Goal: Task Accomplishment & Management: Complete application form

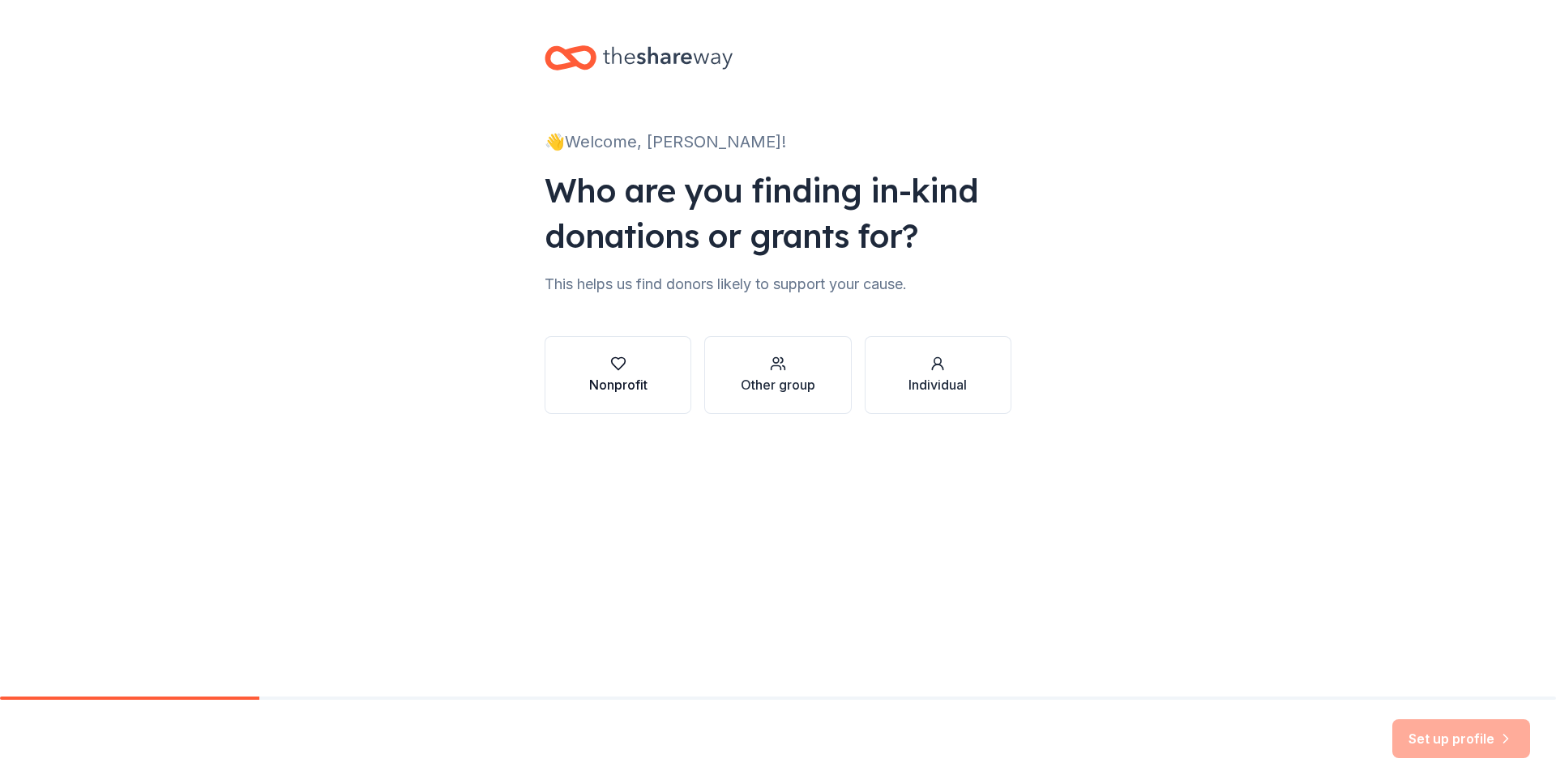
click at [606, 391] on div "Nonprofit" at bounding box center [618, 385] width 59 height 20
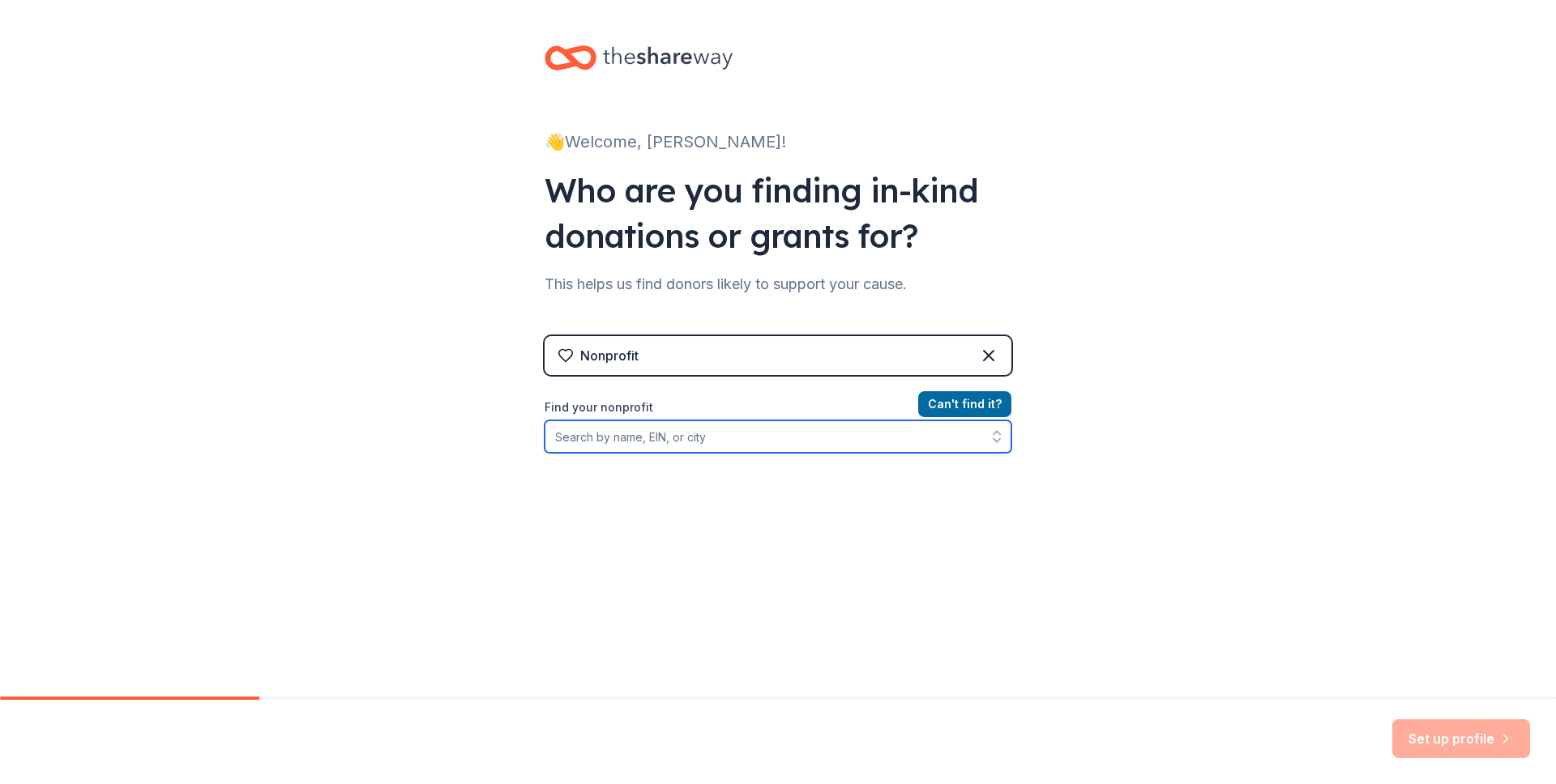
click at [651, 438] on input "Find your nonprofit" at bounding box center [778, 436] width 467 height 33
type input "Louisville Chorus"
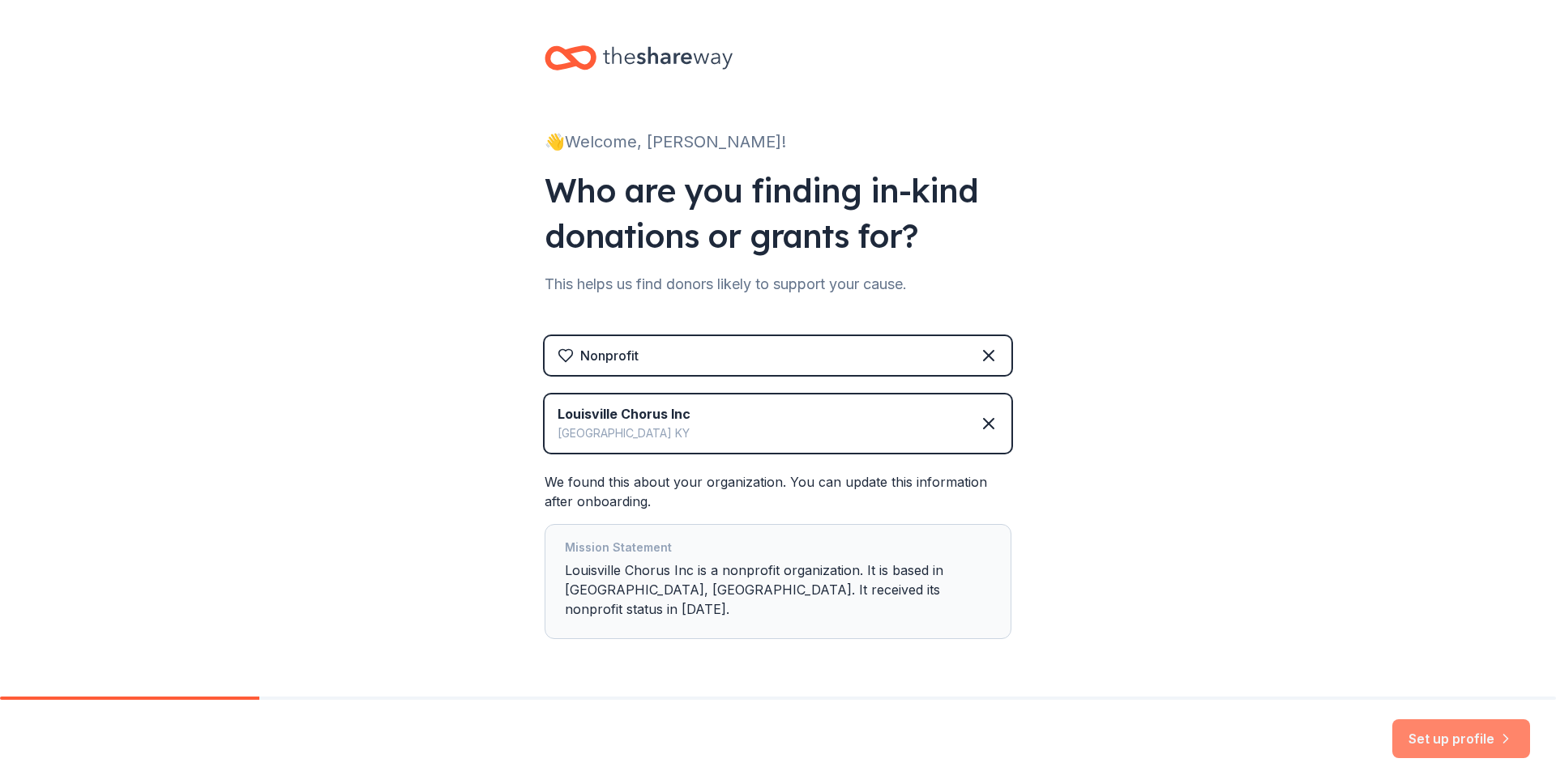
click at [1492, 734] on button "Set up profile" at bounding box center [1461, 738] width 138 height 39
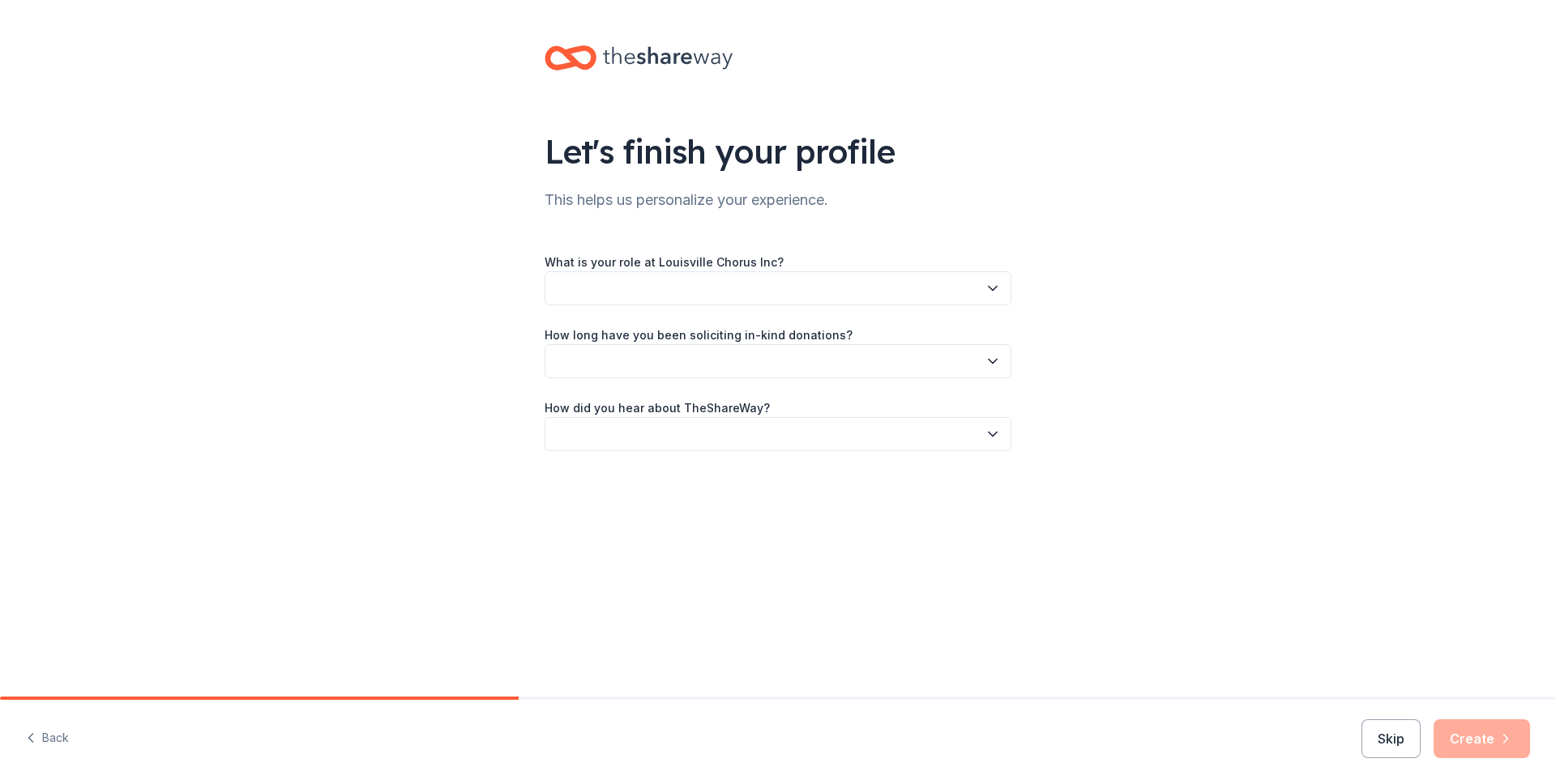
click at [893, 288] on button "button" at bounding box center [778, 288] width 467 height 34
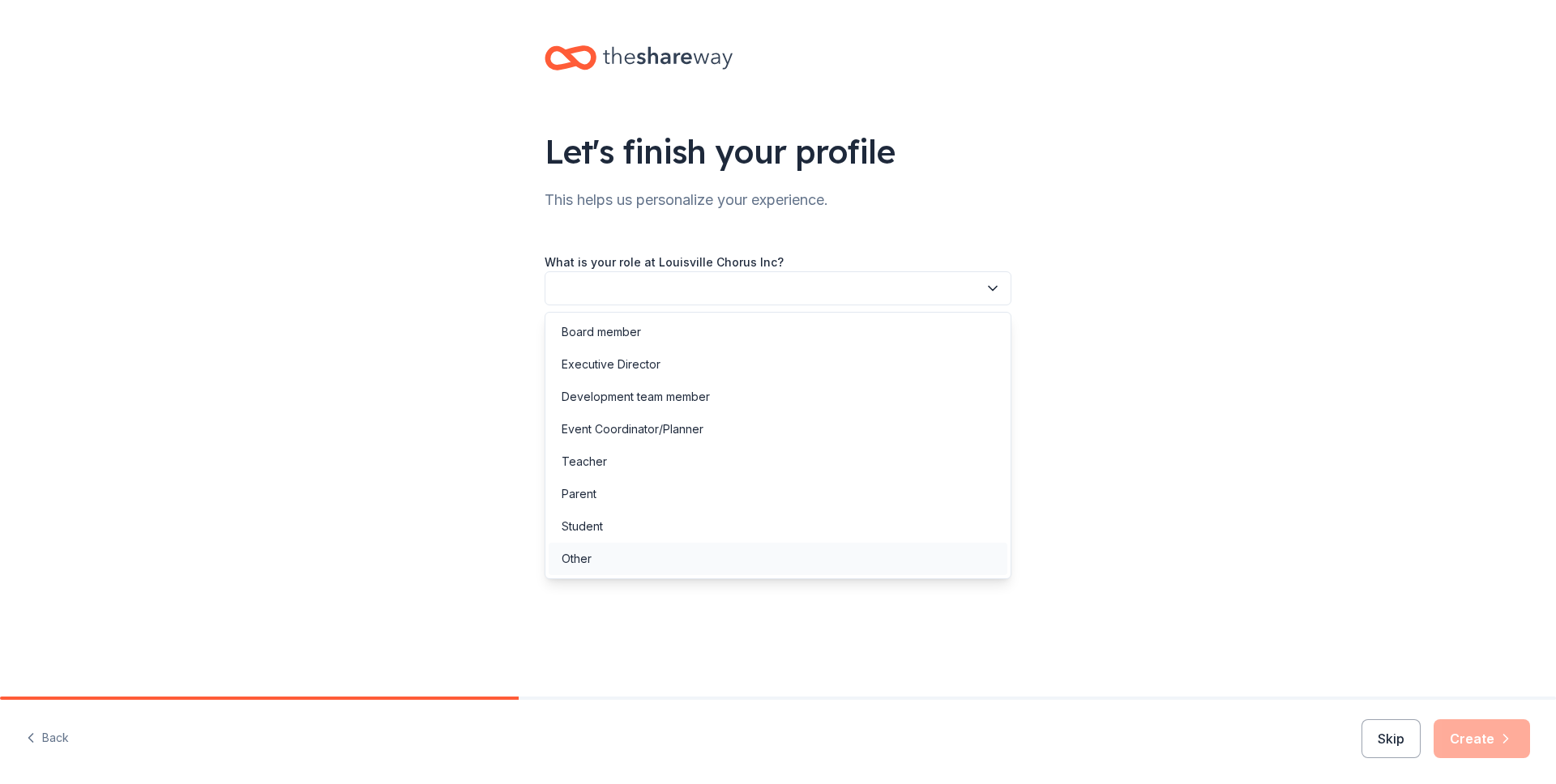
click at [767, 551] on div "Other" at bounding box center [778, 559] width 459 height 33
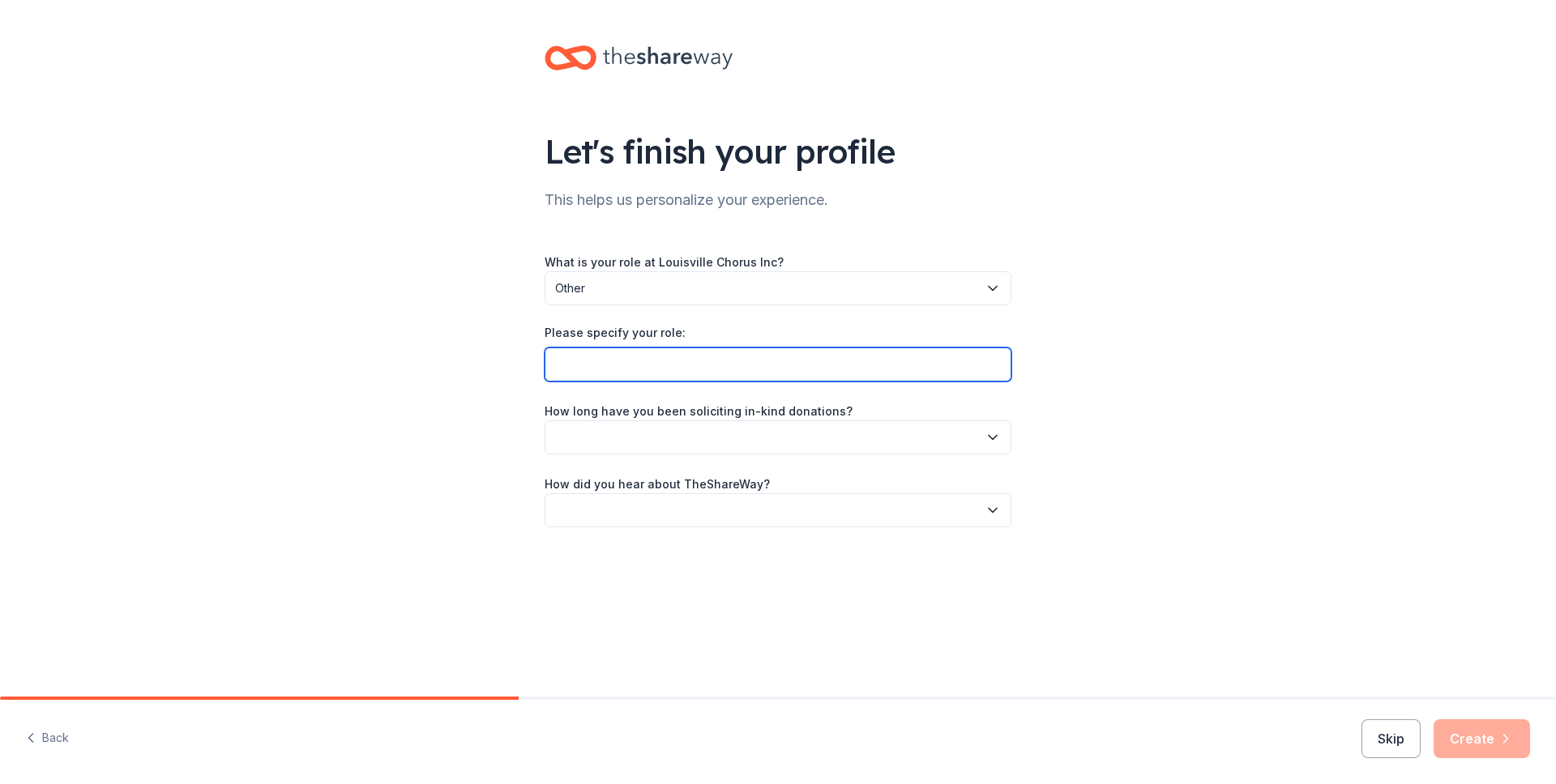
click at [780, 365] on input "Please specify your role:" at bounding box center [778, 365] width 467 height 34
type input "Artistic Director"
click at [789, 418] on label "How long have you been soliciting in-kind donations?" at bounding box center [698, 411] width 308 height 16
click at [782, 434] on button "button" at bounding box center [778, 437] width 467 height 34
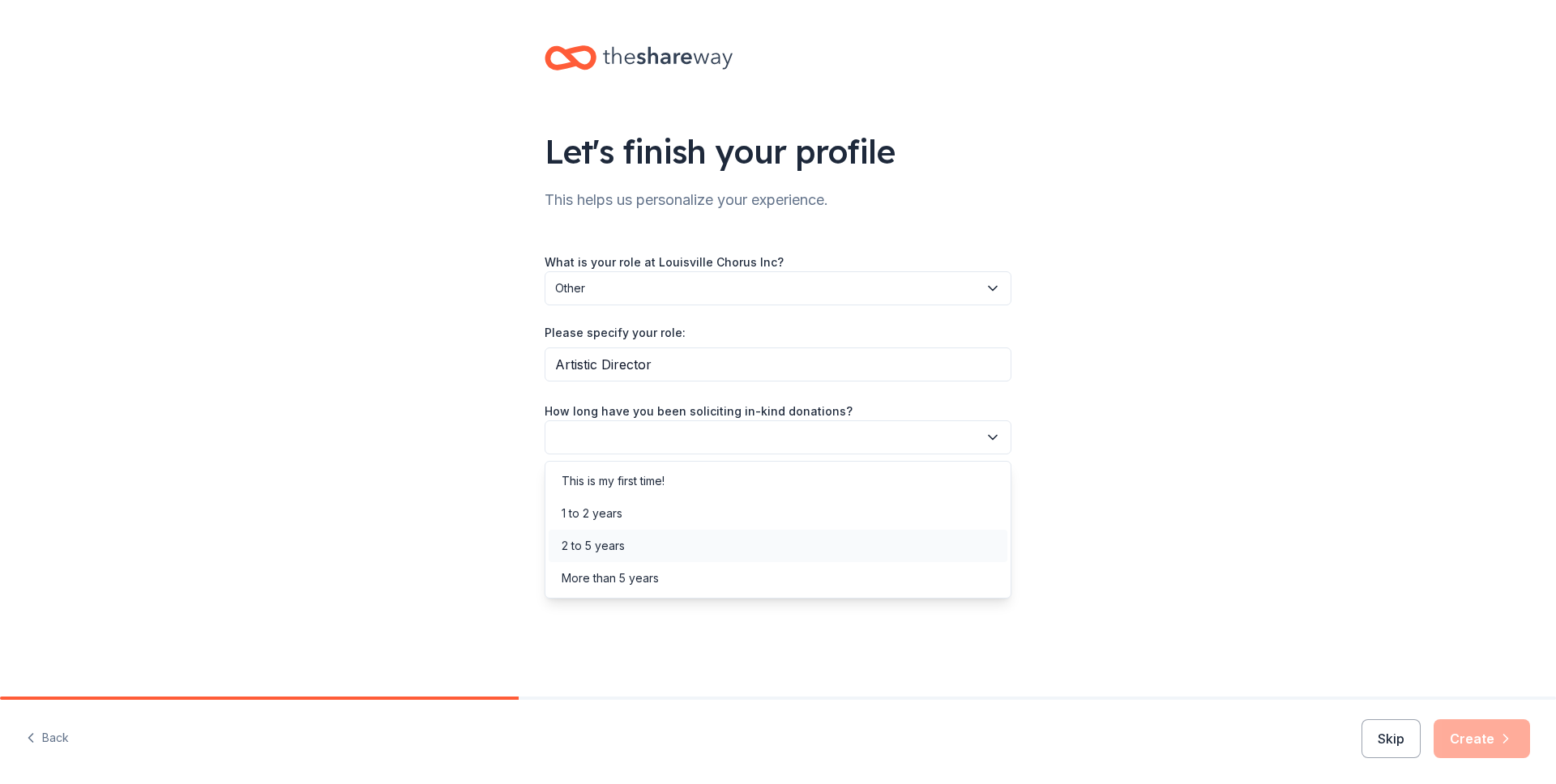
click at [745, 551] on div "2 to 5 years" at bounding box center [778, 546] width 459 height 33
click at [741, 509] on button "button" at bounding box center [778, 510] width 467 height 34
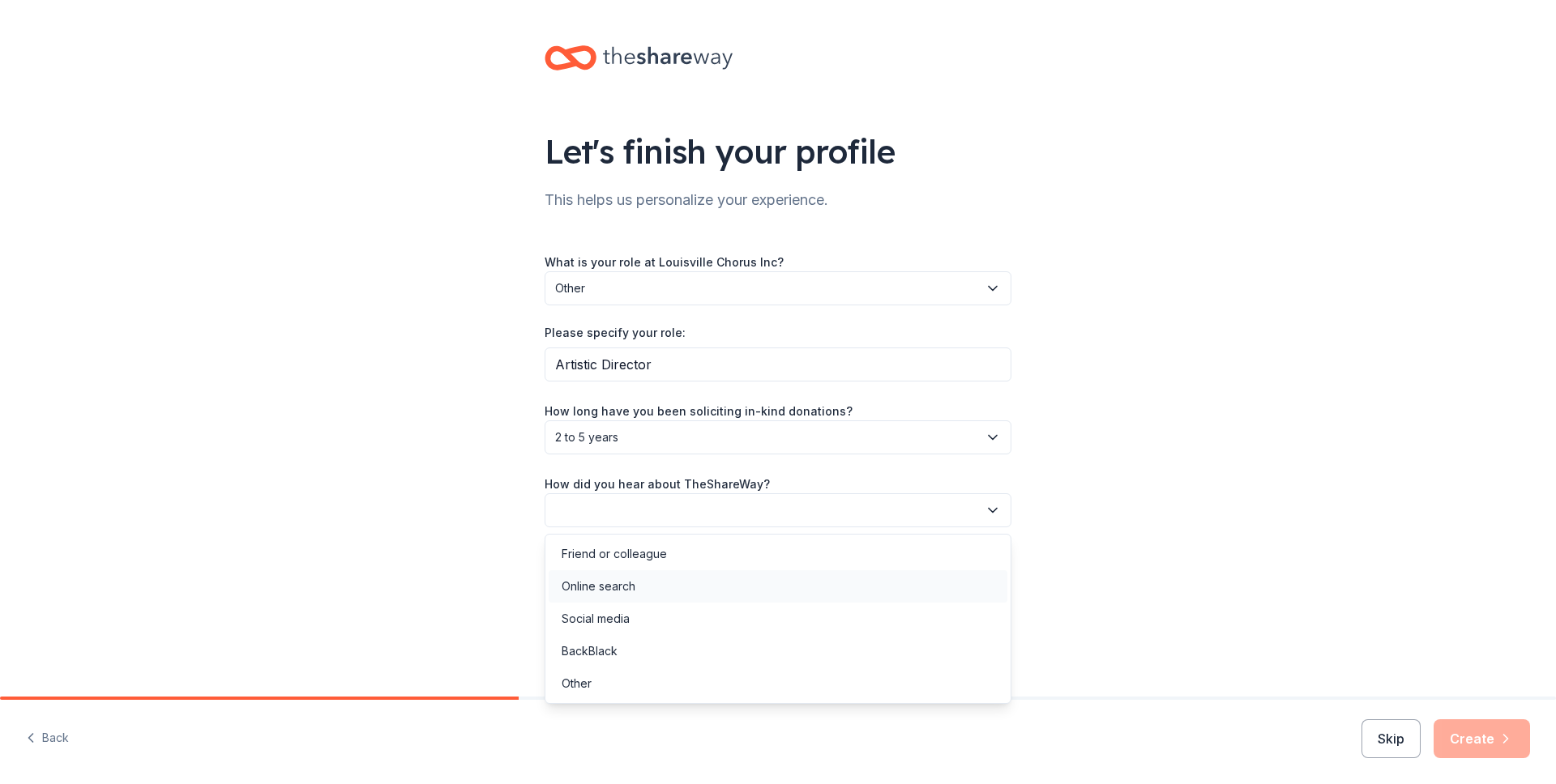
click at [711, 594] on div "Online search" at bounding box center [778, 587] width 459 height 33
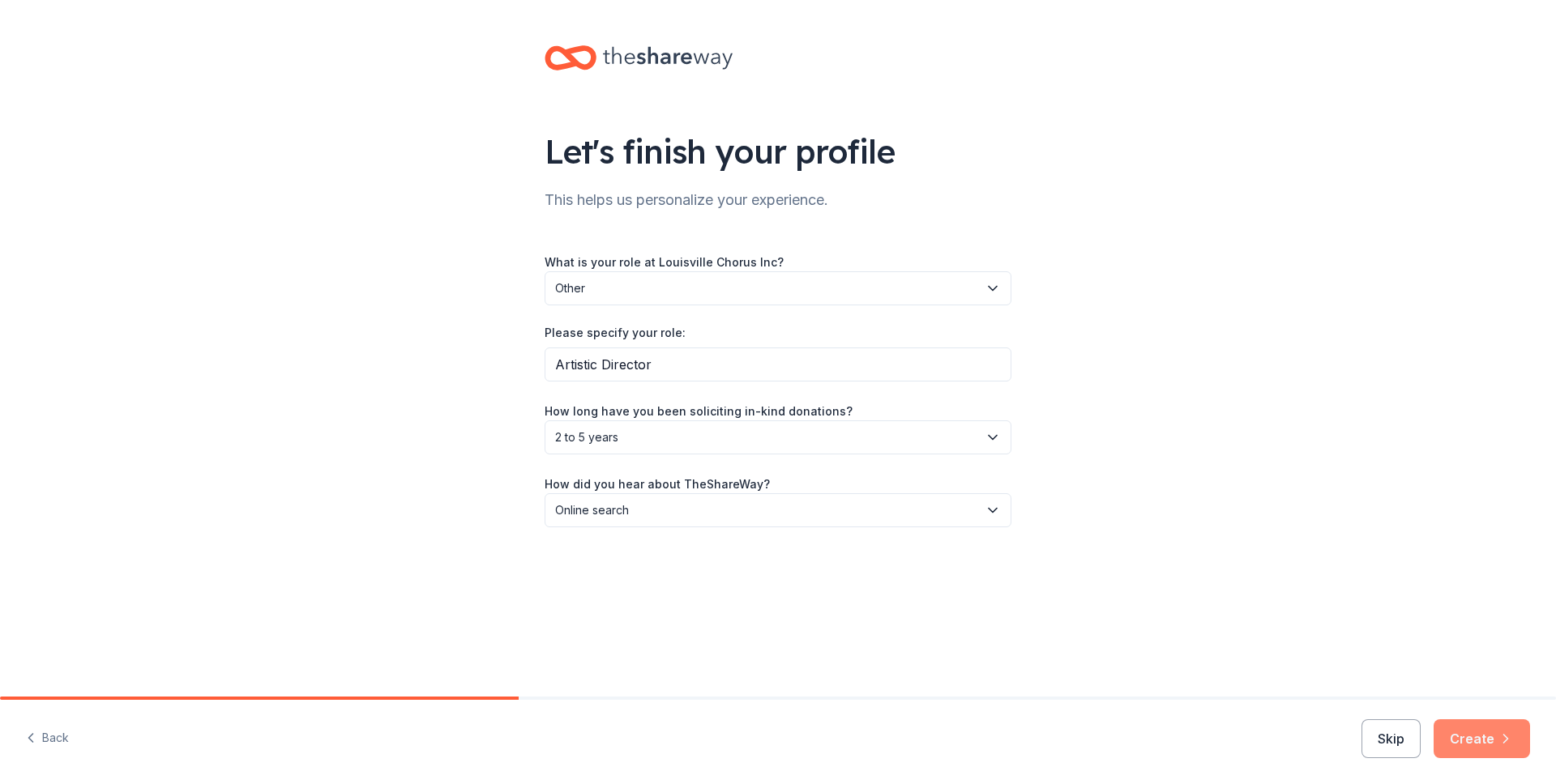
drag, startPoint x: 1513, startPoint y: 767, endPoint x: 1496, endPoint y: 744, distance: 28.6
click at [1512, 767] on div "Back Skip Create" at bounding box center [778, 742] width 1556 height 84
click at [1495, 744] on button "Create" at bounding box center [1482, 738] width 96 height 39
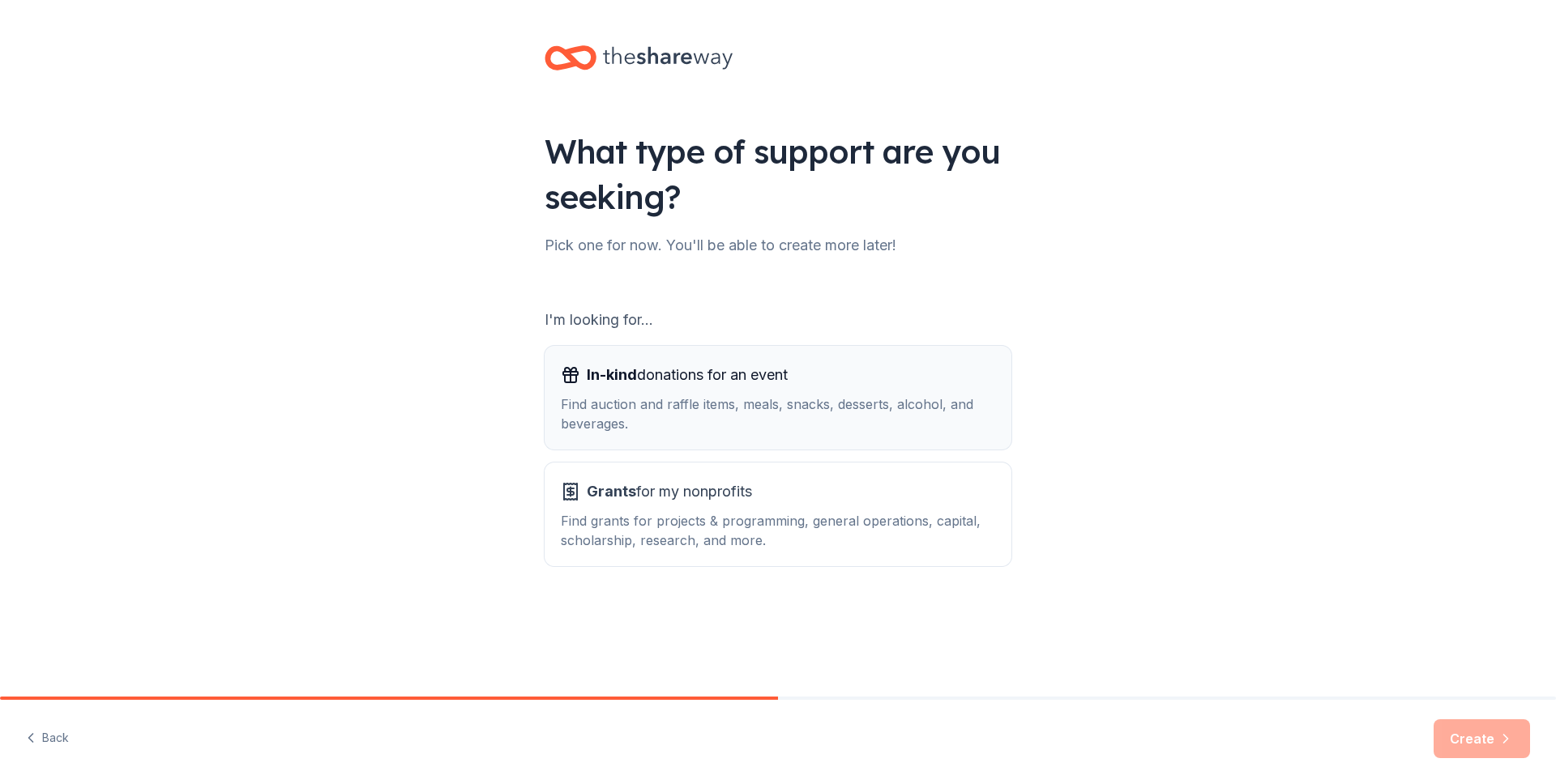
click at [649, 399] on div "Find auction and raffle items, meals, snacks, desserts, alcohol, and beverages." at bounding box center [778, 413] width 434 height 39
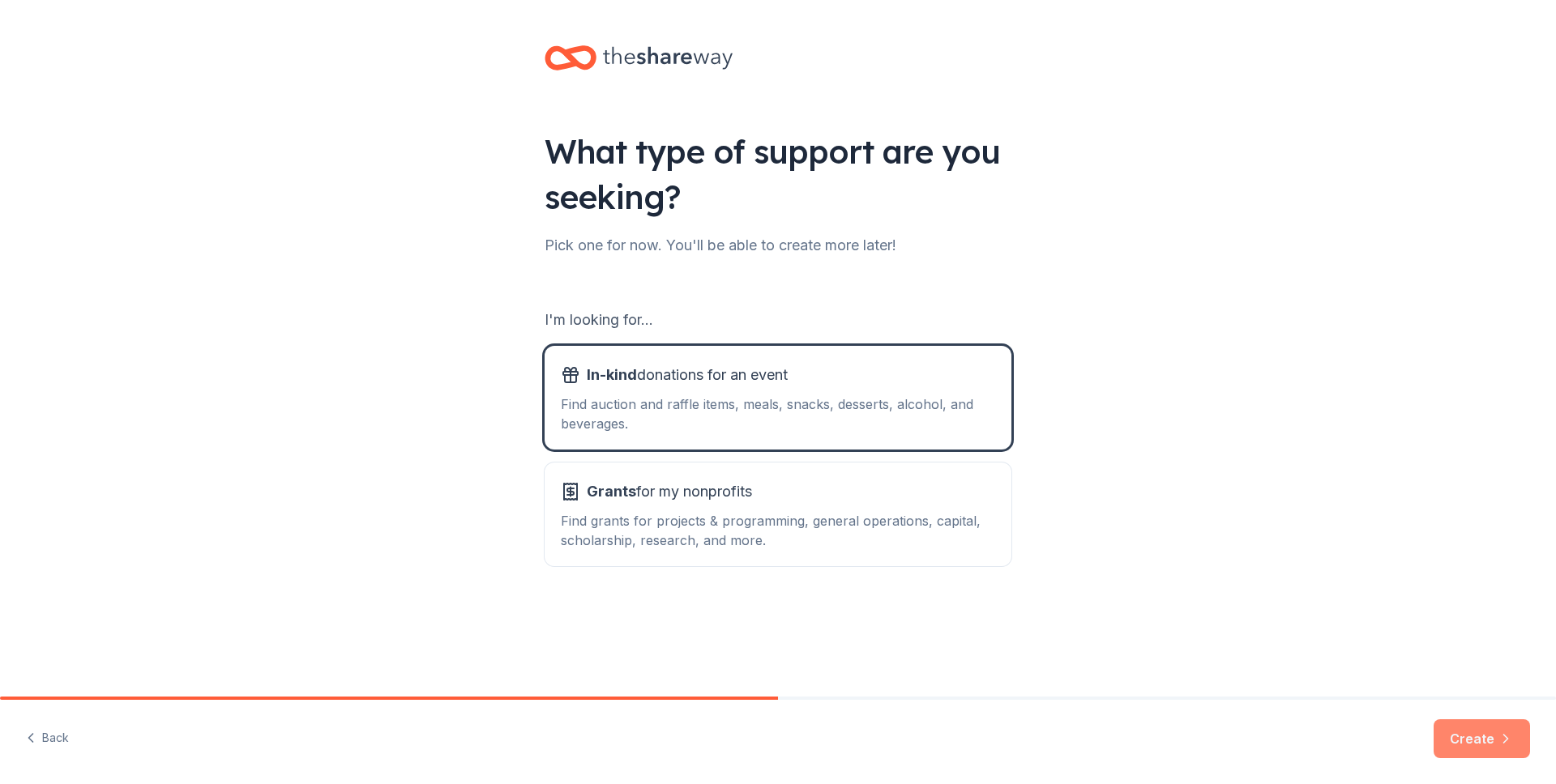
click at [1466, 737] on button "Create" at bounding box center [1482, 738] width 96 height 39
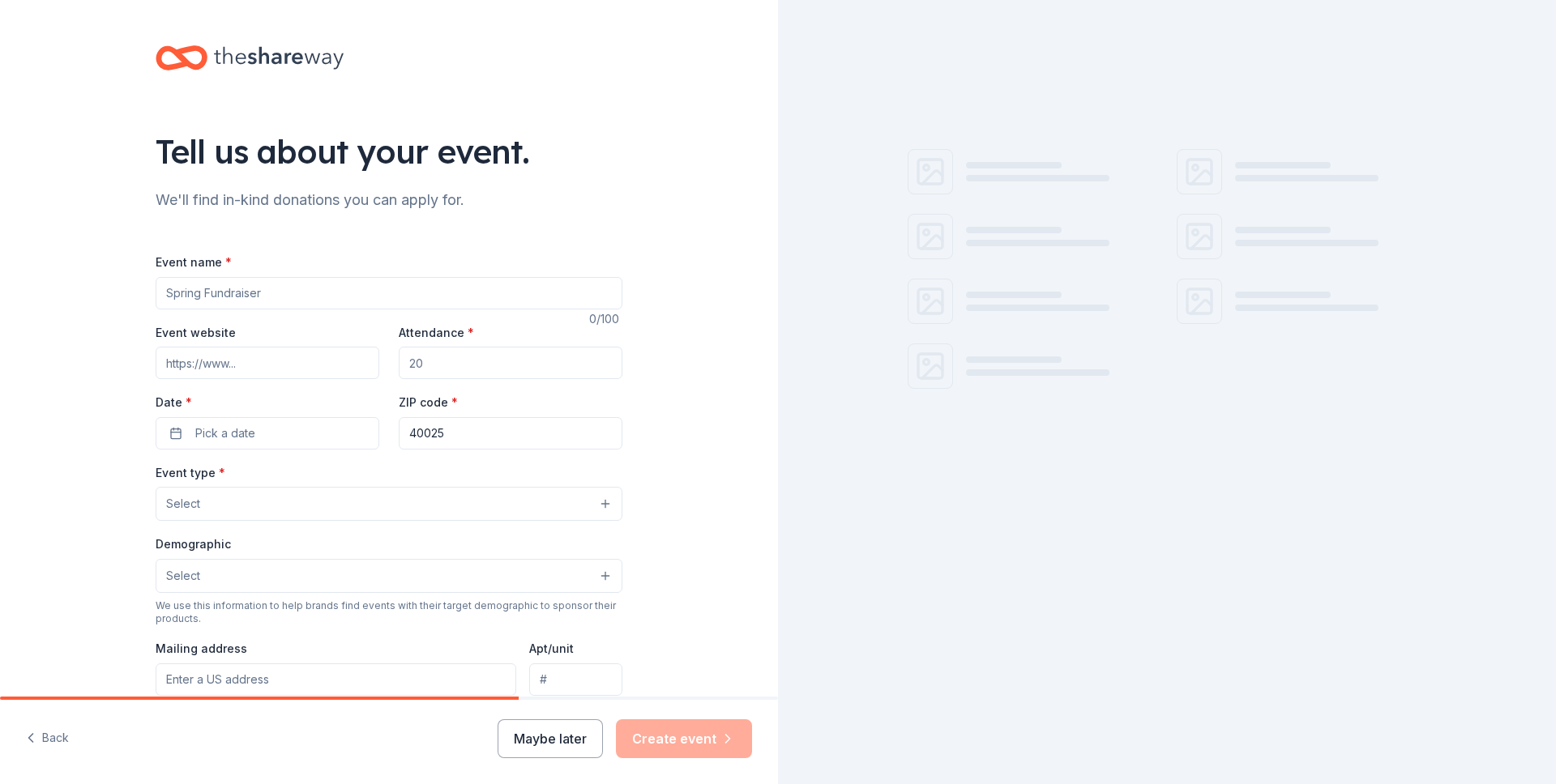
click at [350, 284] on input "Event name *" at bounding box center [389, 293] width 467 height 33
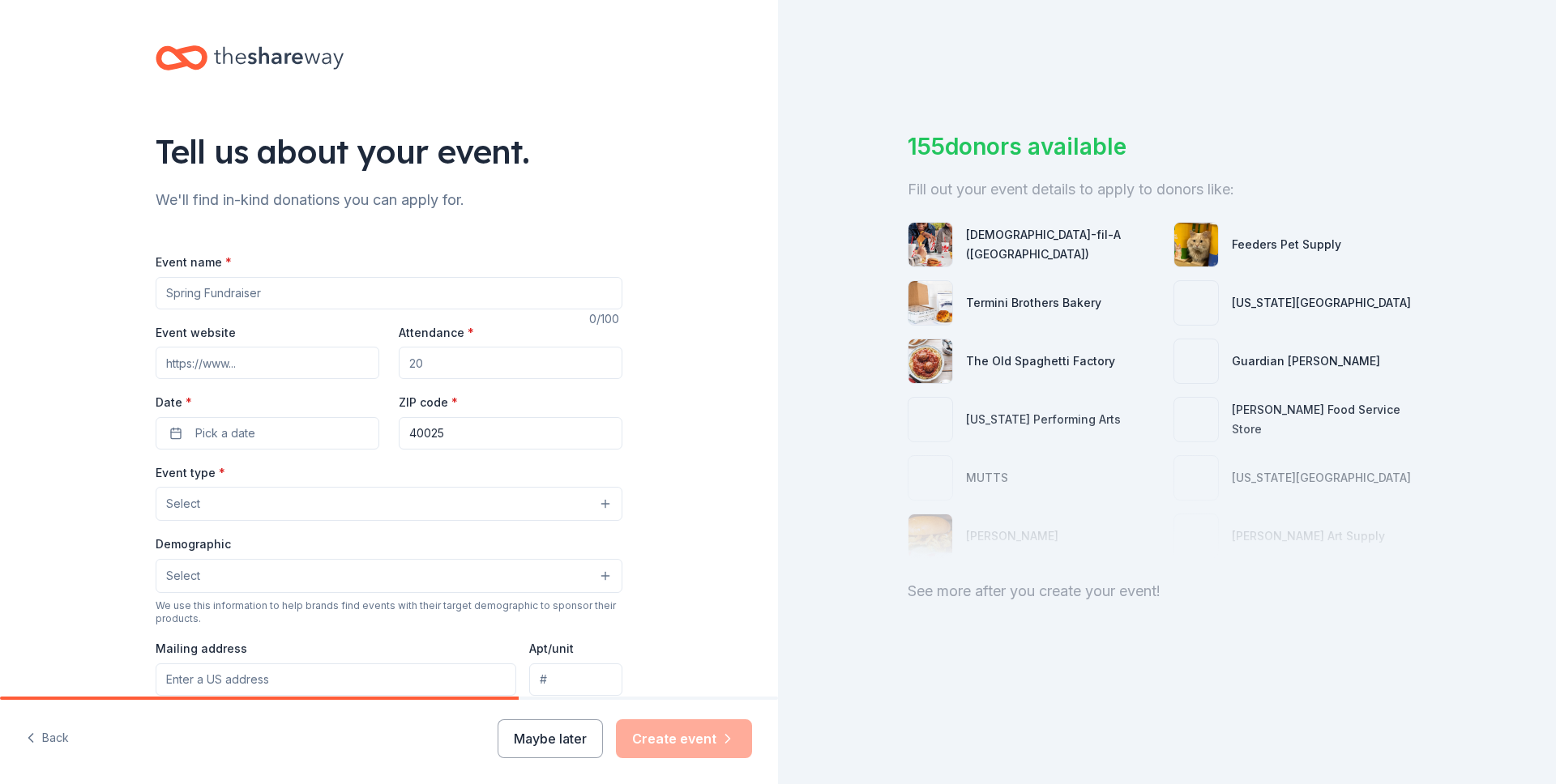
scroll to position [152, 0]
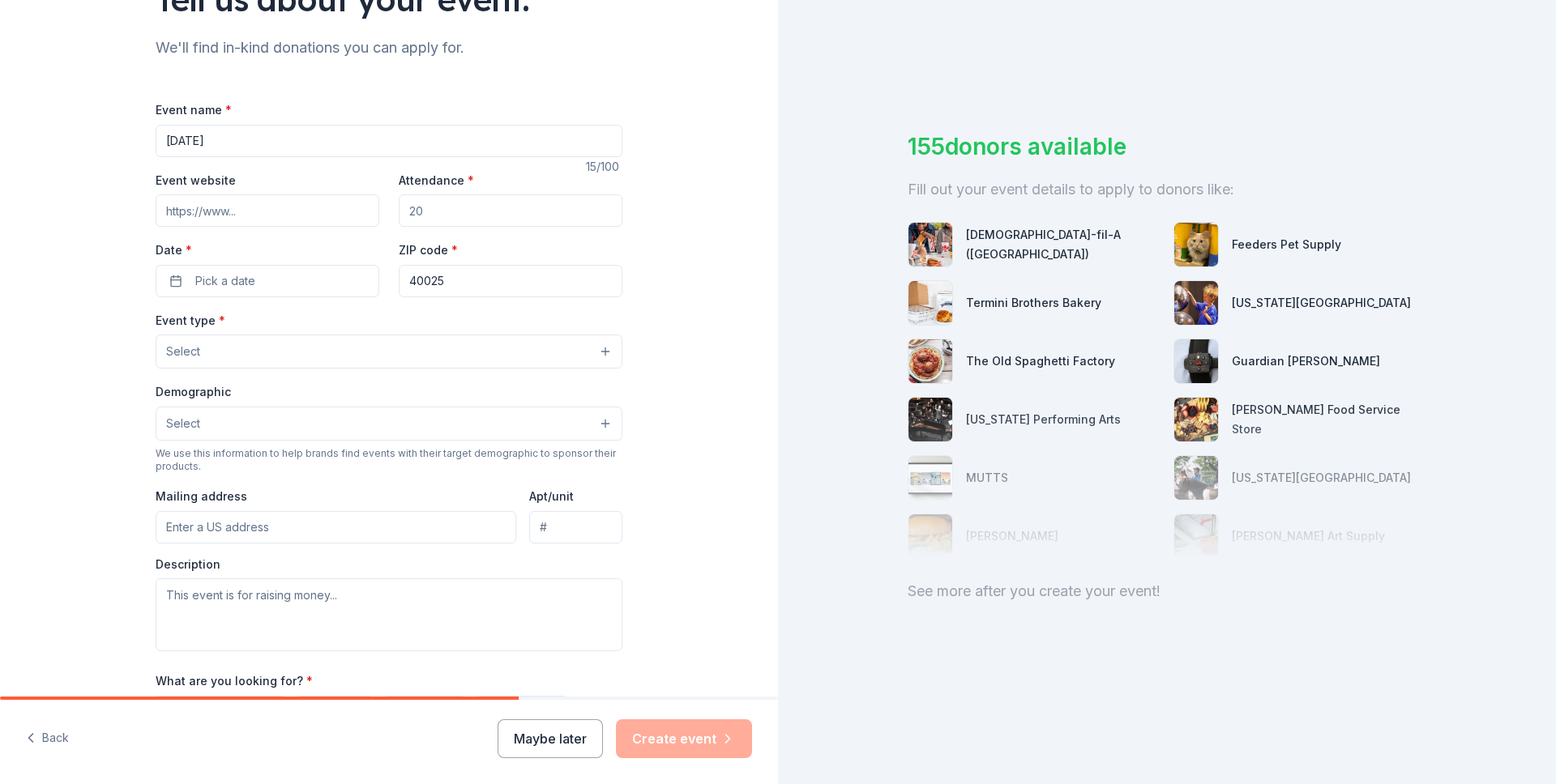
type input "T"
type input "Discover Love: [DATE] Gala & Silent Auction"
type input "louisvillechorus.org"
type input "200"
click at [337, 283] on button "Pick a date" at bounding box center [268, 281] width 224 height 33
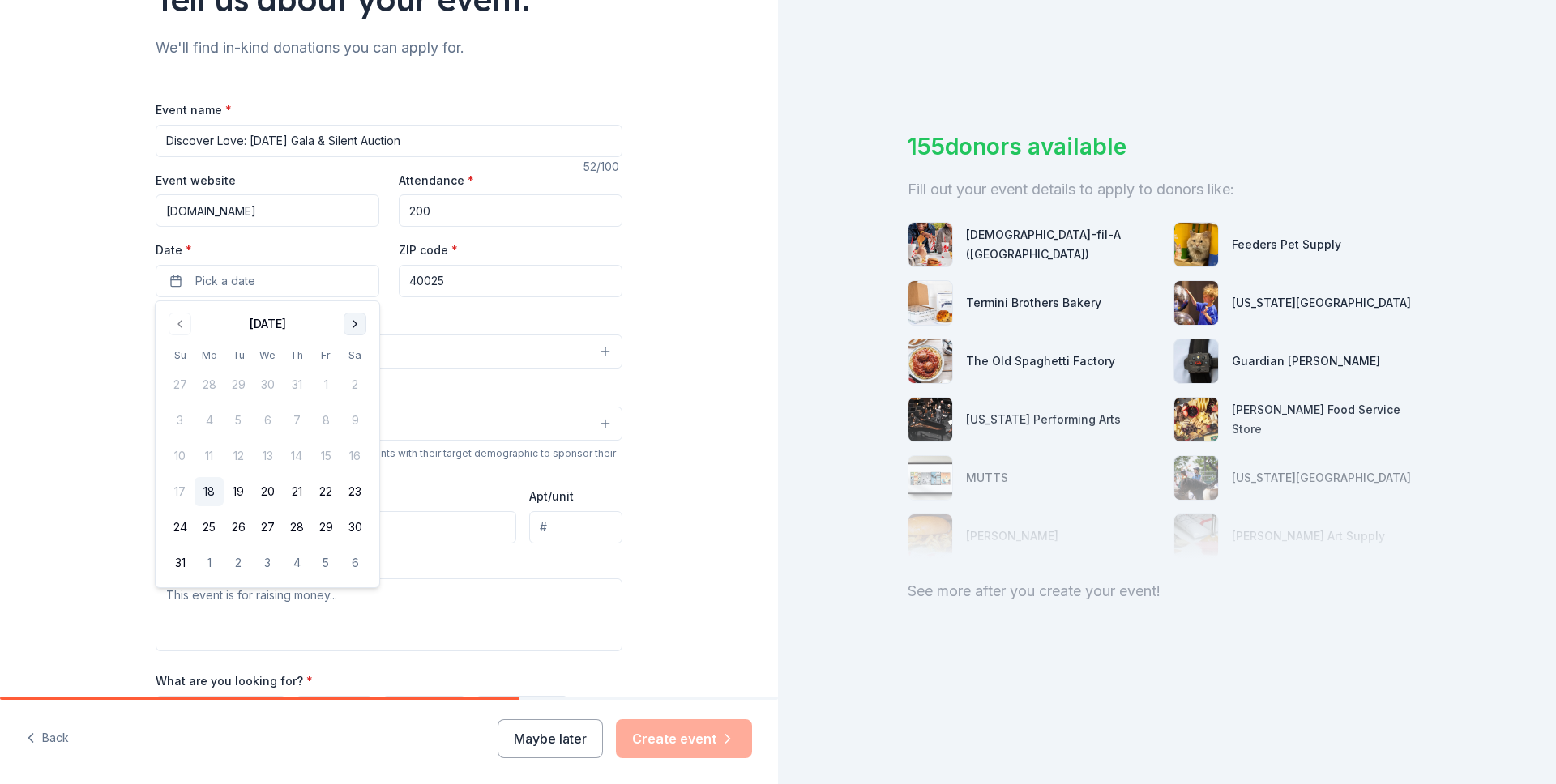
click at [363, 322] on button "Go to next month" at bounding box center [355, 324] width 22 height 22
click at [364, 323] on button "Go to next month" at bounding box center [355, 324] width 22 height 22
click at [363, 323] on button "Go to next month" at bounding box center [355, 324] width 22 height 22
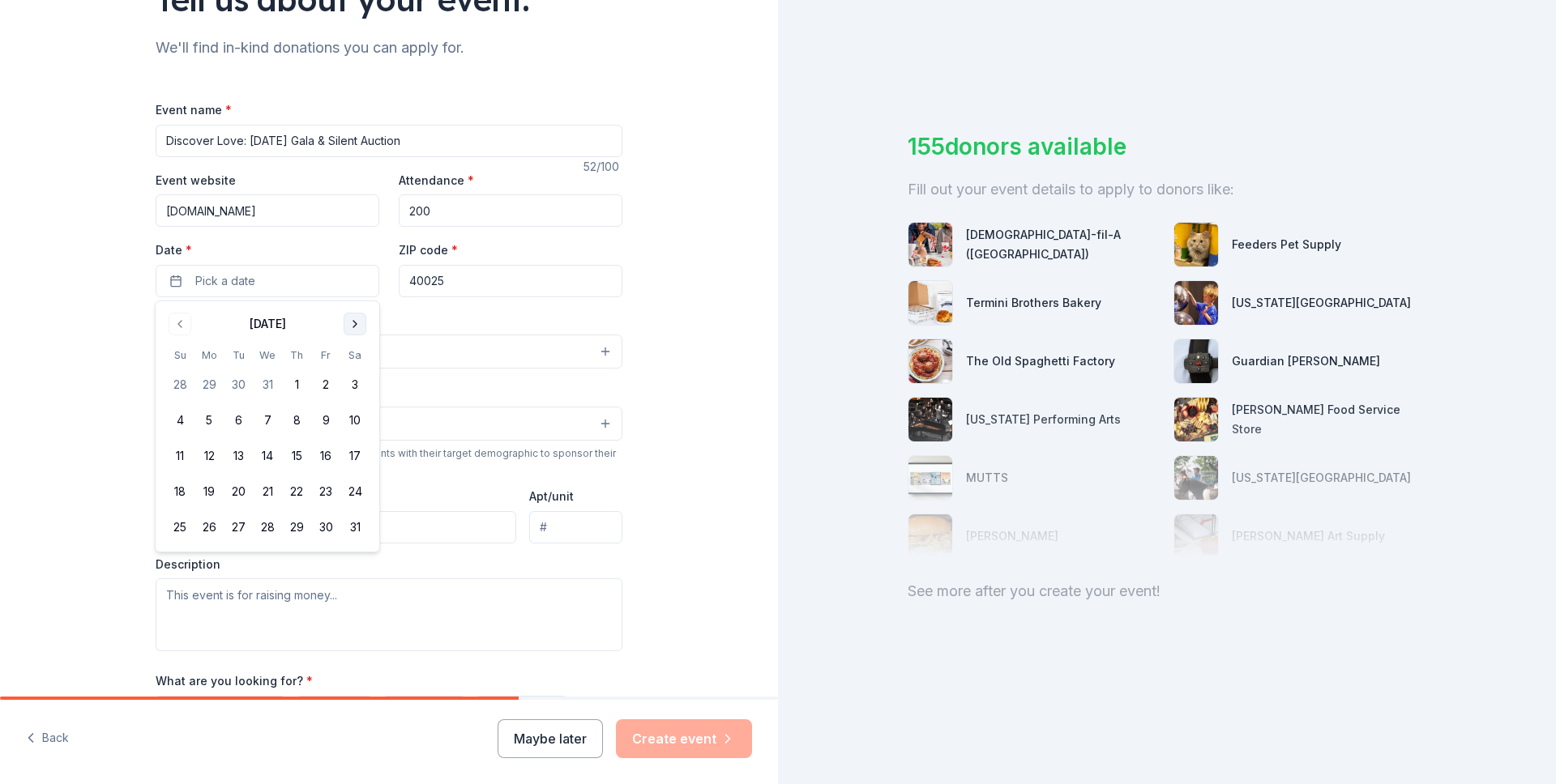
click at [357, 322] on button "Go to next month" at bounding box center [355, 324] width 22 height 22
click at [324, 422] on button "13" at bounding box center [325, 421] width 29 height 29
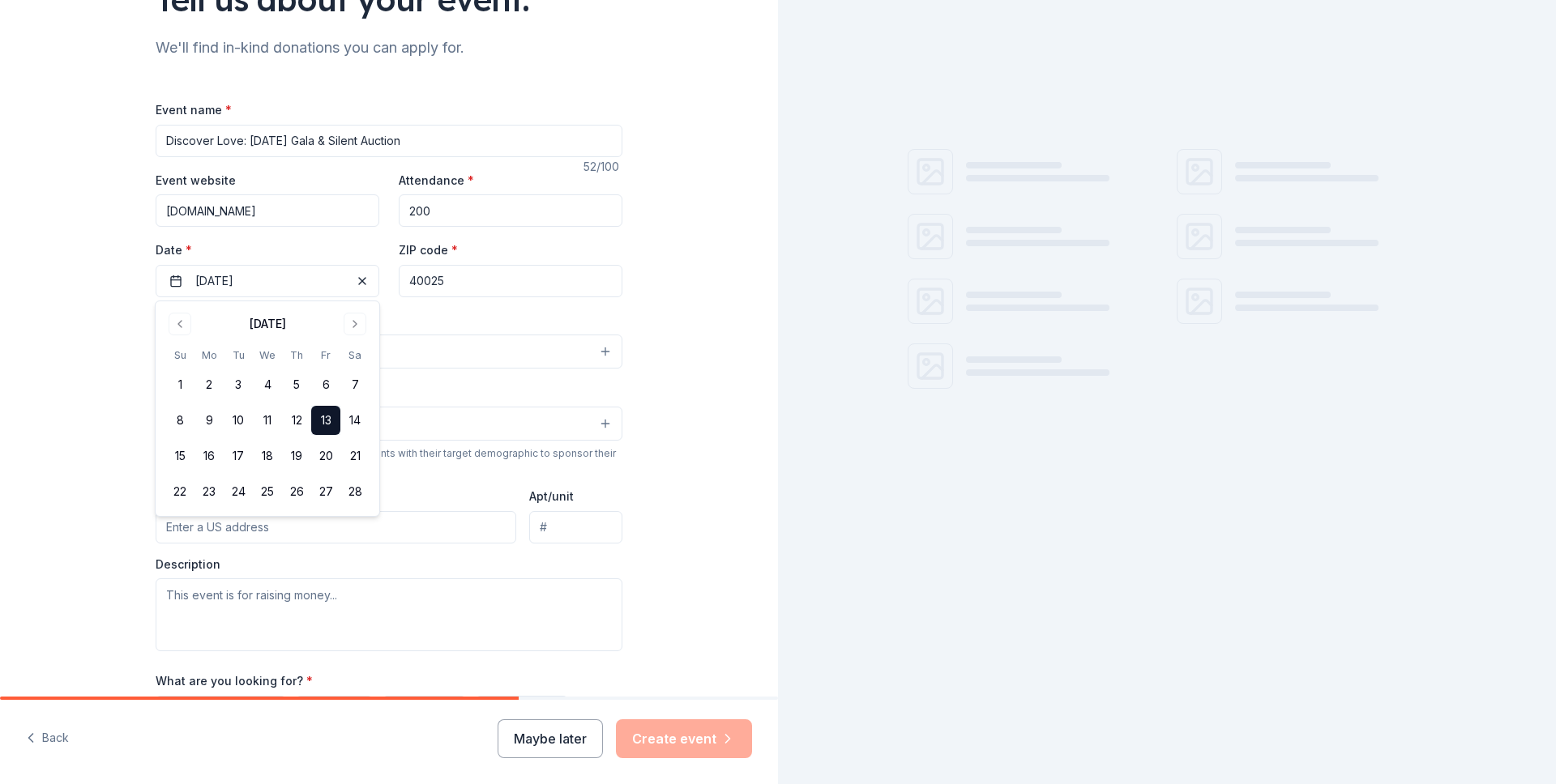
click at [446, 273] on input "40025" at bounding box center [511, 281] width 224 height 33
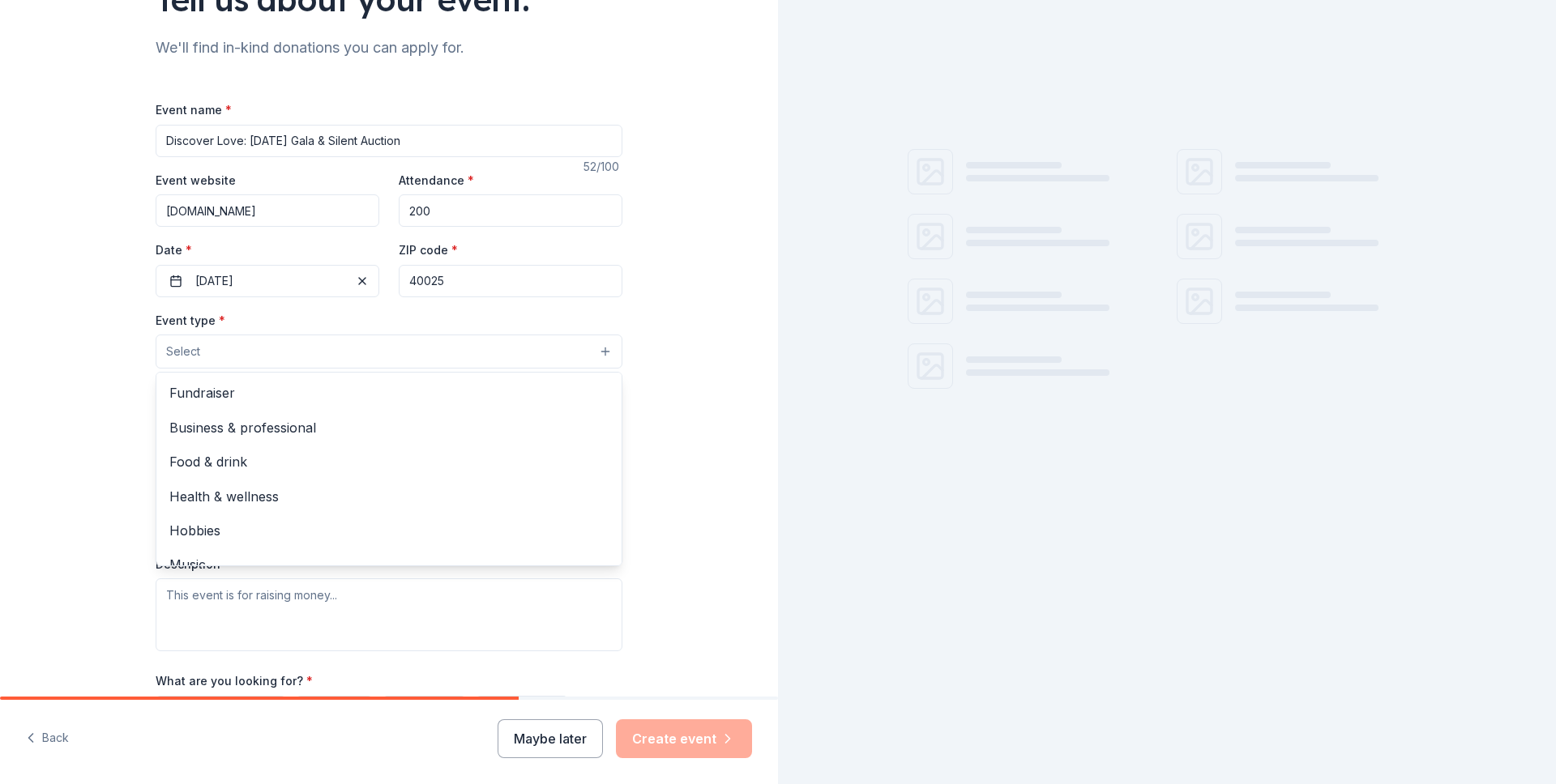
click at [352, 348] on button "Select" at bounding box center [389, 352] width 467 height 34
click at [306, 404] on span "Fundraiser" at bounding box center [389, 392] width 439 height 21
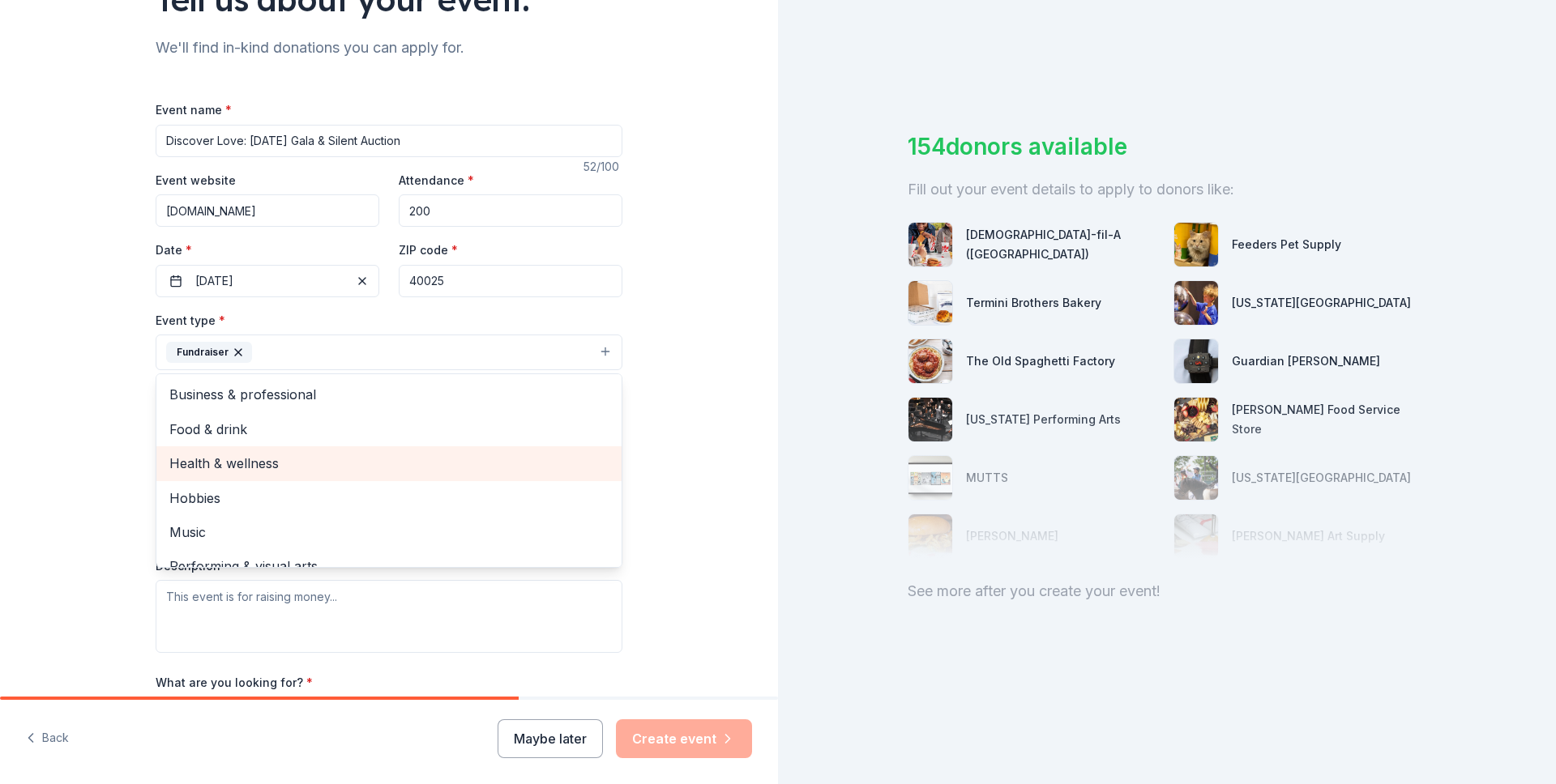
scroll to position [20, 0]
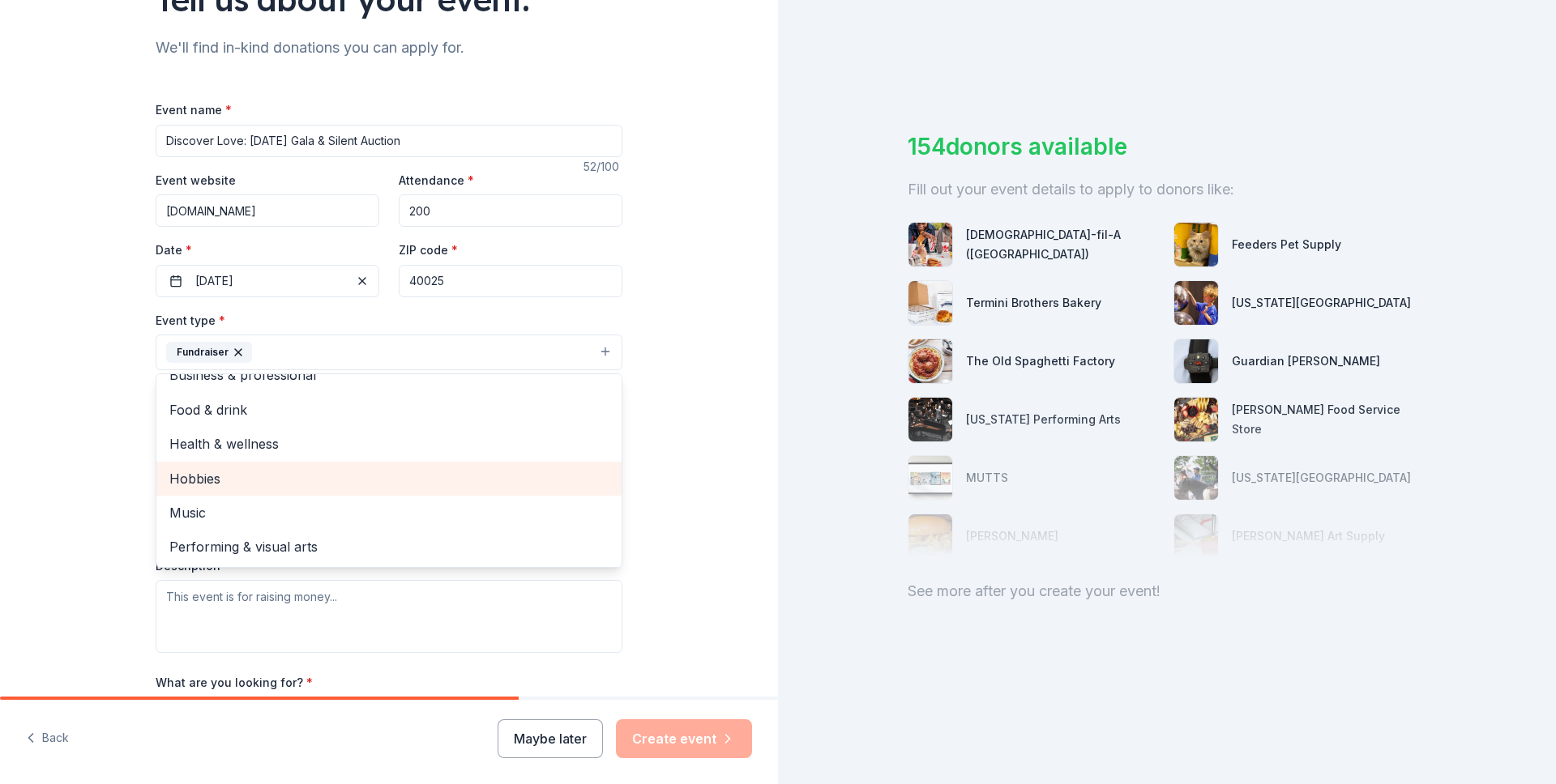
click at [279, 500] on div "Music" at bounding box center [389, 513] width 465 height 34
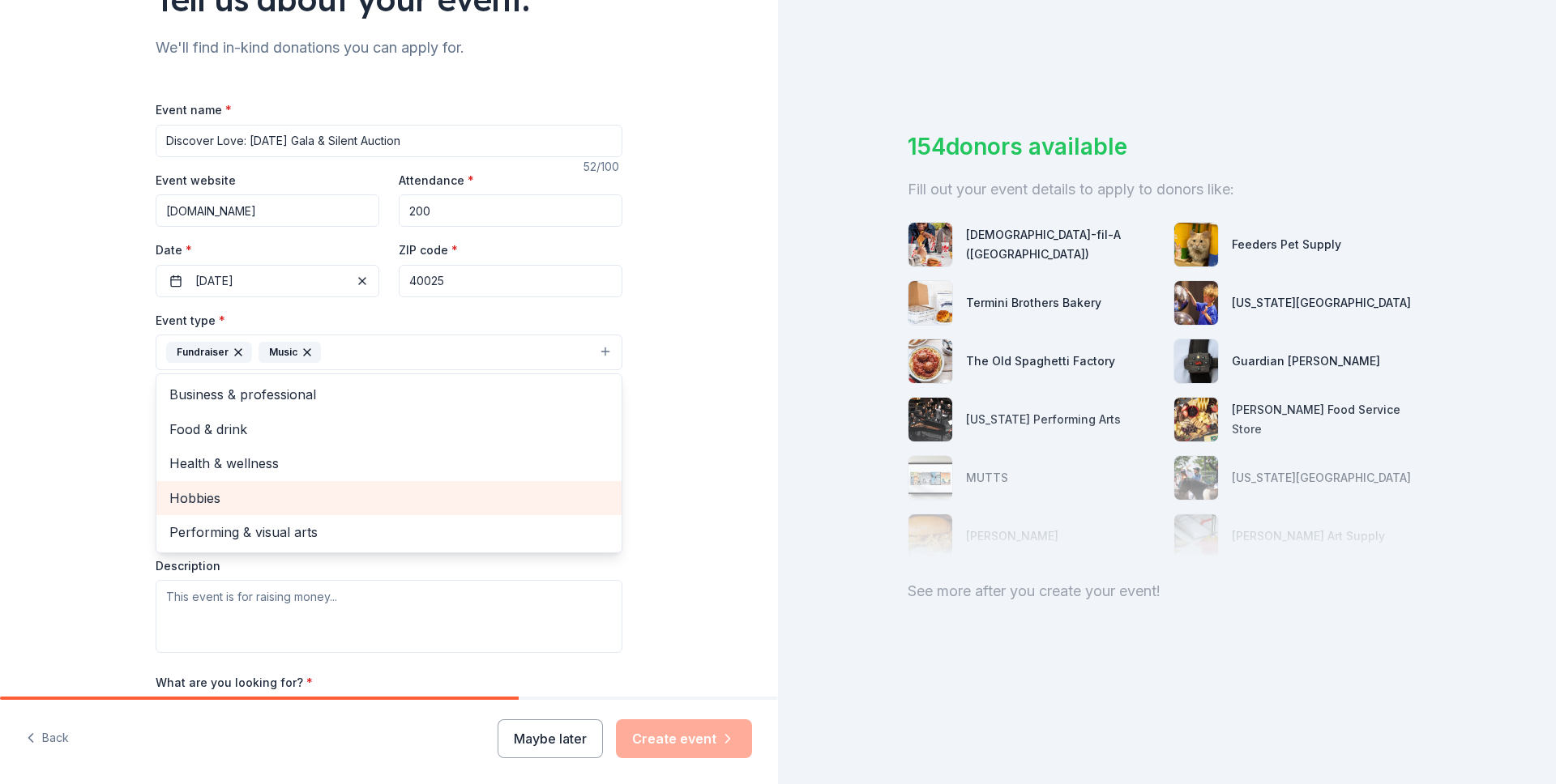
scroll to position [0, 0]
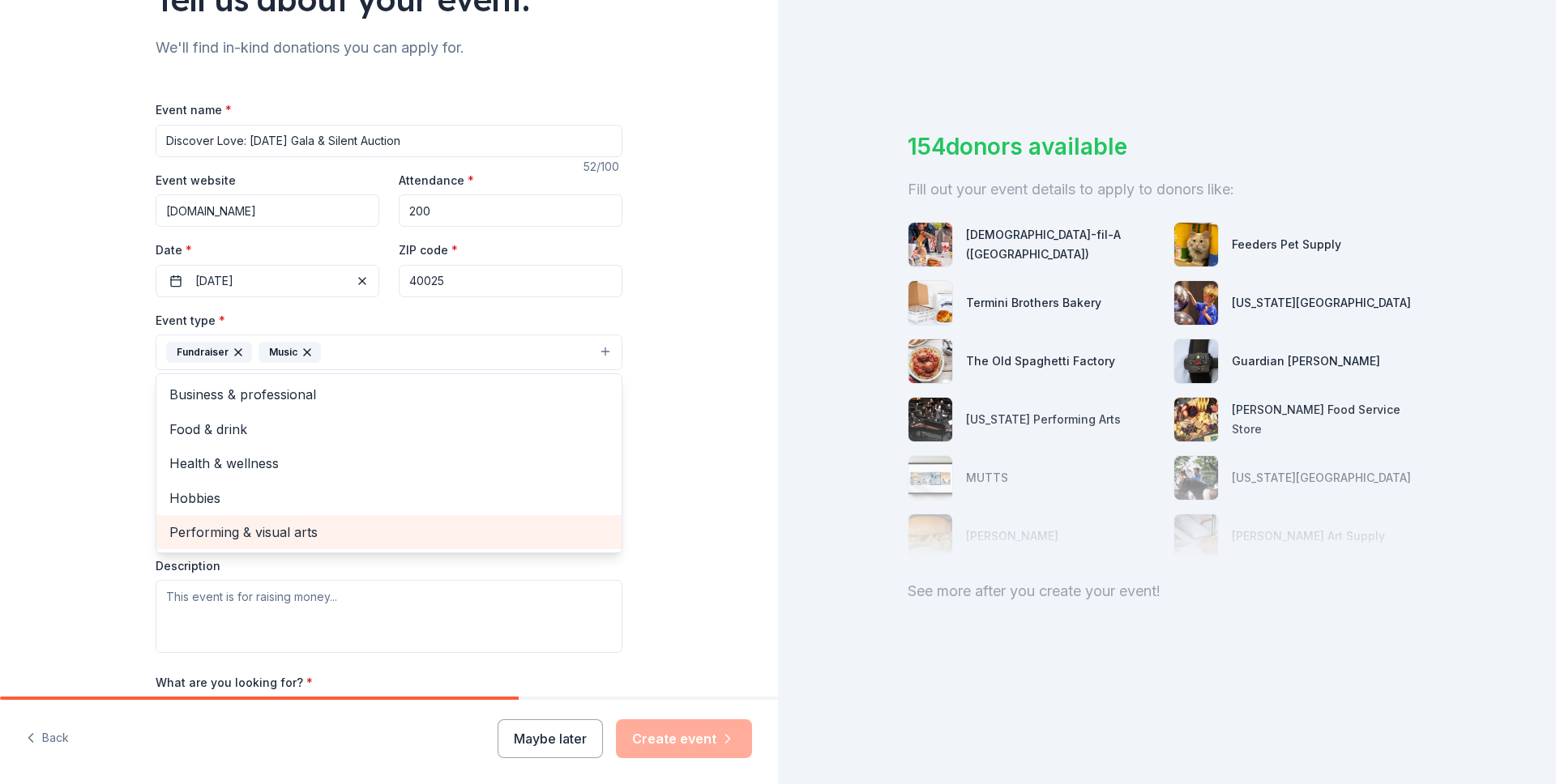
drag, startPoint x: 276, startPoint y: 520, endPoint x: 282, endPoint y: 485, distance: 35.5
click at [276, 520] on div "Performing & visual arts" at bounding box center [389, 533] width 465 height 34
click at [102, 448] on div "Tell us about your event. We'll find in-kind donations you can apply for. Event…" at bounding box center [389, 387] width 778 height 1080
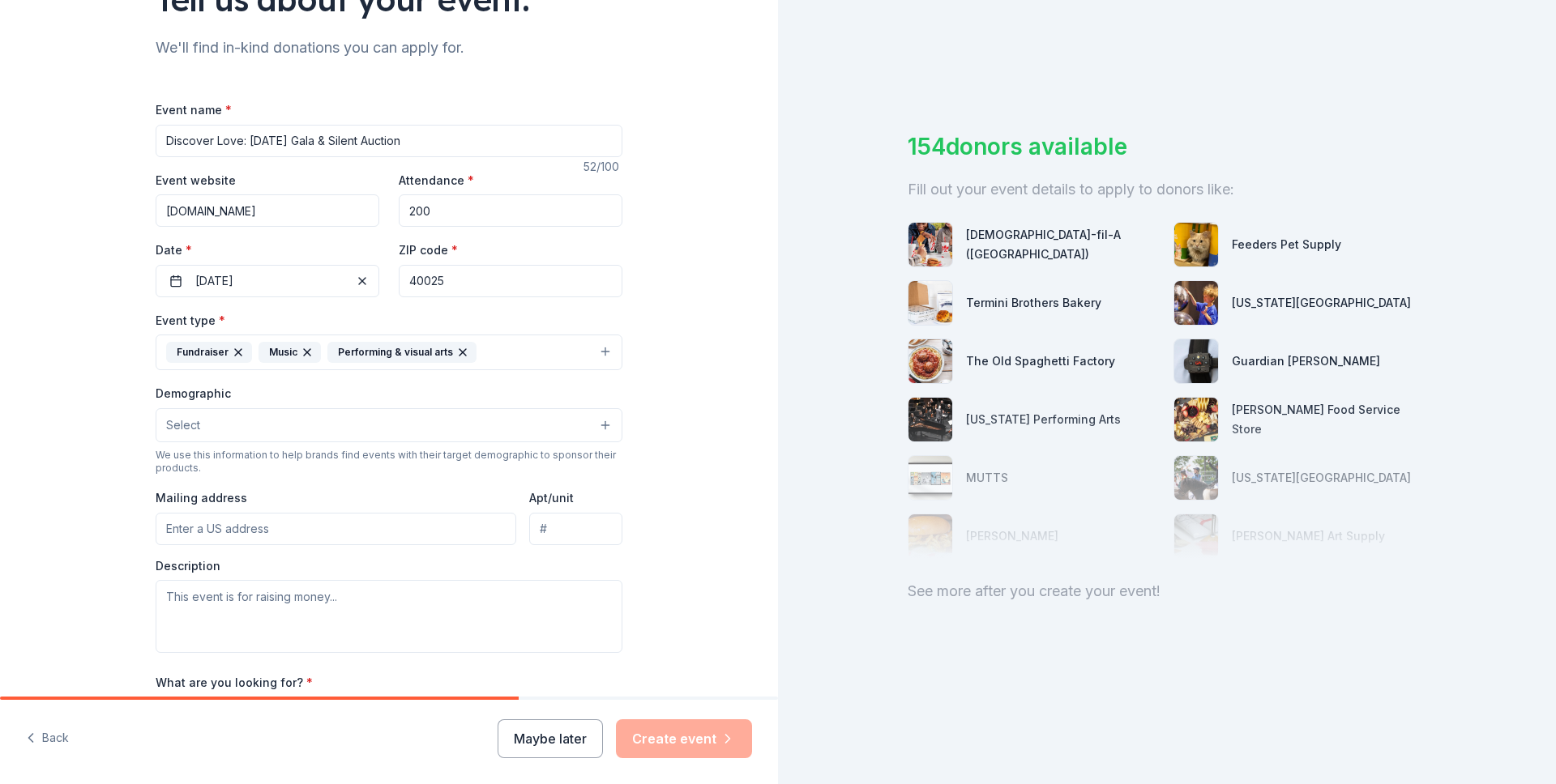
click at [317, 433] on button "Select" at bounding box center [389, 425] width 467 height 34
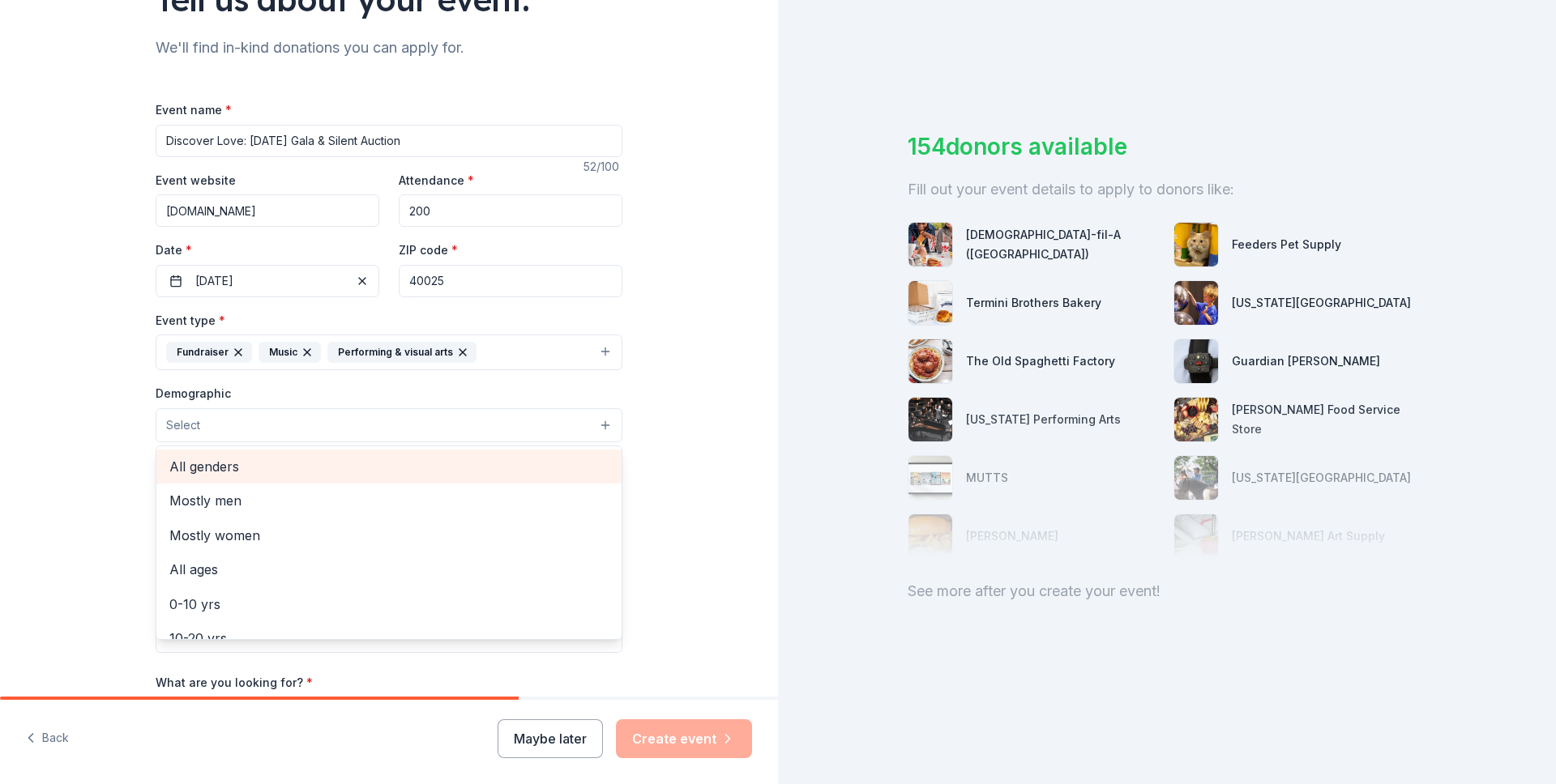
click at [282, 475] on span "All genders" at bounding box center [389, 466] width 439 height 21
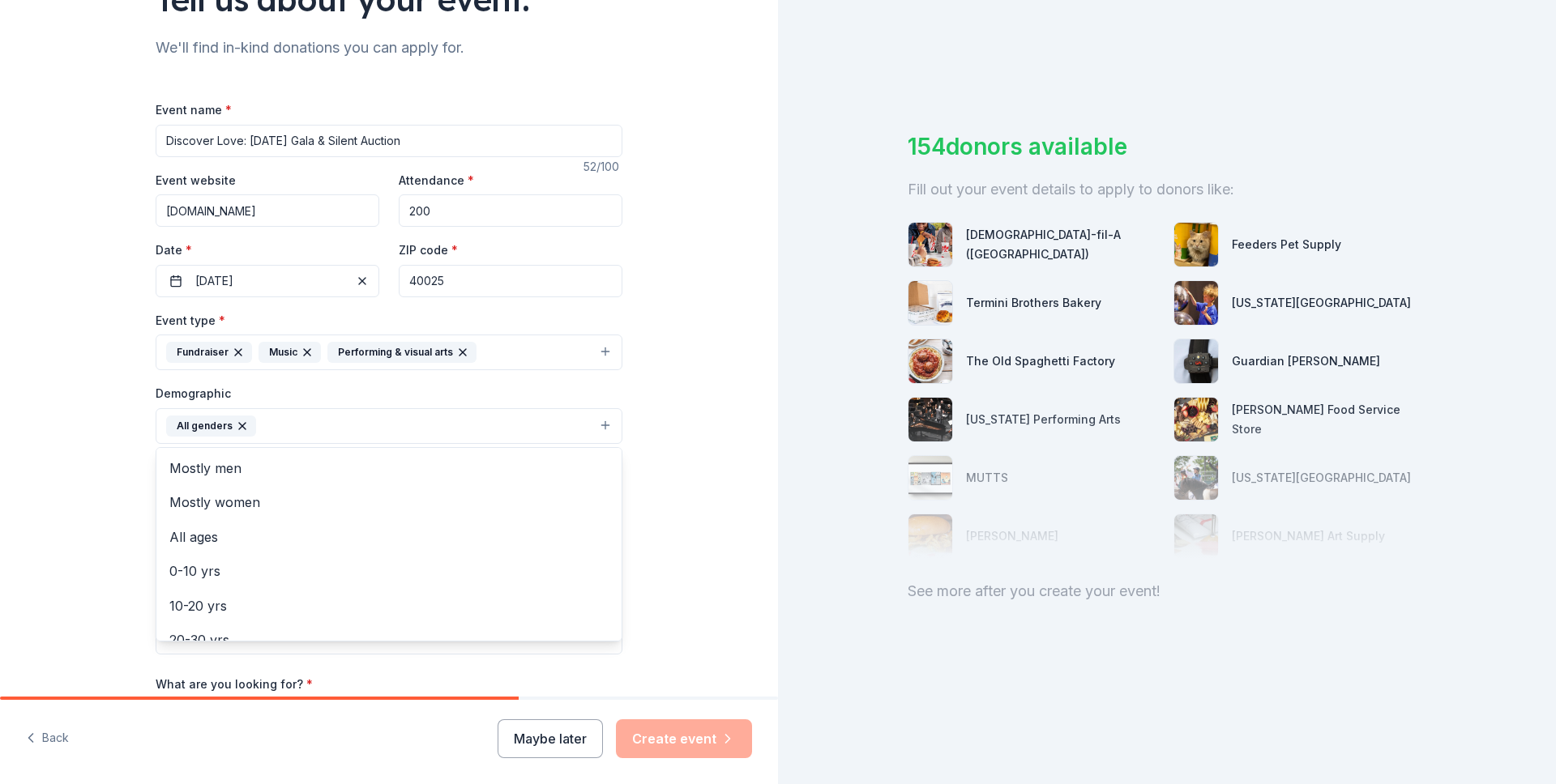
click at [118, 472] on div "Tell us about your event. We'll find in-kind donations you can apply for. Event…" at bounding box center [389, 388] width 778 height 1081
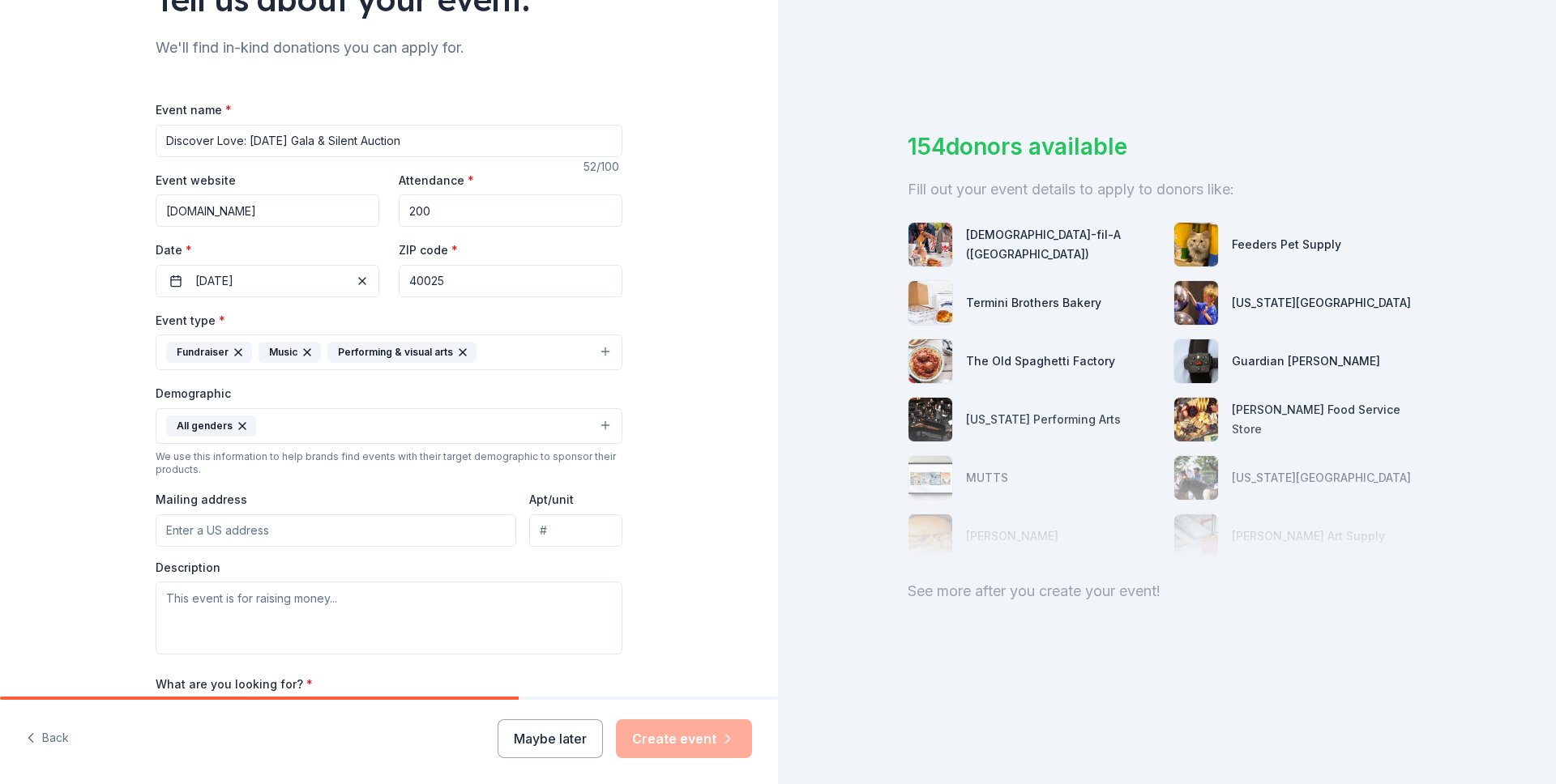
click at [318, 425] on button "All genders" at bounding box center [389, 425] width 467 height 35
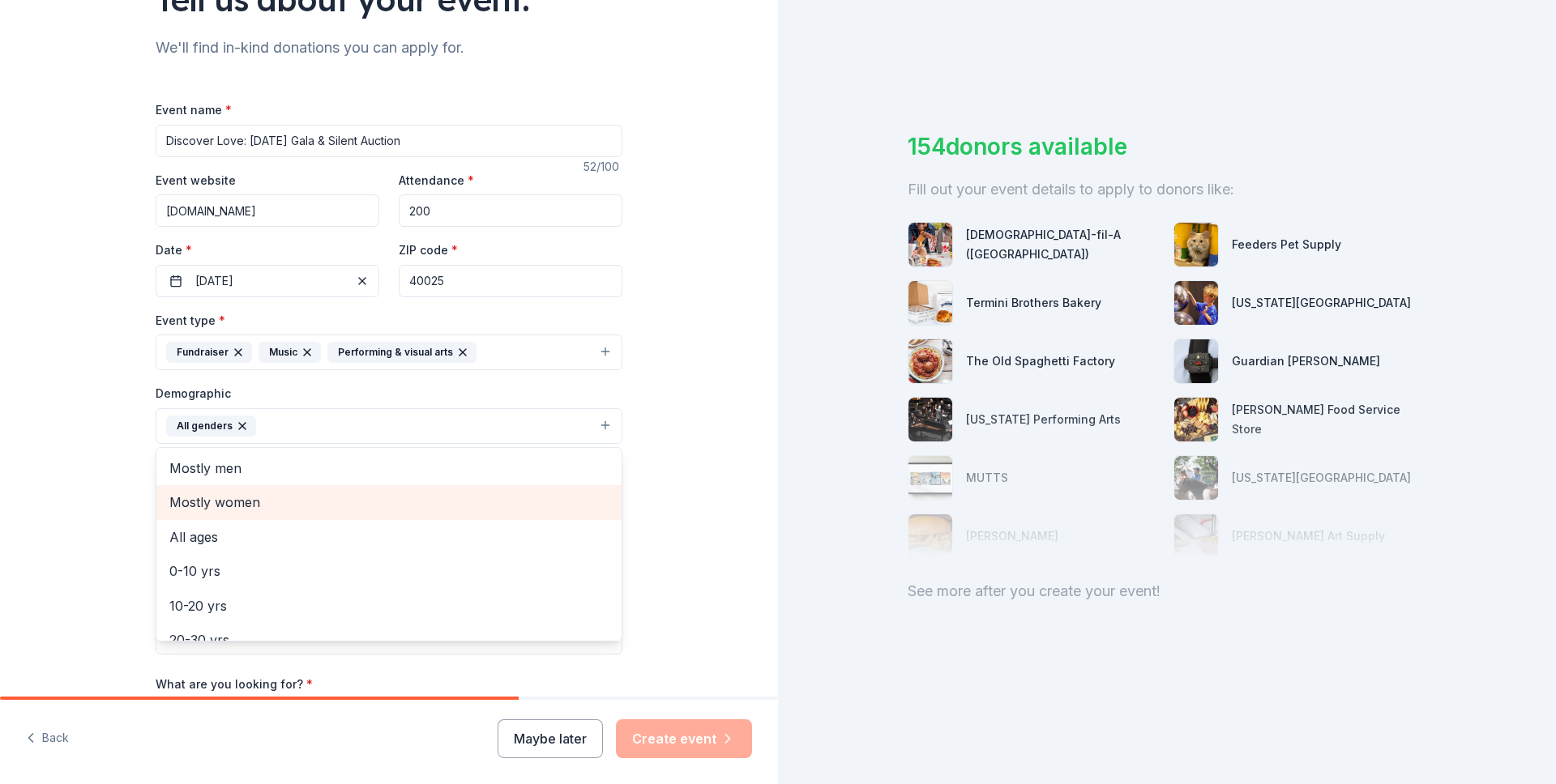
click at [254, 495] on span "Mostly women" at bounding box center [389, 502] width 439 height 21
click at [121, 480] on div "Tell us about your event. We'll find in-kind donations you can apply for. Event…" at bounding box center [389, 388] width 778 height 1081
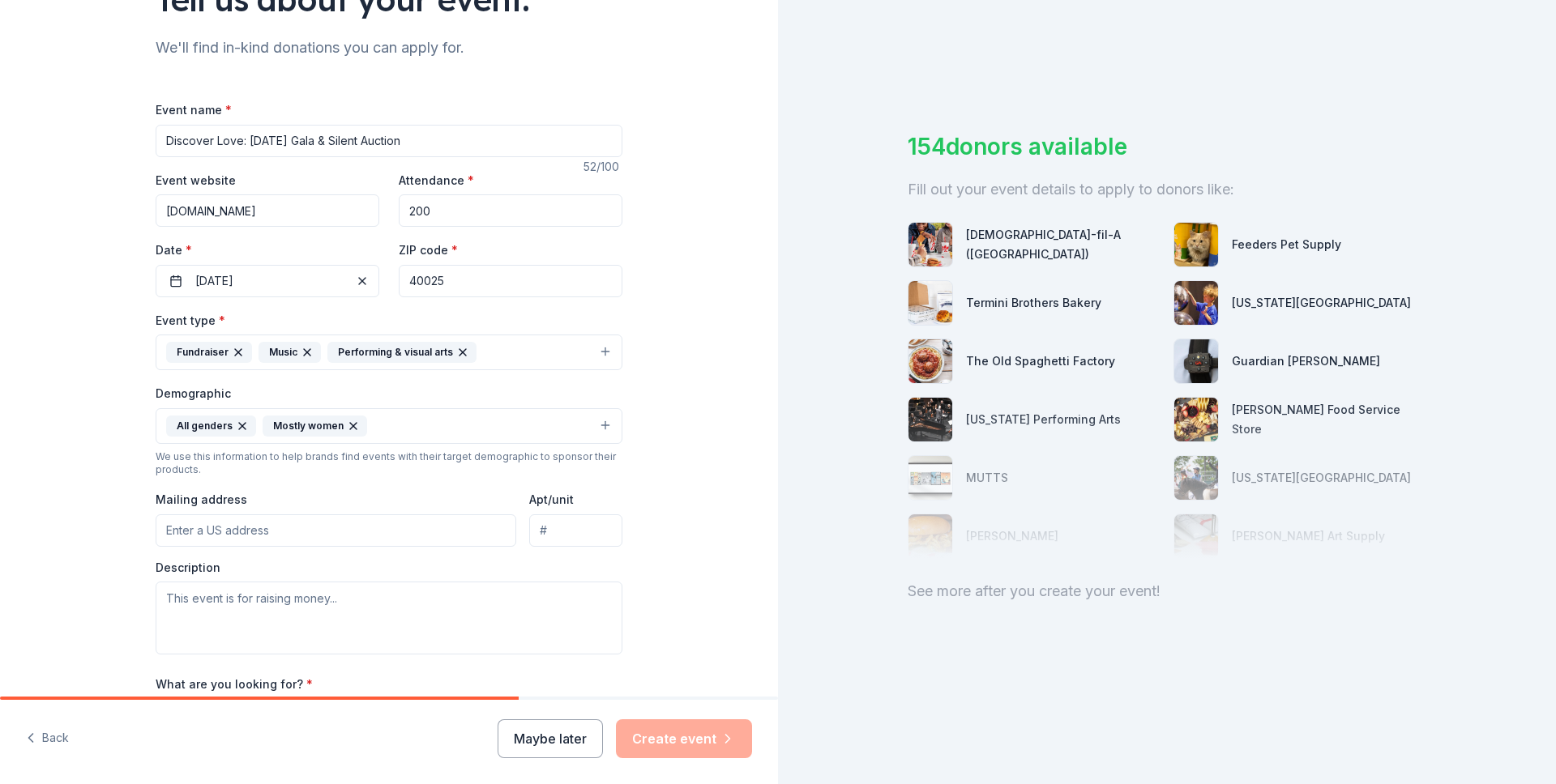
click at [263, 517] on input "Mailing address" at bounding box center [336, 531] width 361 height 33
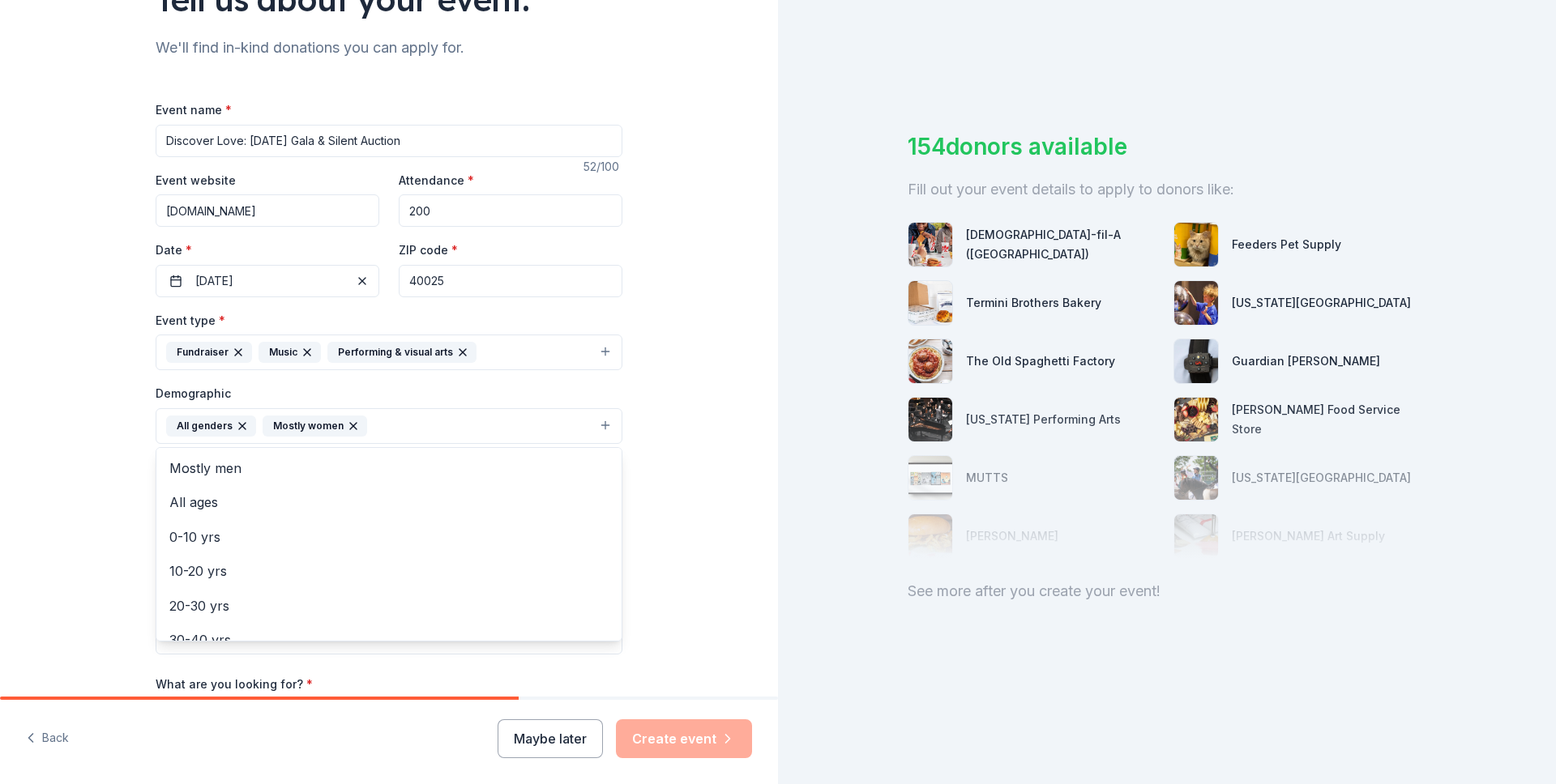
click at [350, 426] on icon "button" at bounding box center [354, 426] width 7 height 7
click at [106, 510] on div "Tell us about your event. We'll find in-kind donations you can apply for. Event…" at bounding box center [389, 388] width 778 height 1081
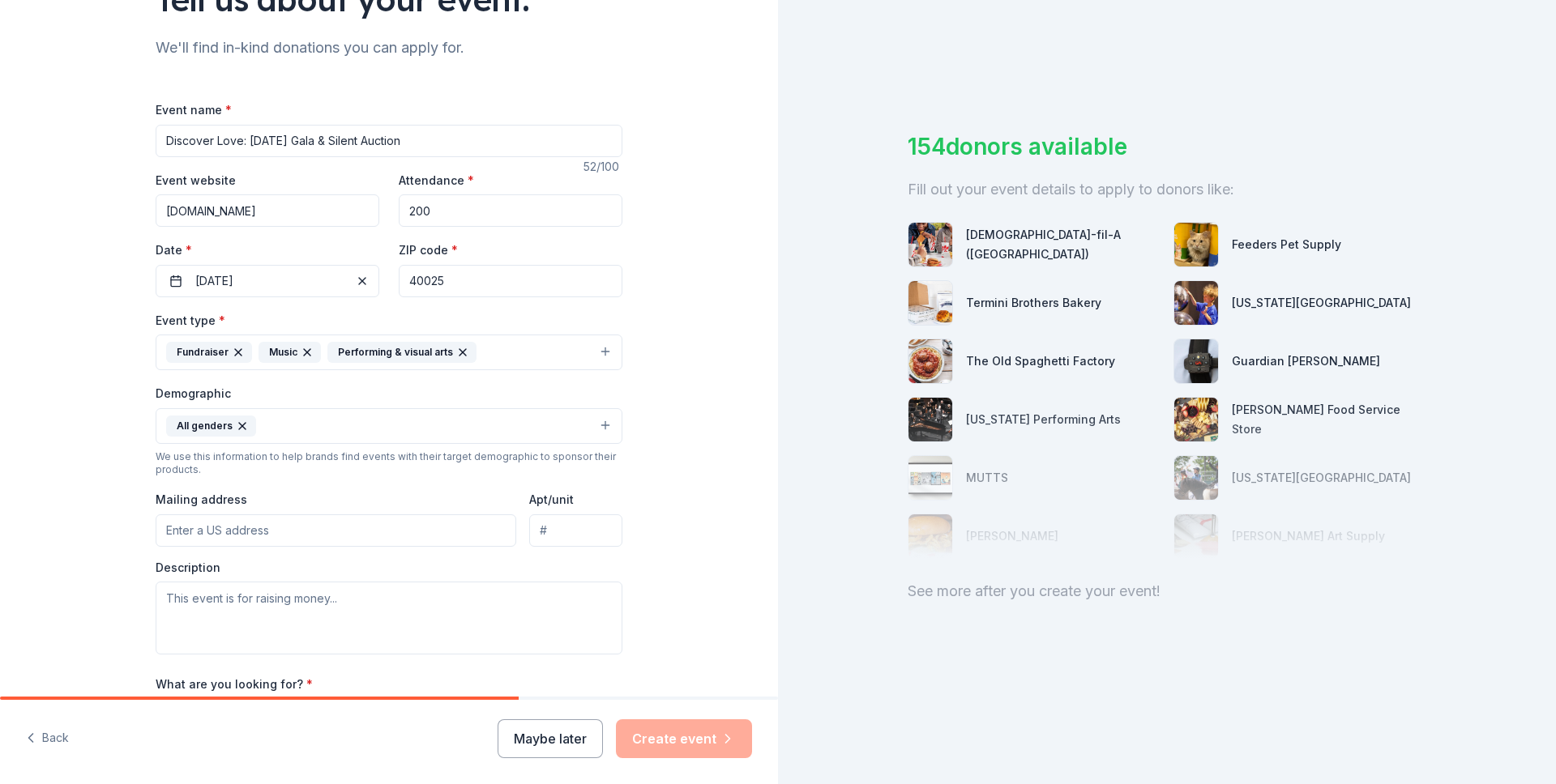
click at [298, 427] on button "All genders" at bounding box center [389, 425] width 467 height 35
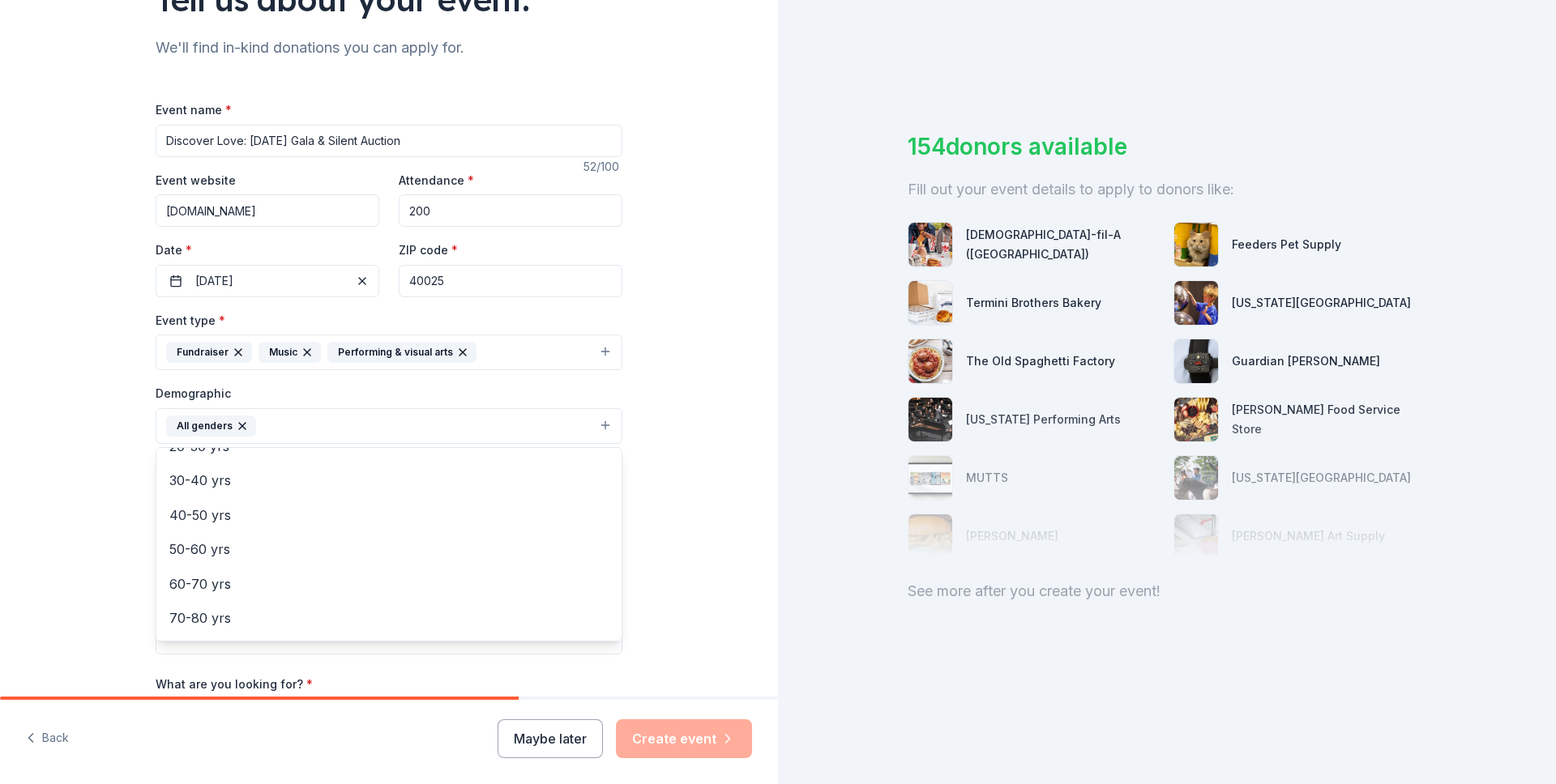
scroll to position [226, 0]
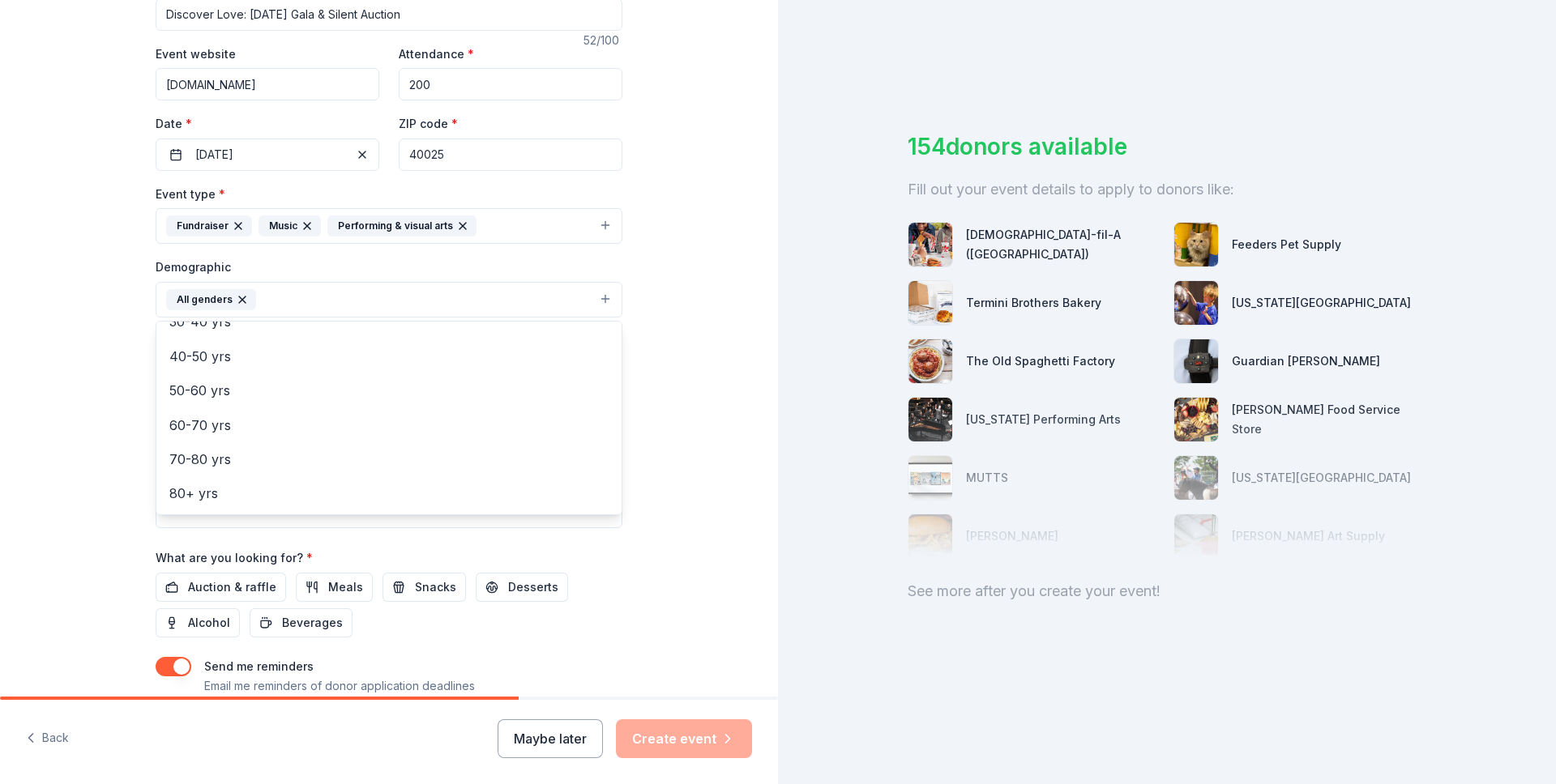
click at [87, 471] on div "Tell us about your event. We'll find in-kind donations you can apply for. Event…" at bounding box center [389, 262] width 778 height 1081
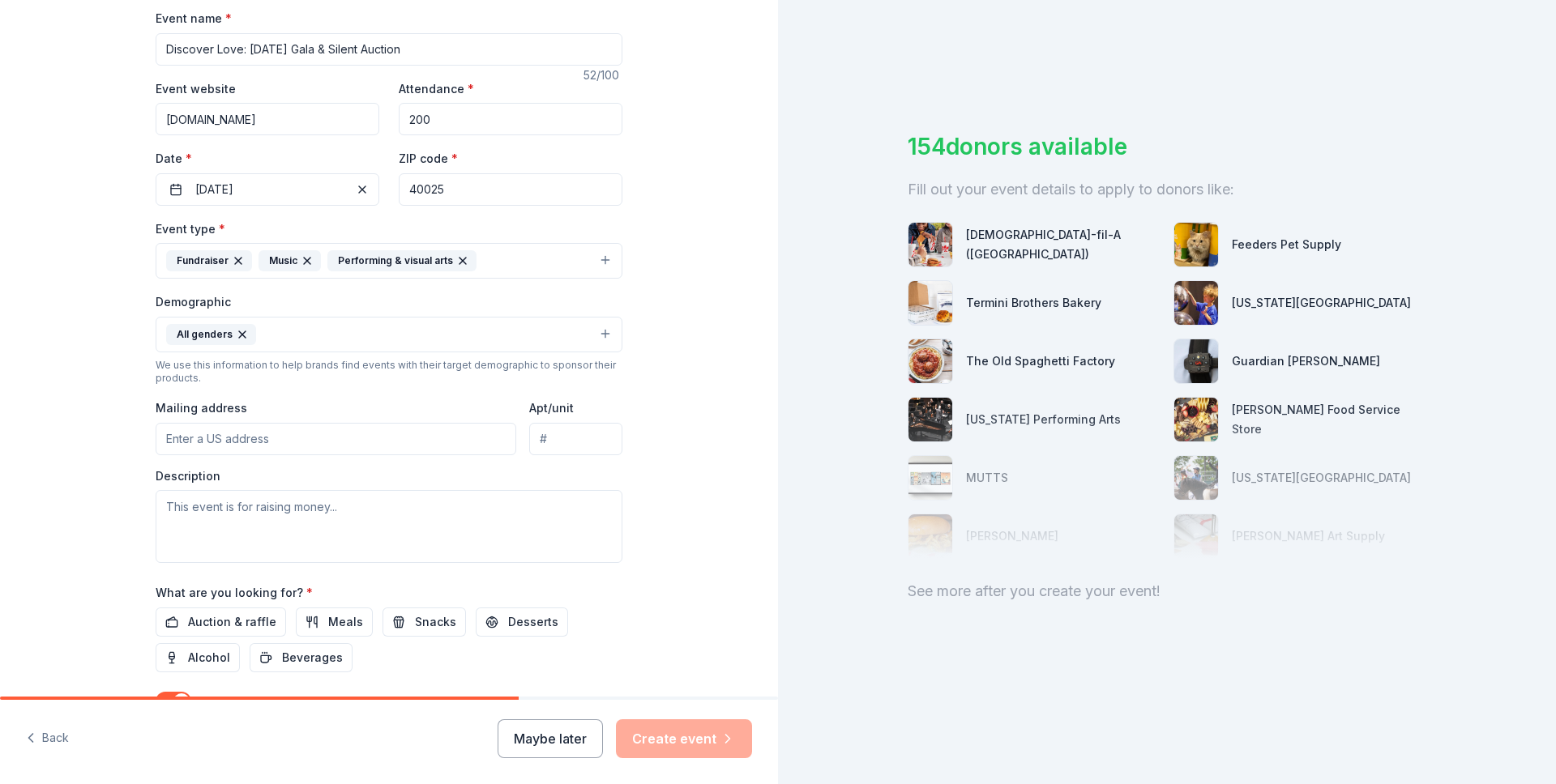
click at [202, 434] on input "Mailing address" at bounding box center [336, 439] width 361 height 33
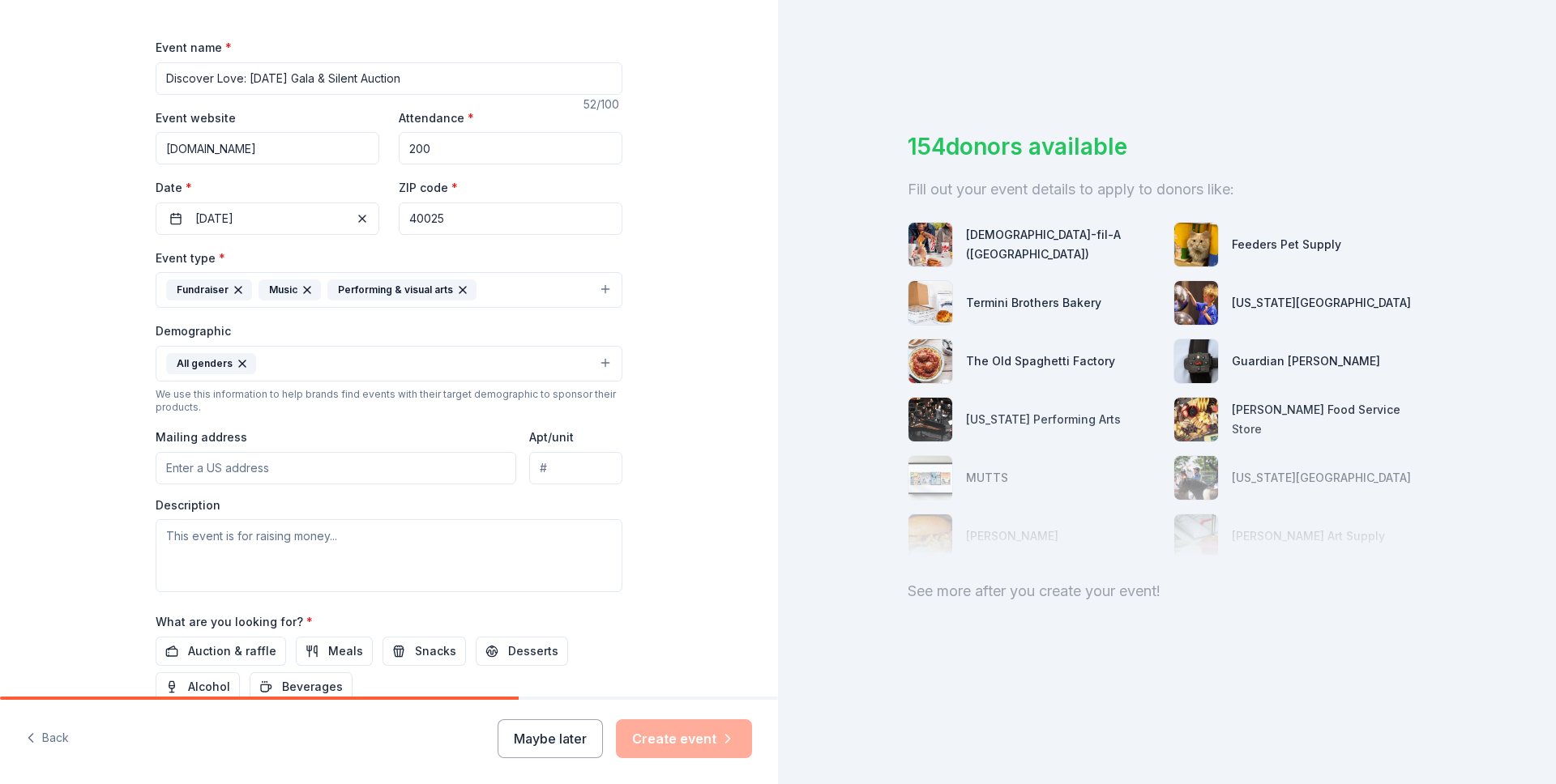
scroll to position [385, 0]
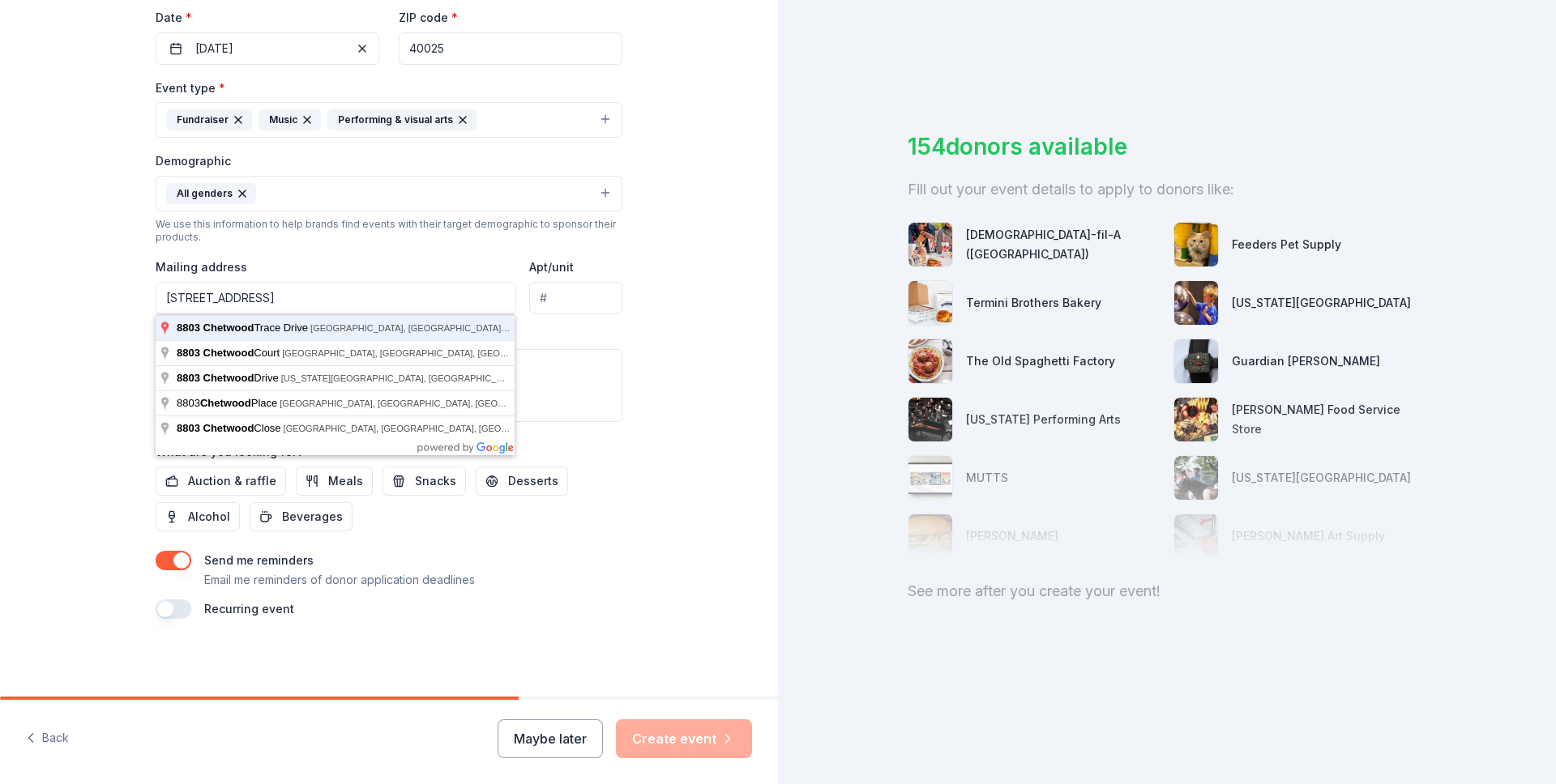
type input "8803 Chetwood Trace Drive, Louisville, KY, 40291"
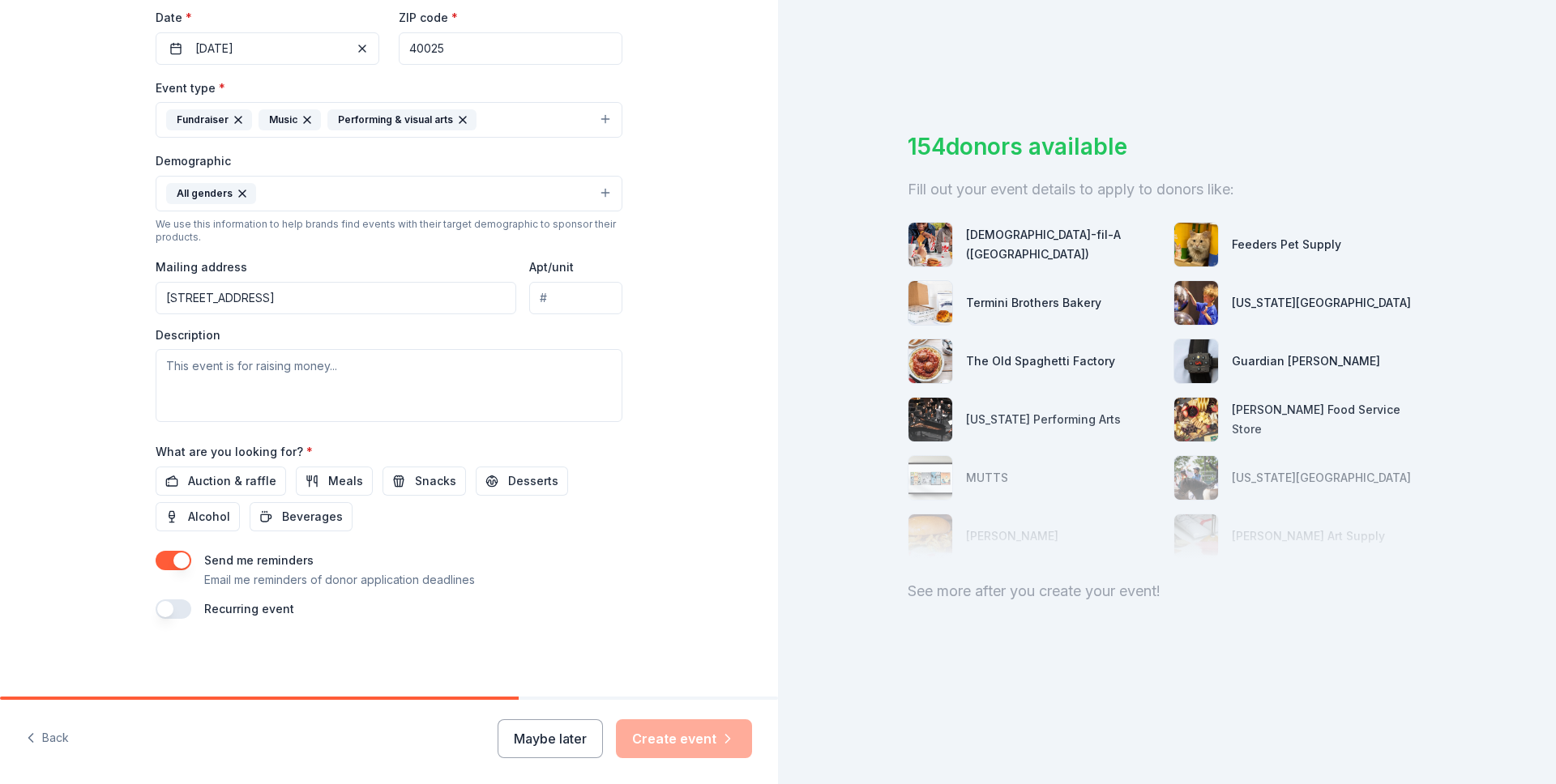
drag, startPoint x: 248, startPoint y: 472, endPoint x: 284, endPoint y: 466, distance: 36.5
click at [247, 472] on span "Auction & raffle" at bounding box center [232, 481] width 89 height 20
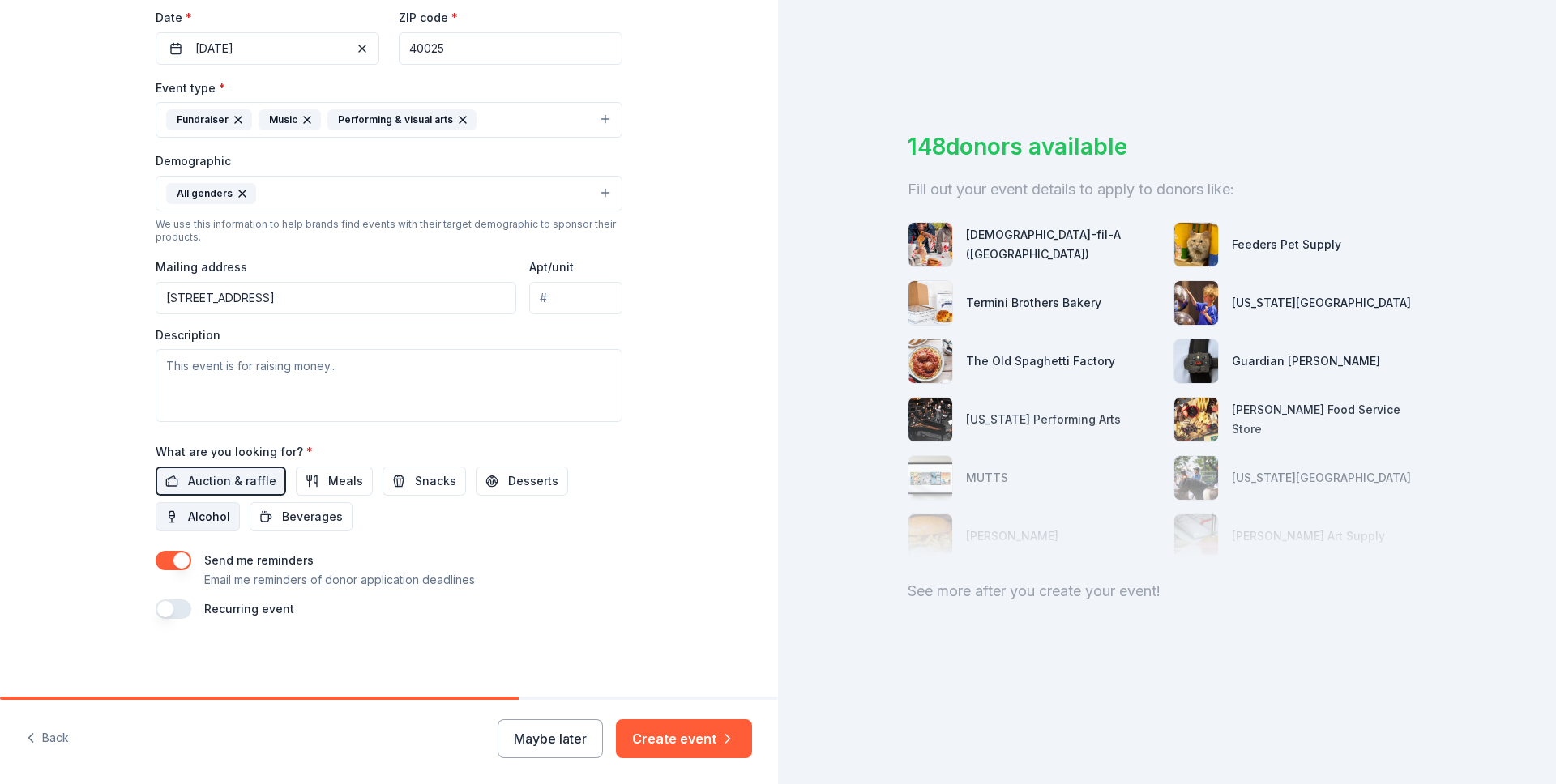
click at [223, 516] on span "Alcohol" at bounding box center [208, 516] width 42 height 20
click at [320, 518] on span "Beverages" at bounding box center [313, 516] width 61 height 20
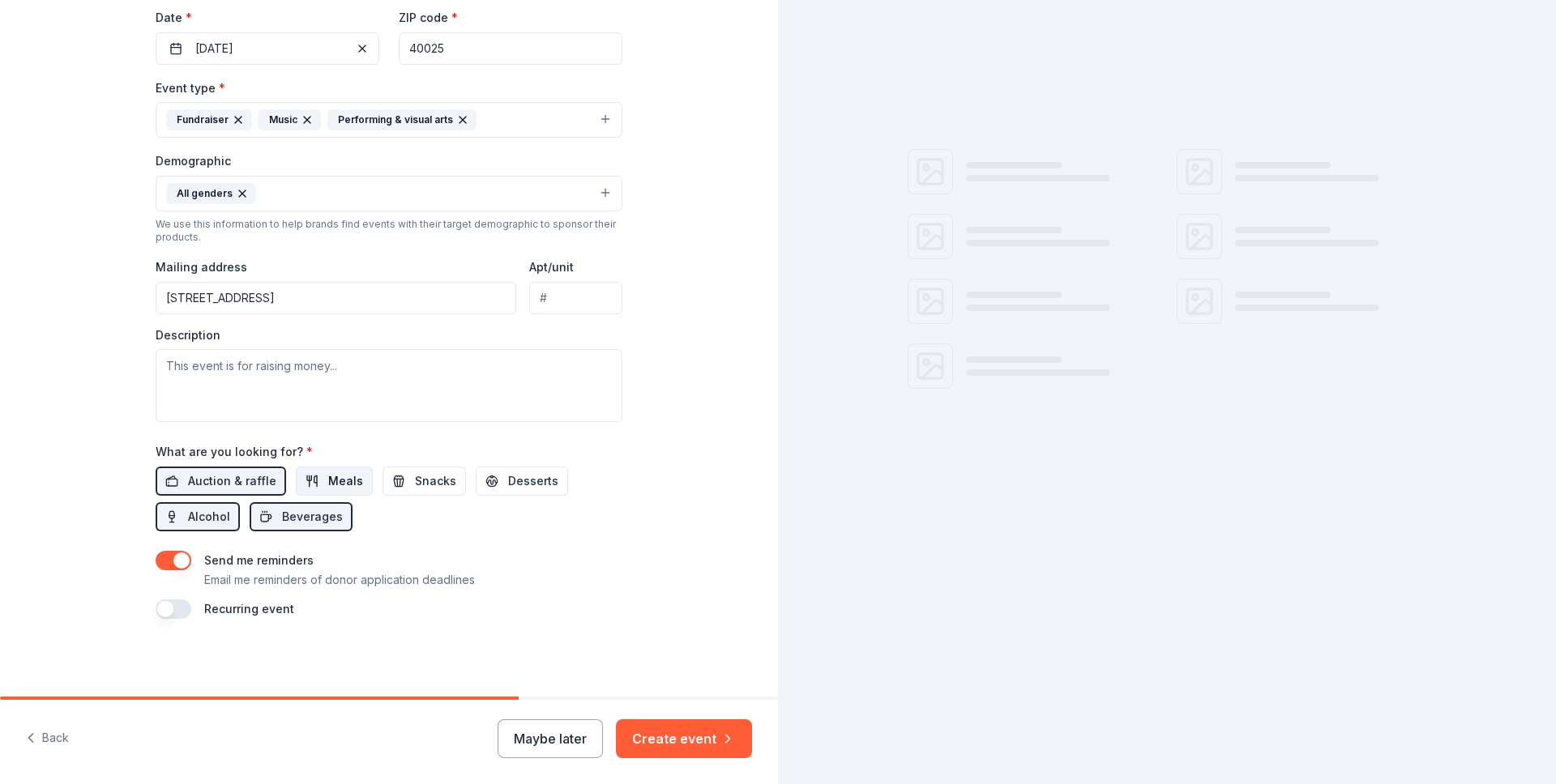
click at [334, 485] on span "Meals" at bounding box center [345, 481] width 34 height 20
click at [333, 489] on span "Meals" at bounding box center [345, 481] width 34 height 20
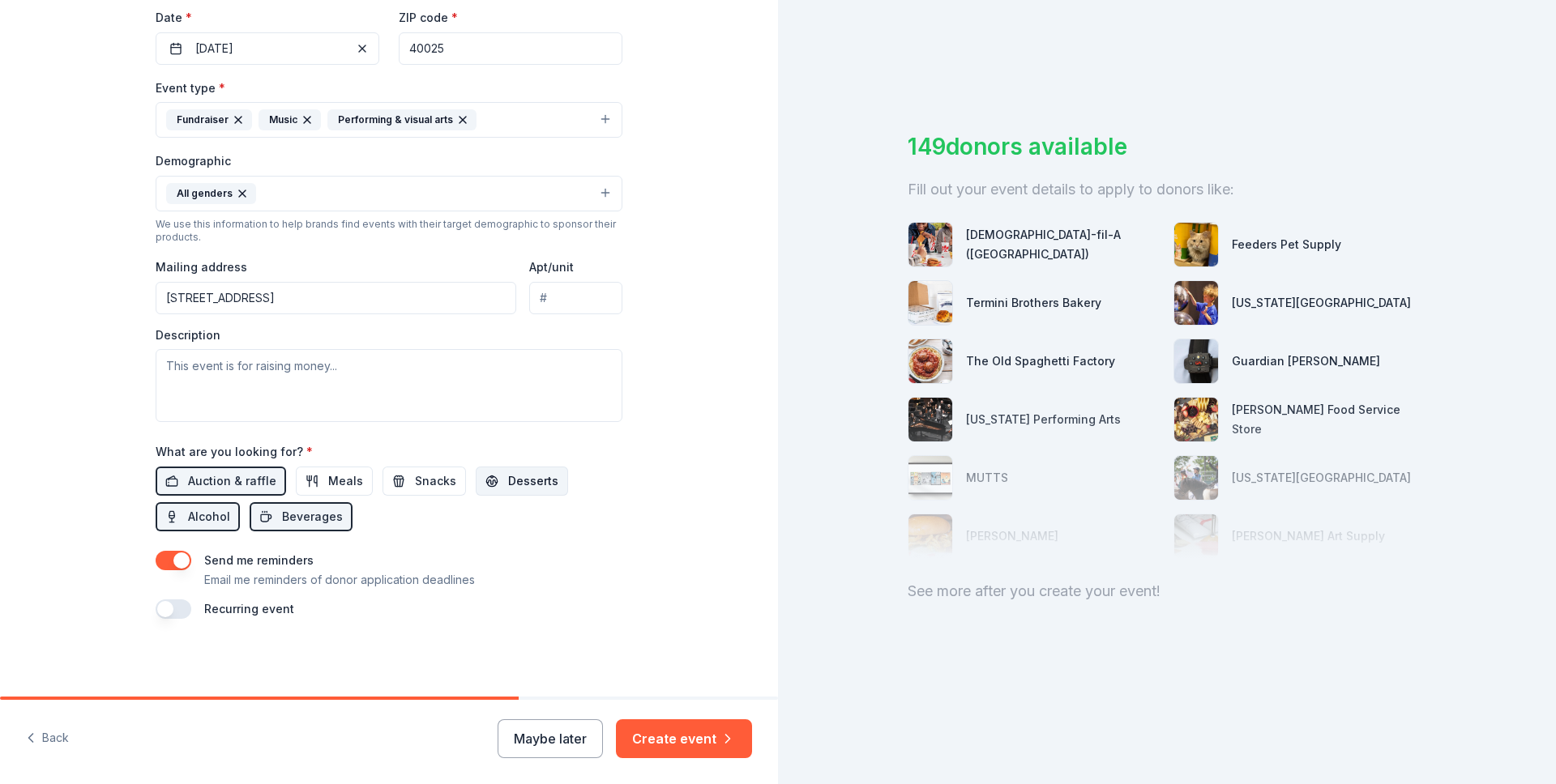
click at [557, 478] on button "Desserts" at bounding box center [521, 481] width 92 height 29
click at [530, 462] on div "What are you looking for? * Auction & raffle Meals Snacks Desserts Alcohol Beve…" at bounding box center [389, 486] width 467 height 90
drag, startPoint x: 530, startPoint y: 481, endPoint x: 530, endPoint y: 490, distance: 9.0
click at [530, 481] on span "Desserts" at bounding box center [533, 481] width 50 height 20
click at [282, 522] on span "Beverages" at bounding box center [313, 516] width 61 height 20
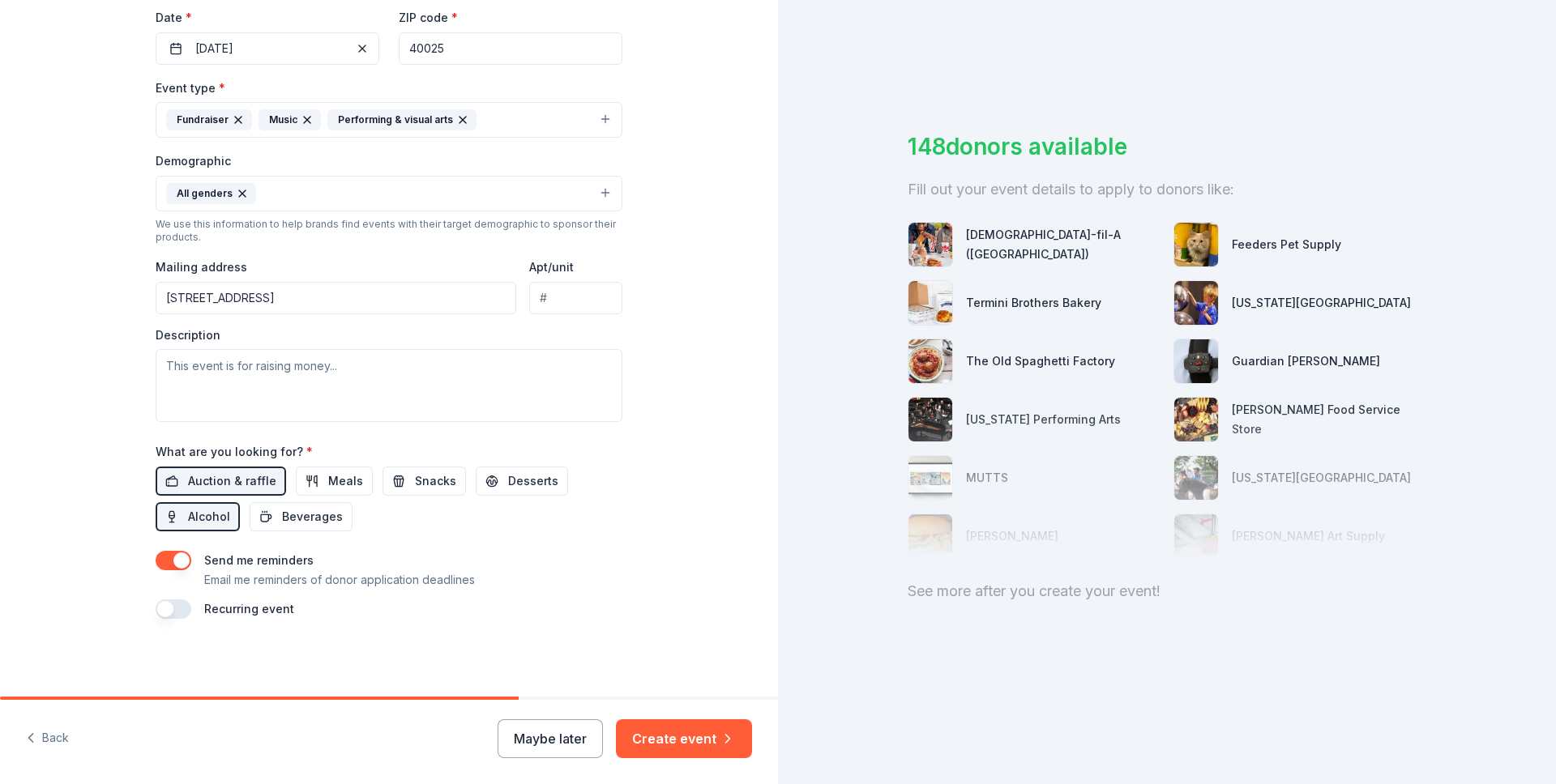
click at [551, 579] on div "Send me reminders Email me reminders of donor application deadlines" at bounding box center [389, 570] width 467 height 39
click at [663, 744] on button "Create event" at bounding box center [684, 738] width 136 height 39
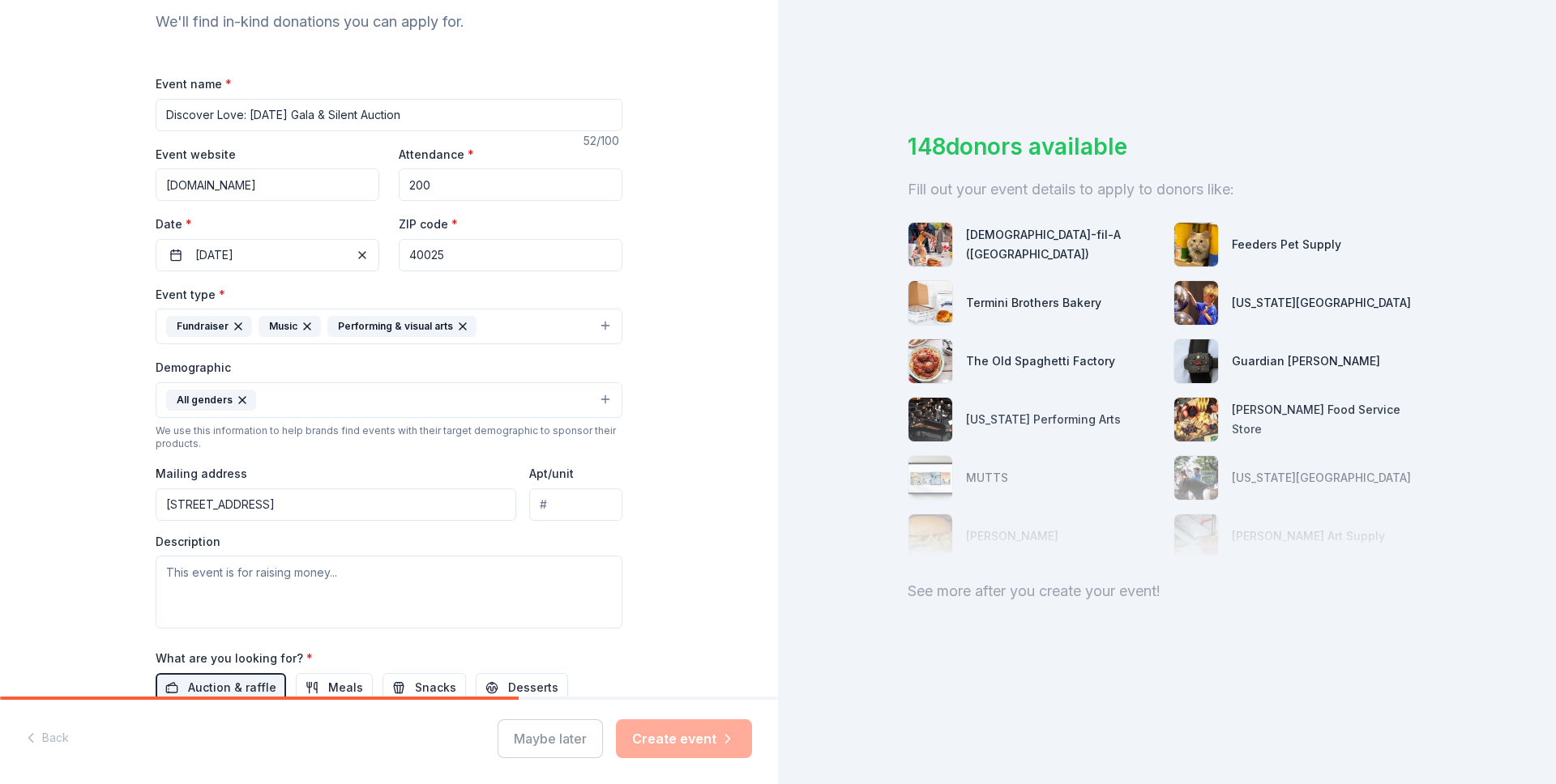
scroll to position [157, 0]
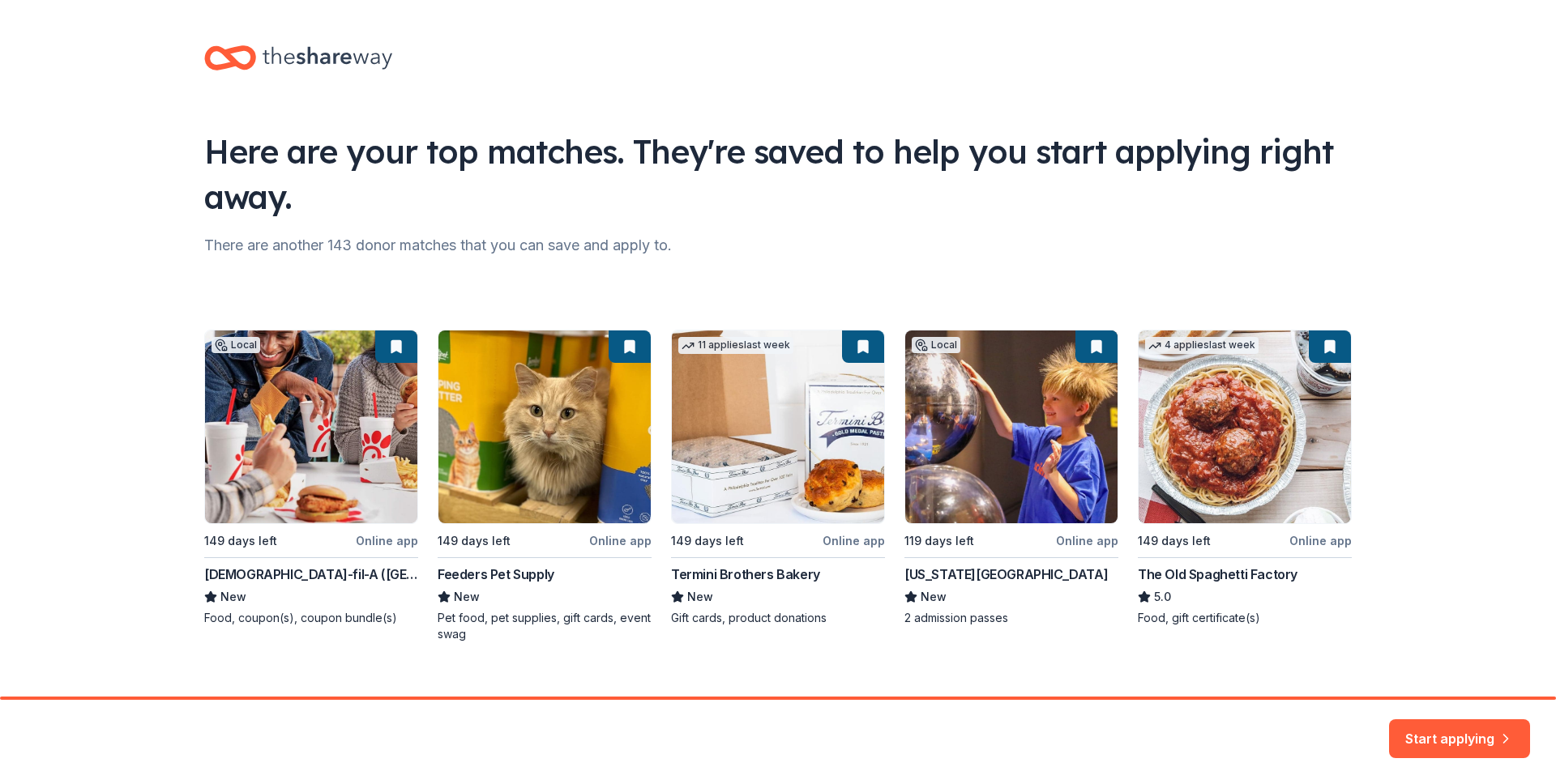
scroll to position [23, 0]
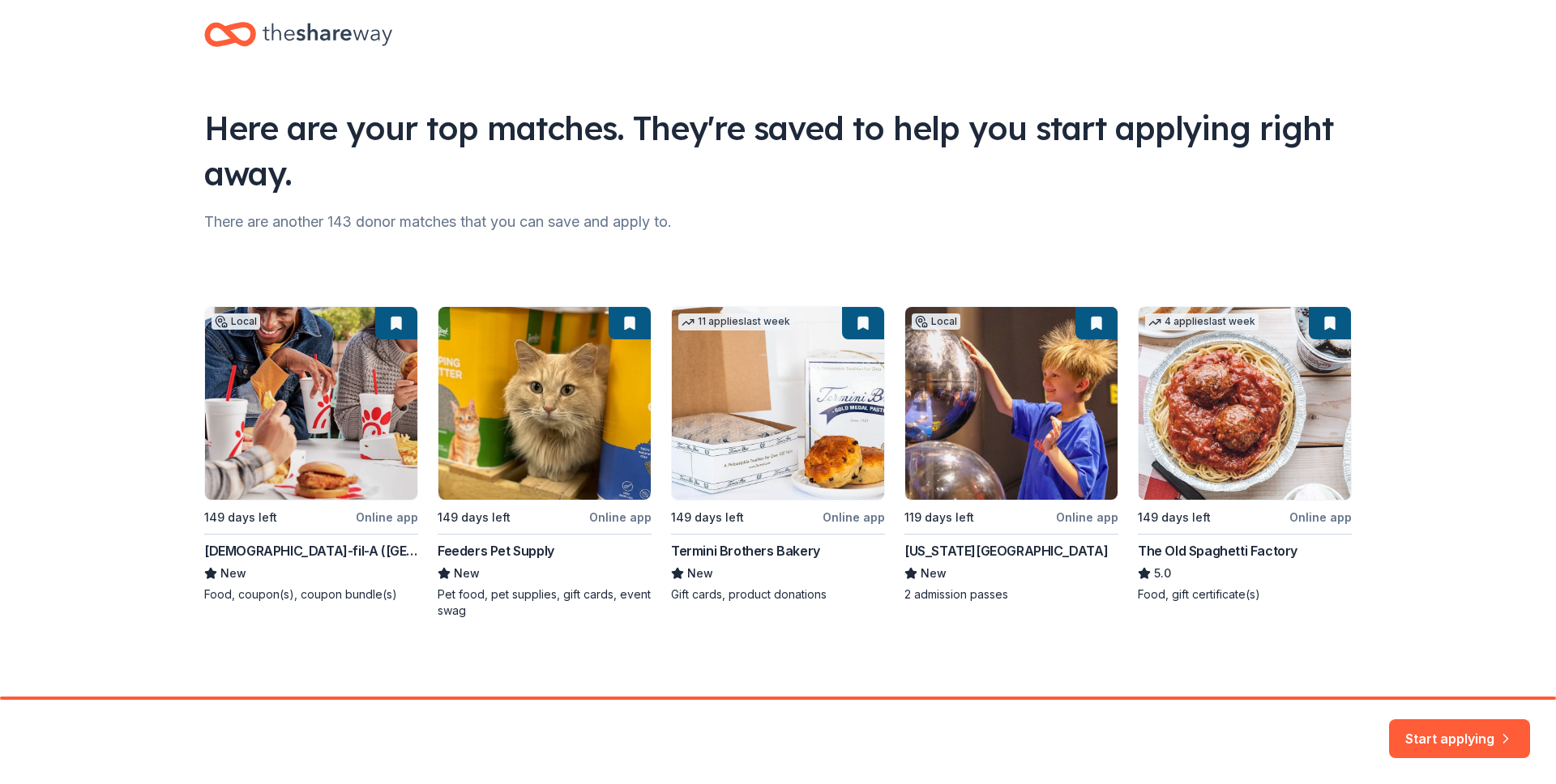
click at [338, 450] on div "Local 149 days left Online app Chick-fil-A (Louisville) New Food, coupon(s), co…" at bounding box center [778, 462] width 1148 height 312
click at [1421, 725] on button "Start applying" at bounding box center [1460, 728] width 141 height 39
click at [1428, 732] on div "Start applying" at bounding box center [1460, 738] width 141 height 39
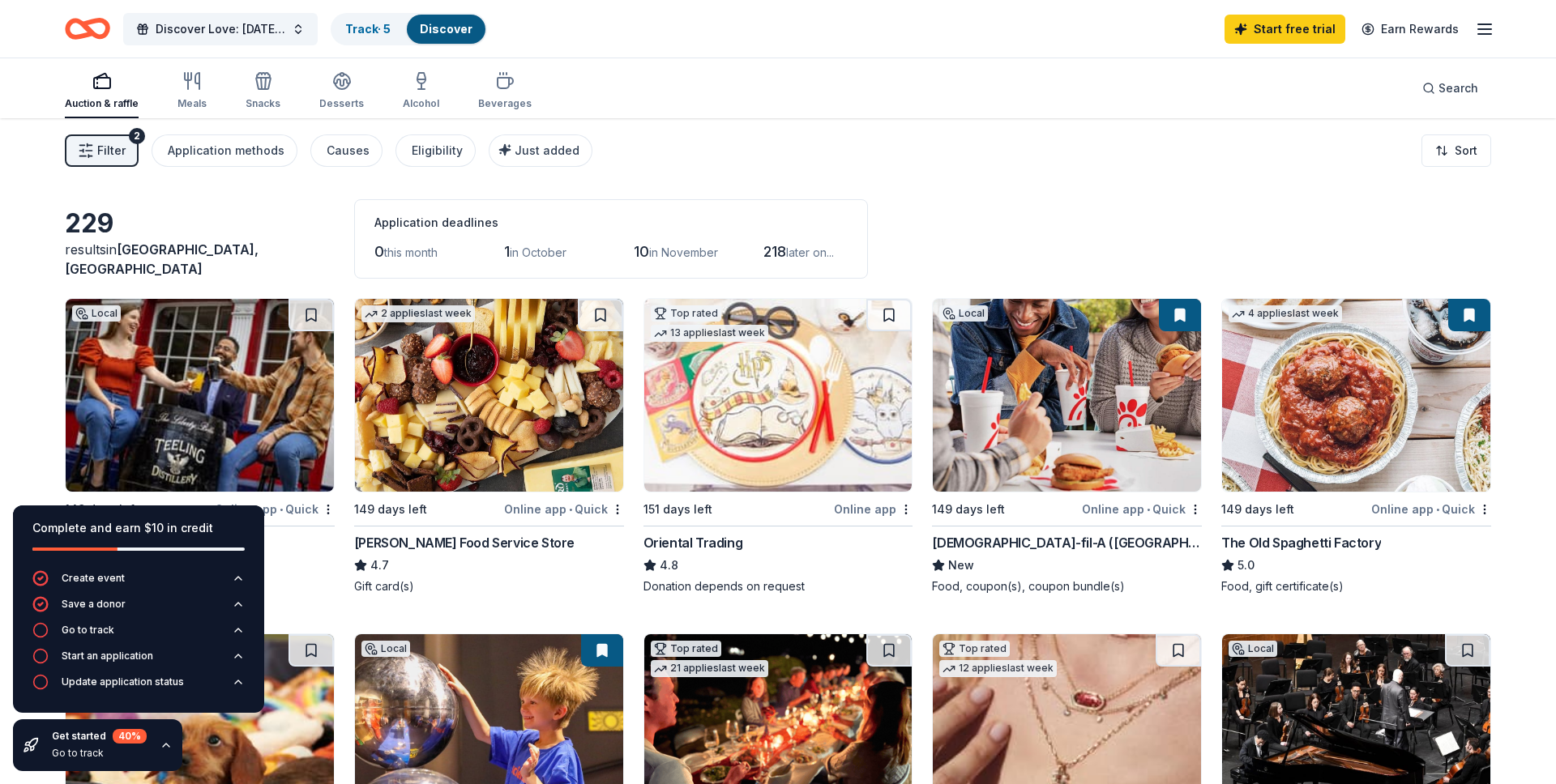
click at [851, 130] on div "Filter 2 Application methods Causes Eligibility Just added Sort" at bounding box center [778, 150] width 1556 height 65
click at [161, 744] on icon "button" at bounding box center [165, 744] width 13 height 13
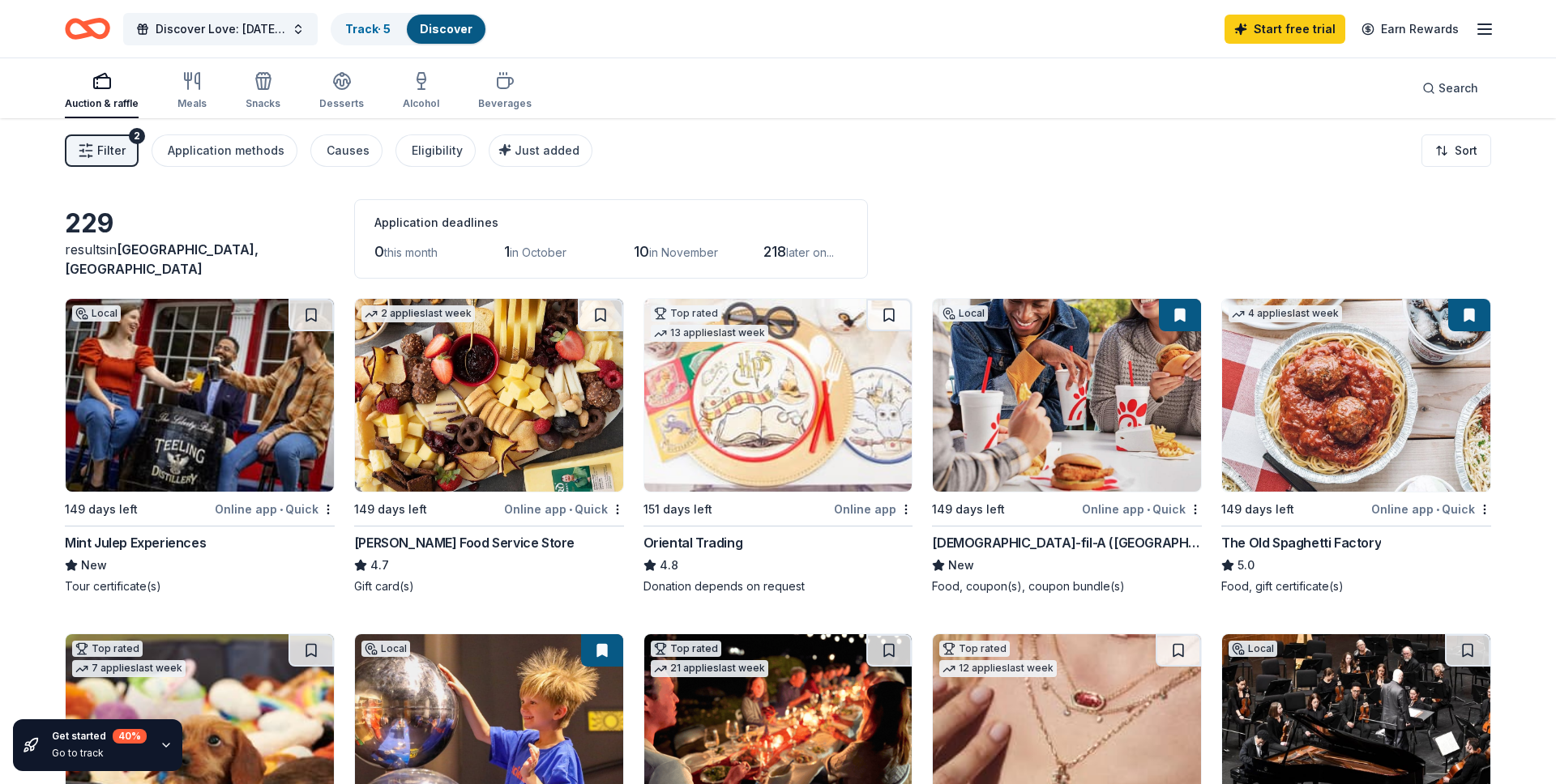
click at [211, 452] on img at bounding box center [200, 395] width 269 height 193
click at [89, 151] on line "button" at bounding box center [90, 151] width 7 height 0
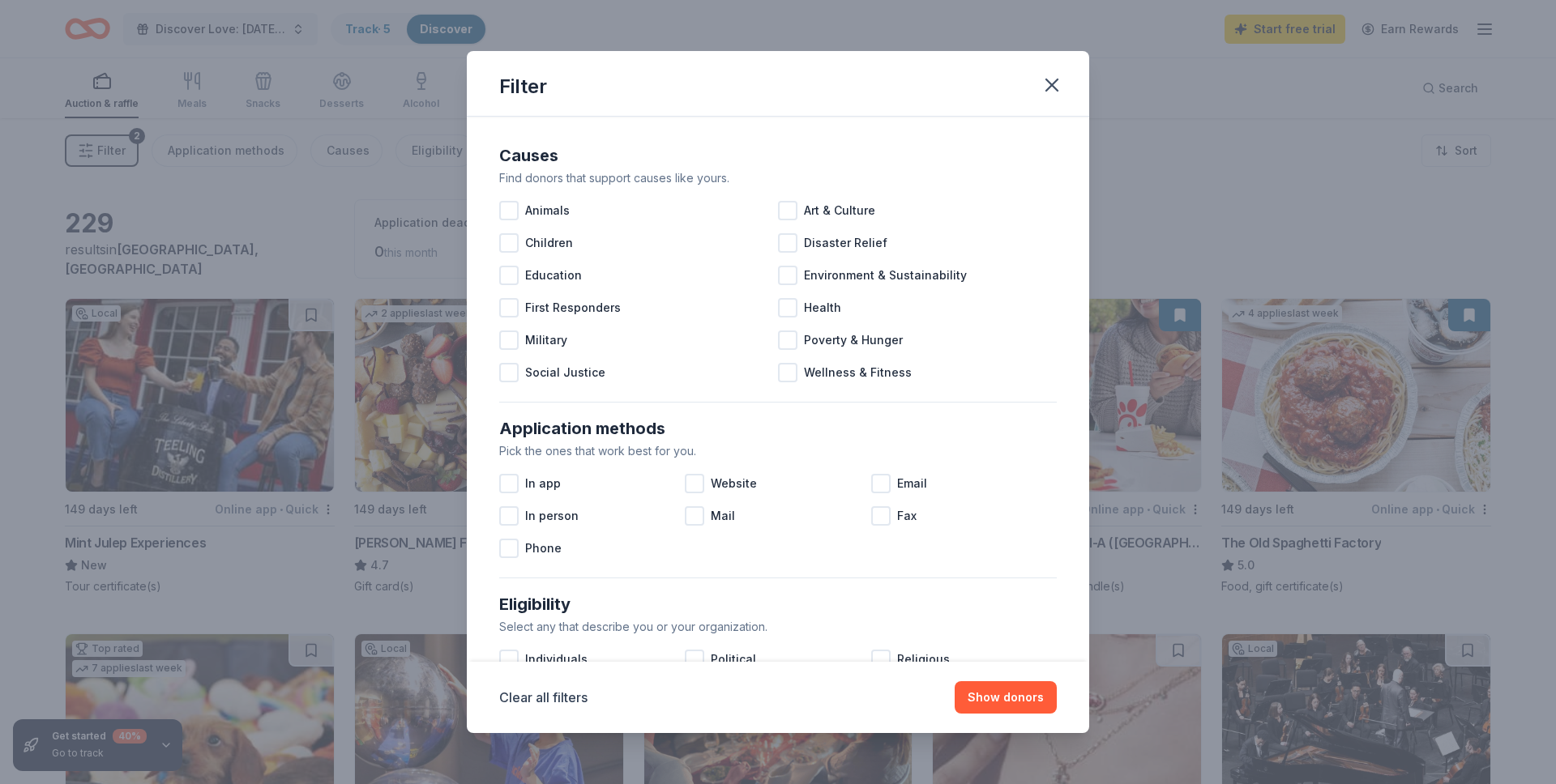
scroll to position [633, 0]
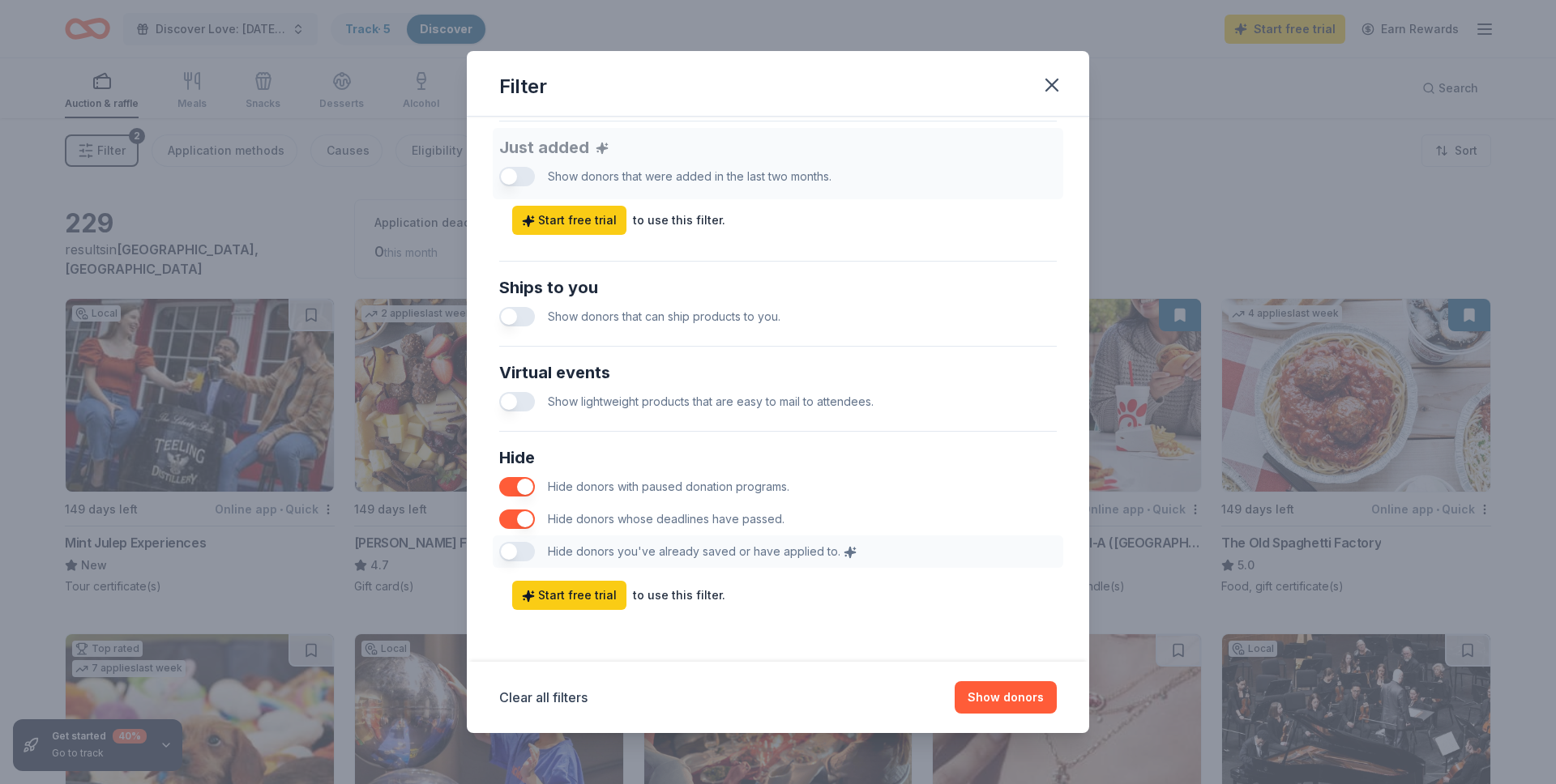
click at [1271, 211] on div "Filter Causes Find donors that support causes like yours. Animals Art & Culture…" at bounding box center [778, 392] width 1556 height 784
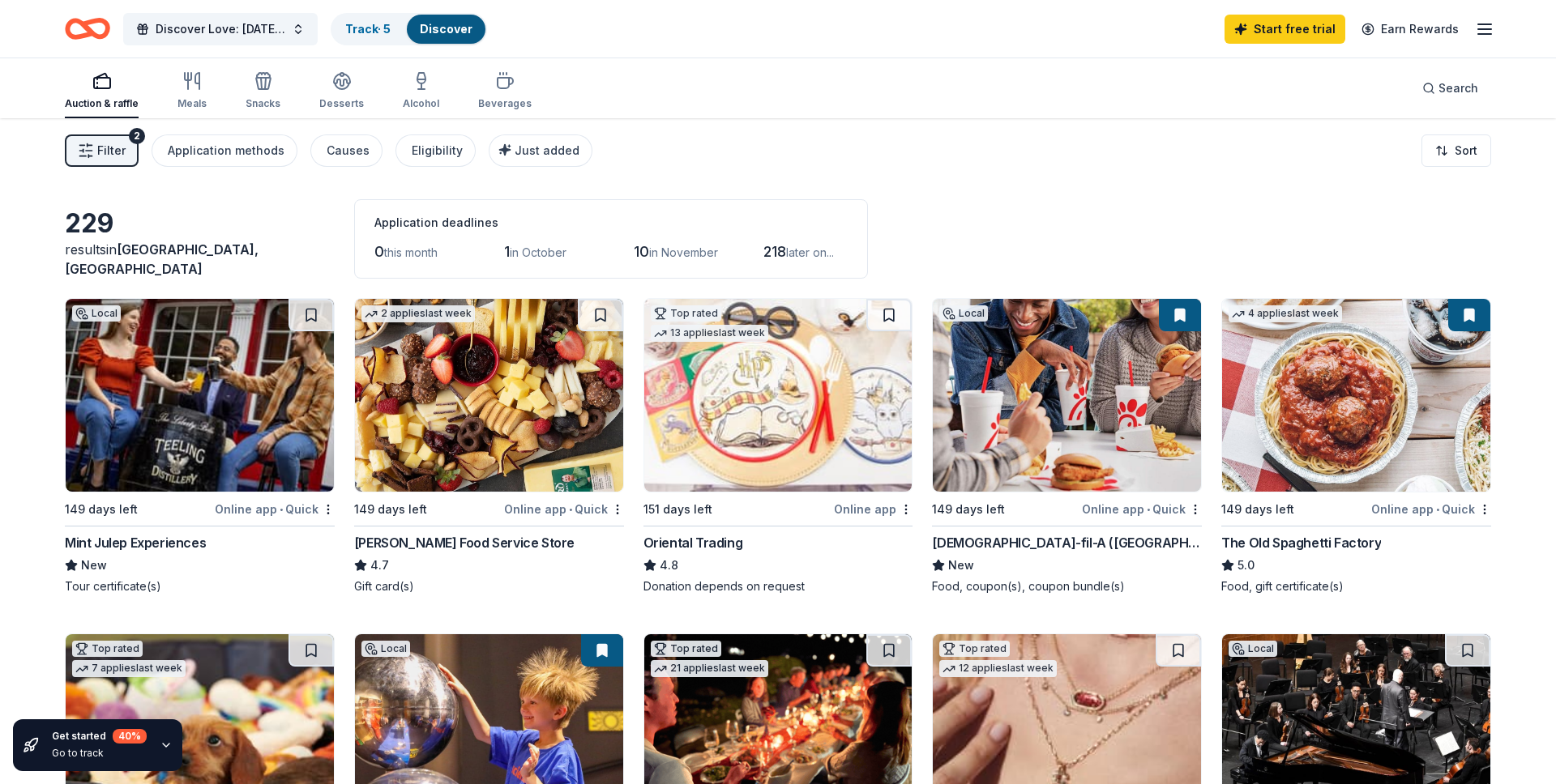
click at [535, 255] on span "in October" at bounding box center [538, 252] width 57 height 14
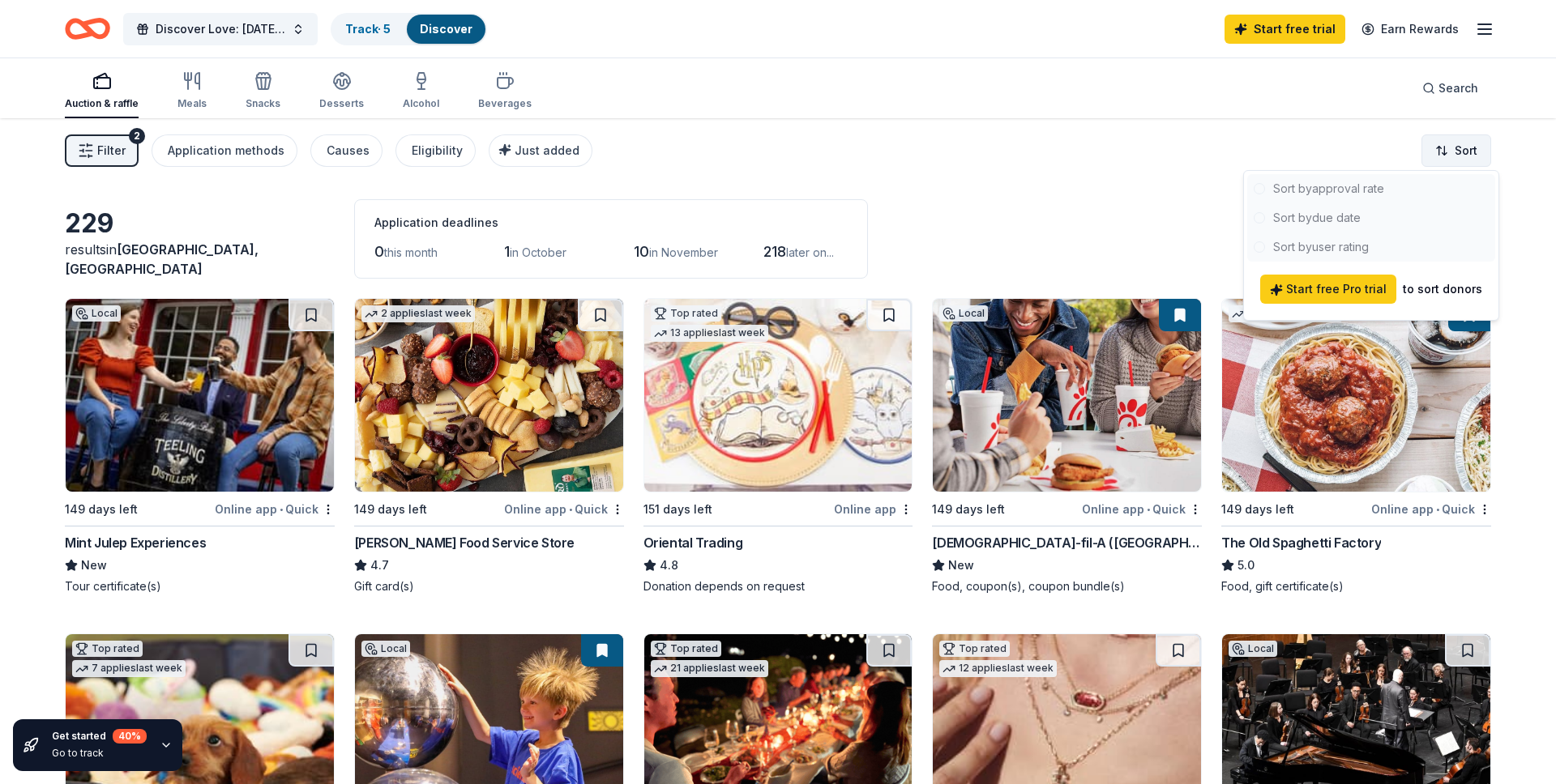
click at [1448, 145] on html "Discover Love: Valentine's Day Gala & Silent Auction Track · 5 Discover Start f…" at bounding box center [778, 392] width 1556 height 784
click at [952, 194] on html "Discover Love: Valentine's Day Gala & Silent Auction Track · 5 Discover Start f…" at bounding box center [778, 392] width 1556 height 784
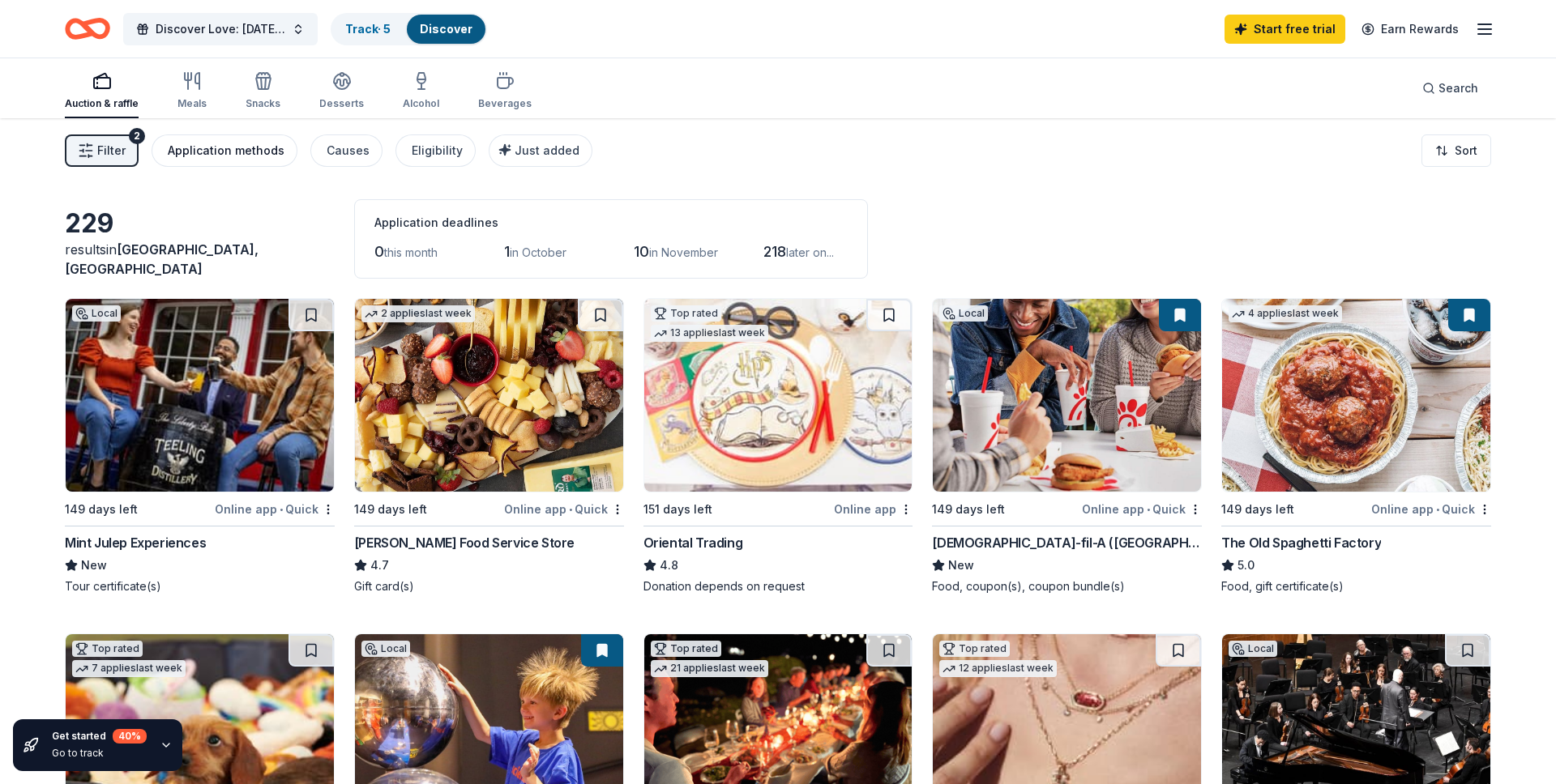
click at [249, 150] on div "Application methods" at bounding box center [226, 151] width 117 height 20
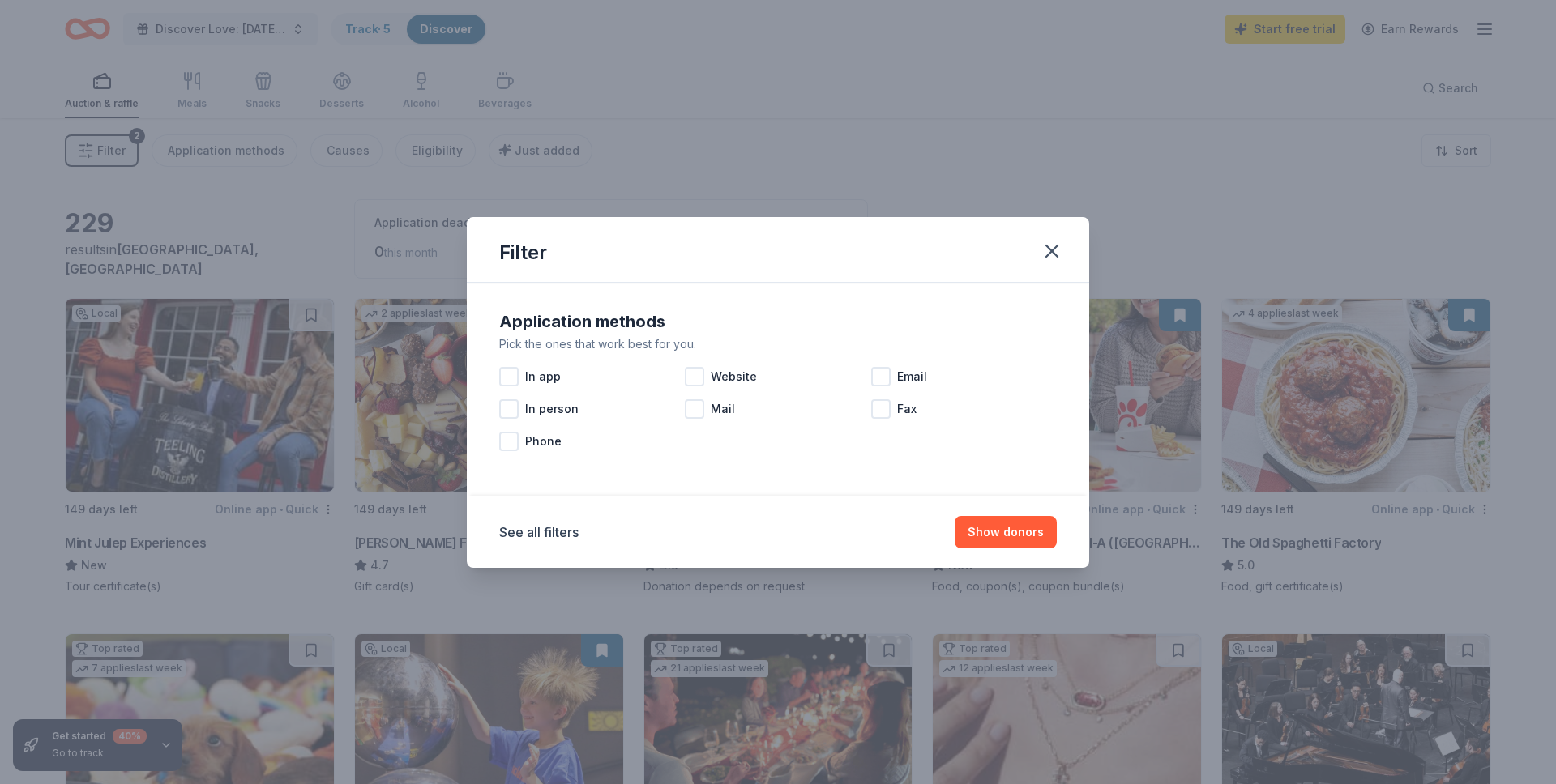
click at [1027, 215] on div "Filter Application methods Pick the ones that work best for you. In app Website…" at bounding box center [778, 392] width 1556 height 784
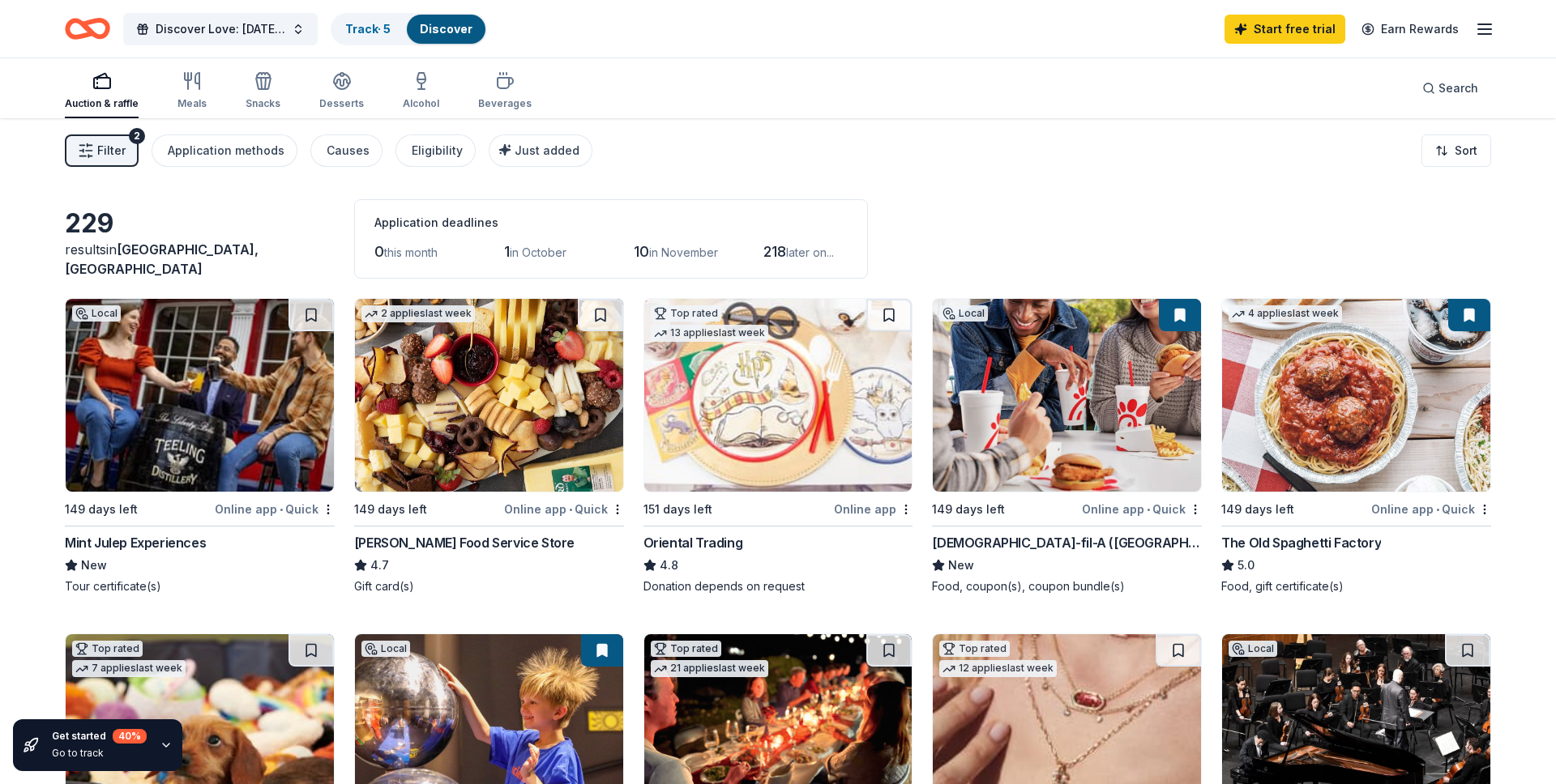
scroll to position [15, 0]
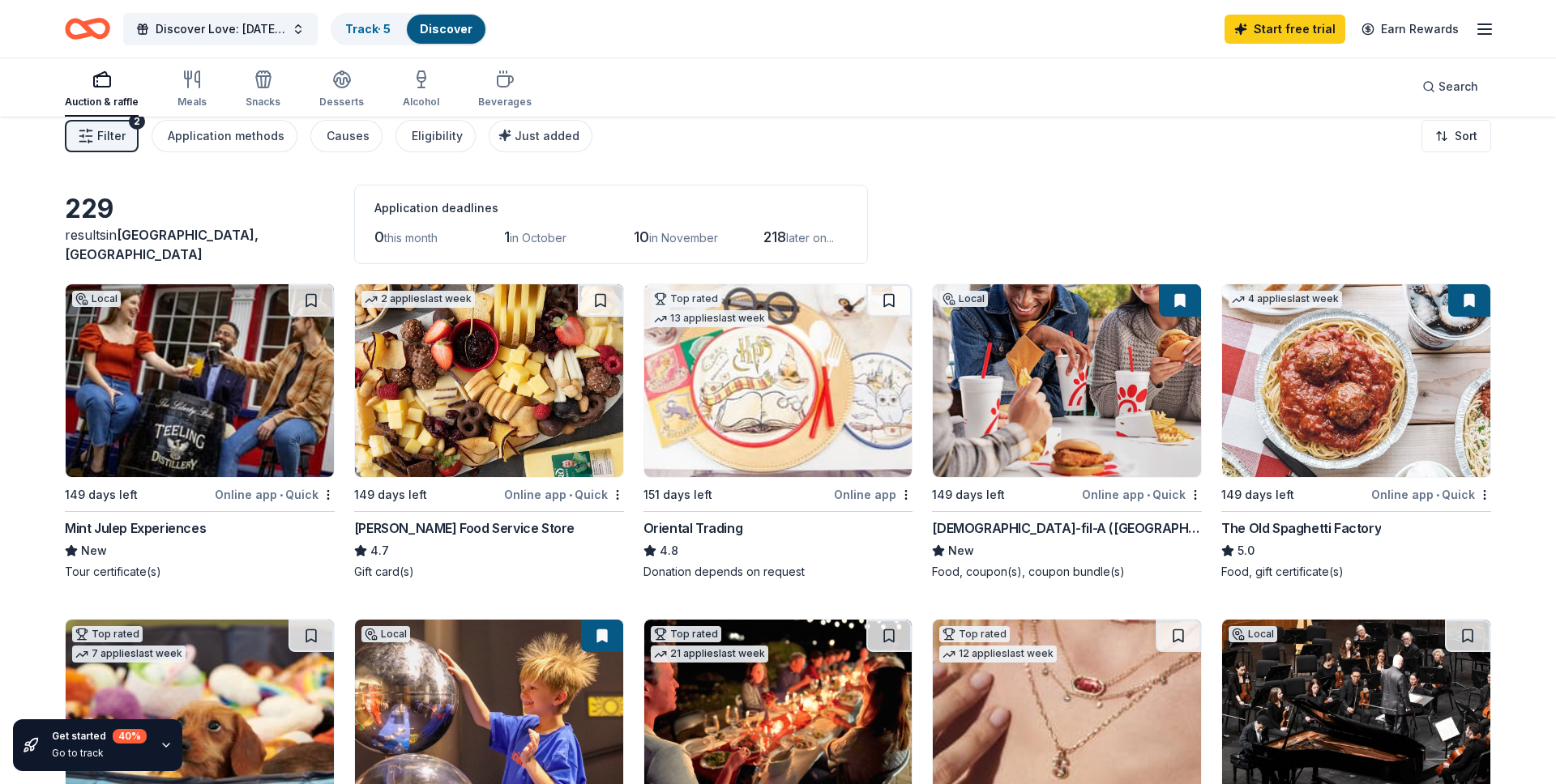
click at [558, 235] on span "in October" at bounding box center [538, 238] width 57 height 14
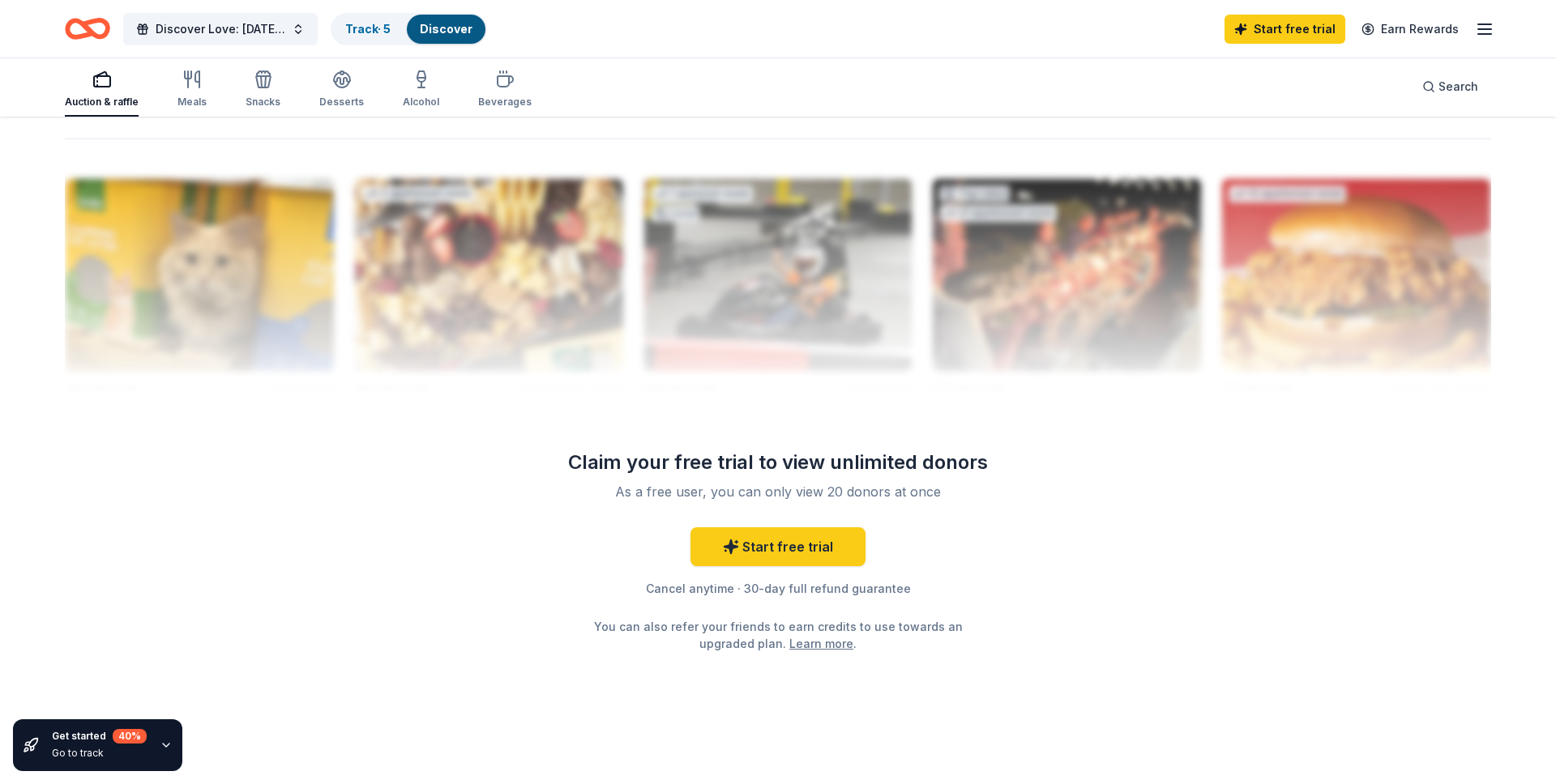
scroll to position [1553, 0]
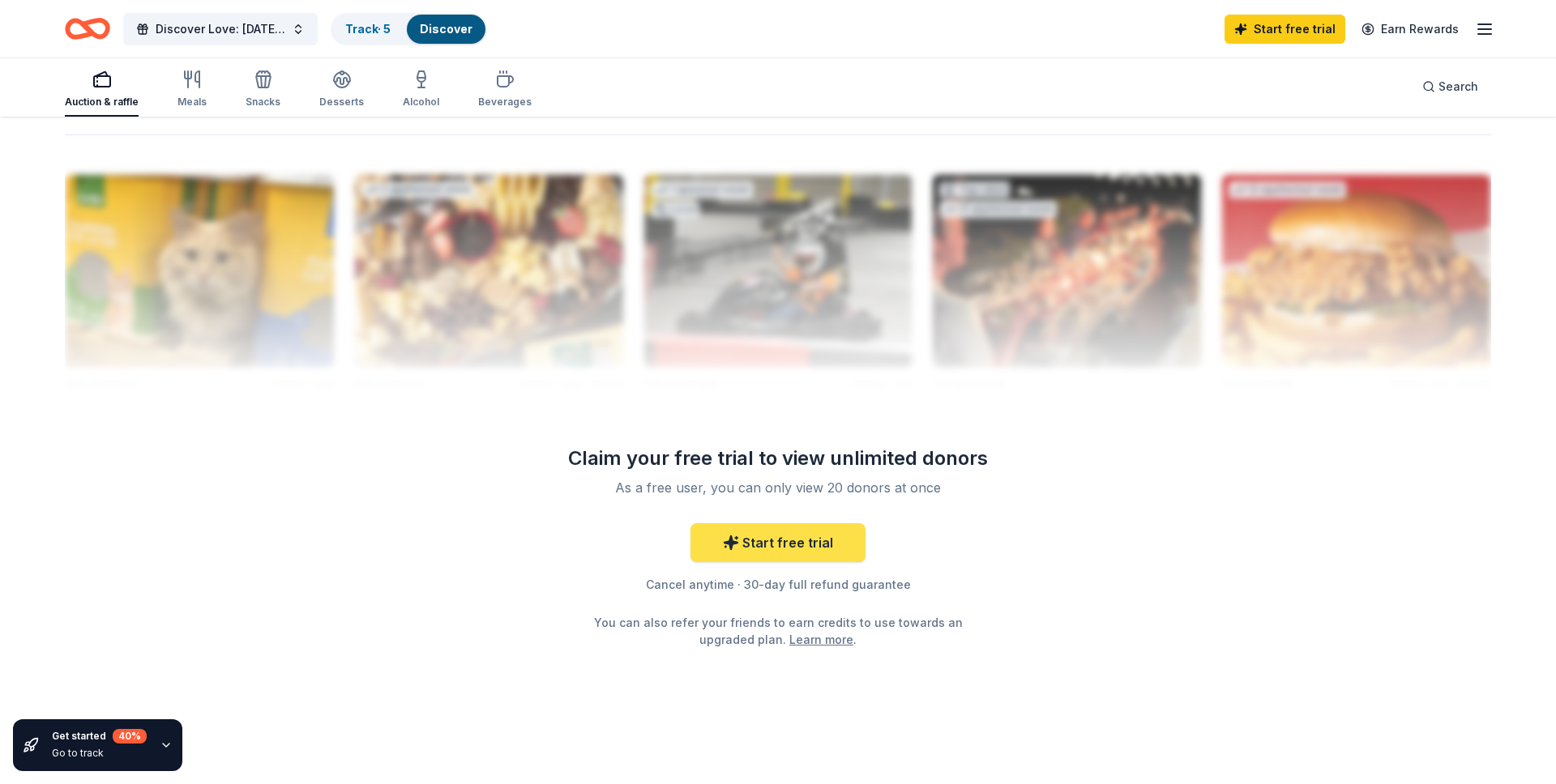
click at [778, 548] on link "Start free trial" at bounding box center [778, 542] width 175 height 39
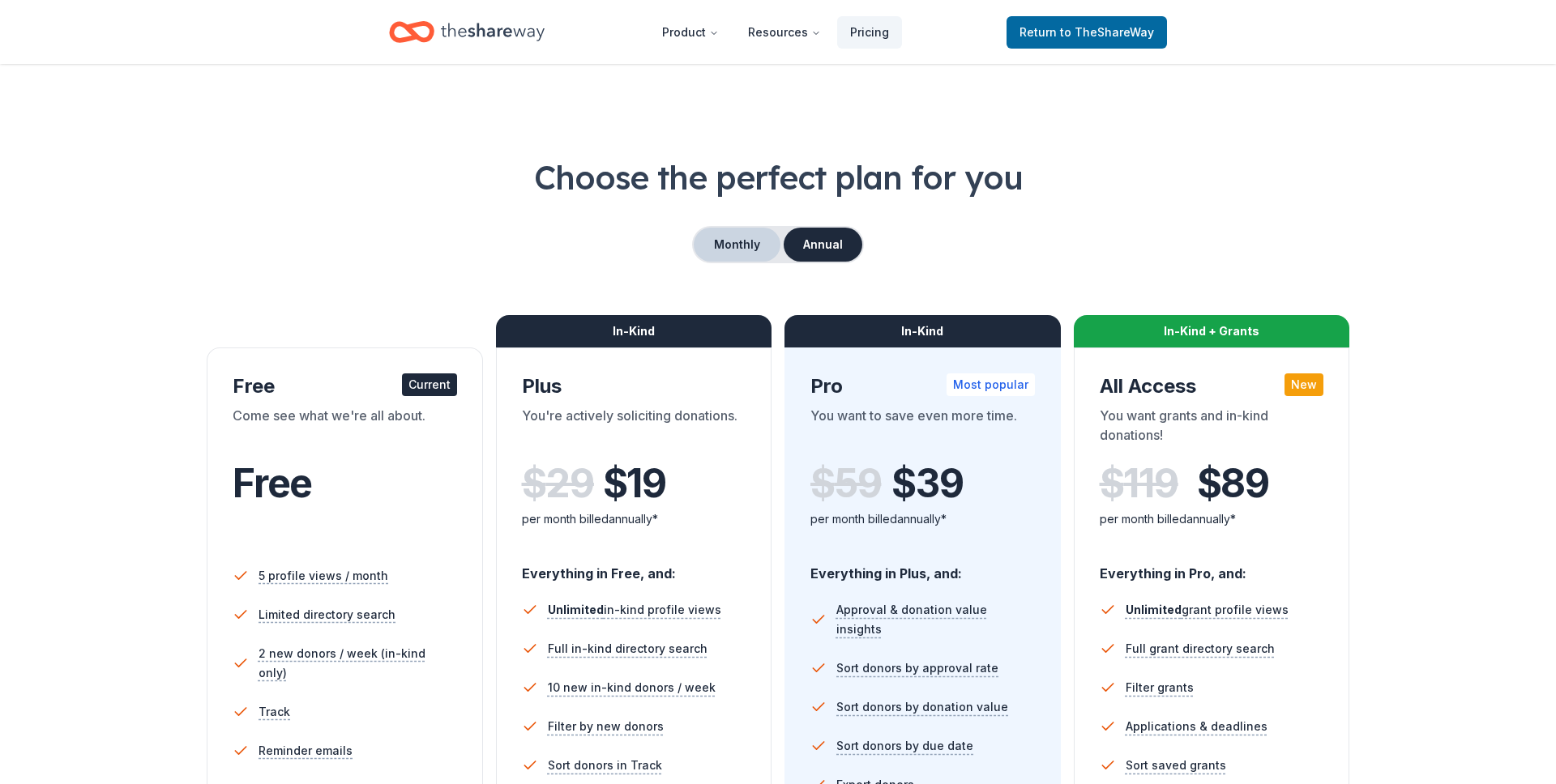
click at [764, 243] on button "Monthly" at bounding box center [737, 244] width 87 height 34
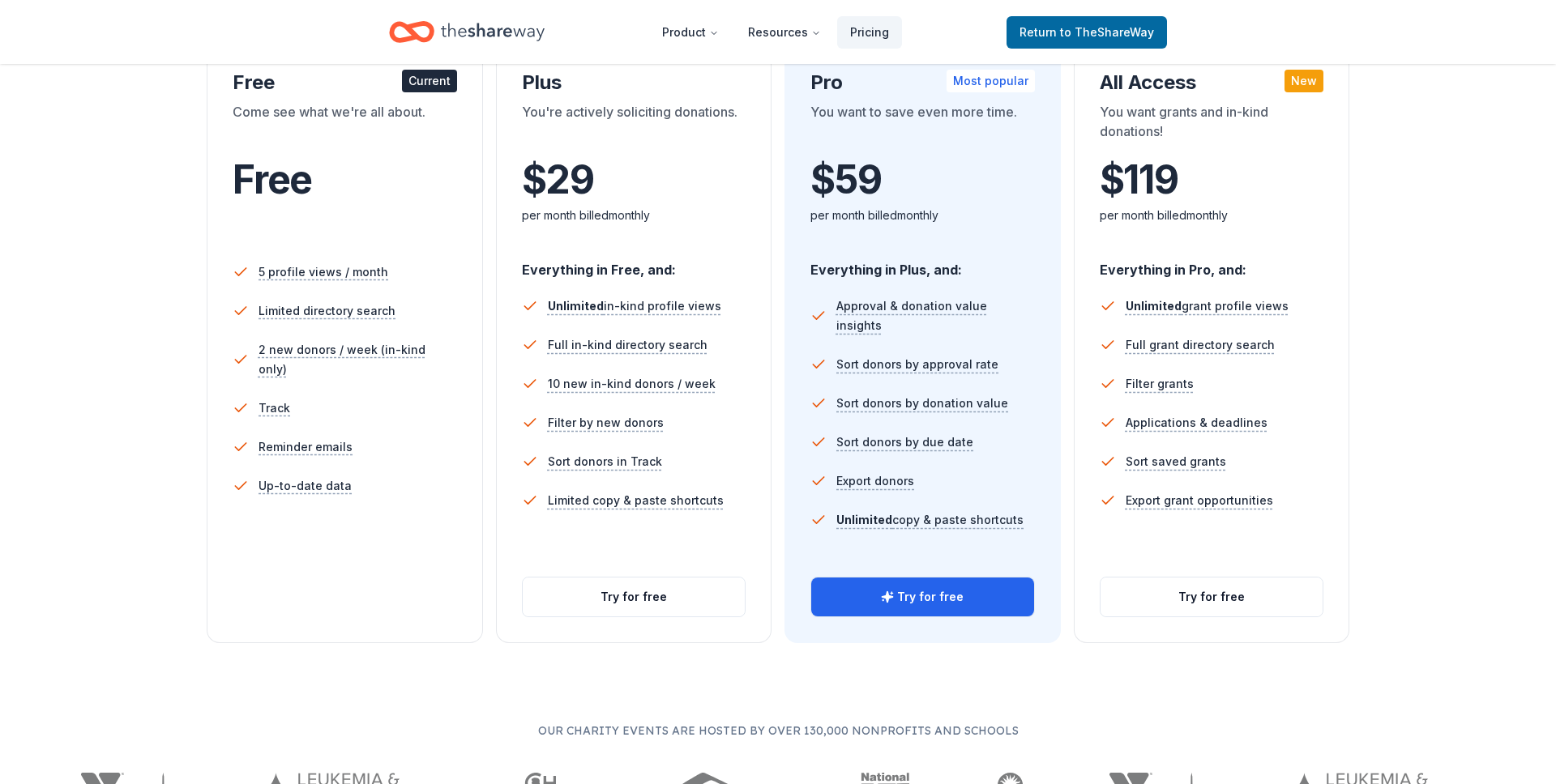
scroll to position [324, 0]
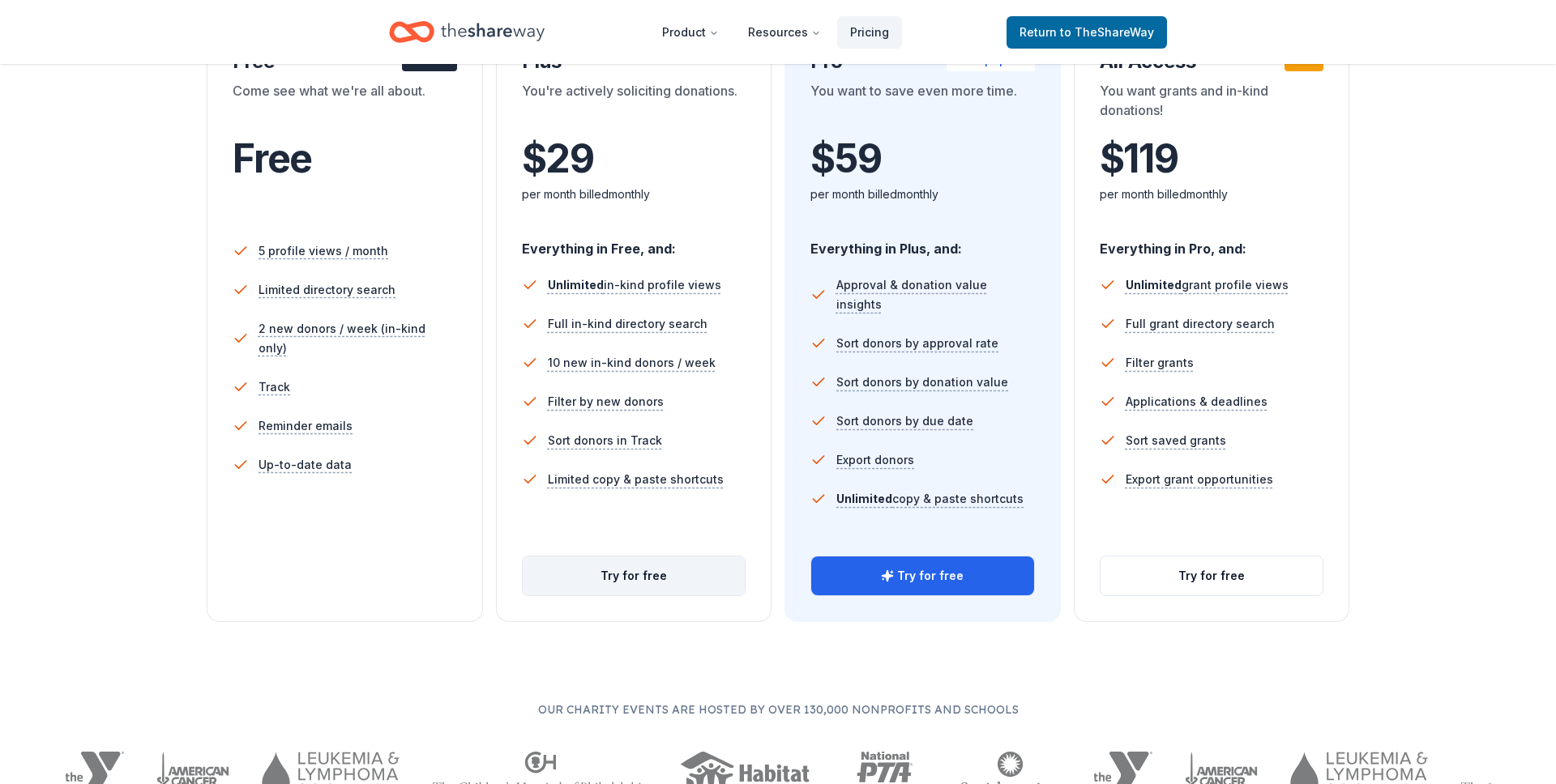
click at [594, 566] on button "Try for free" at bounding box center [634, 576] width 223 height 39
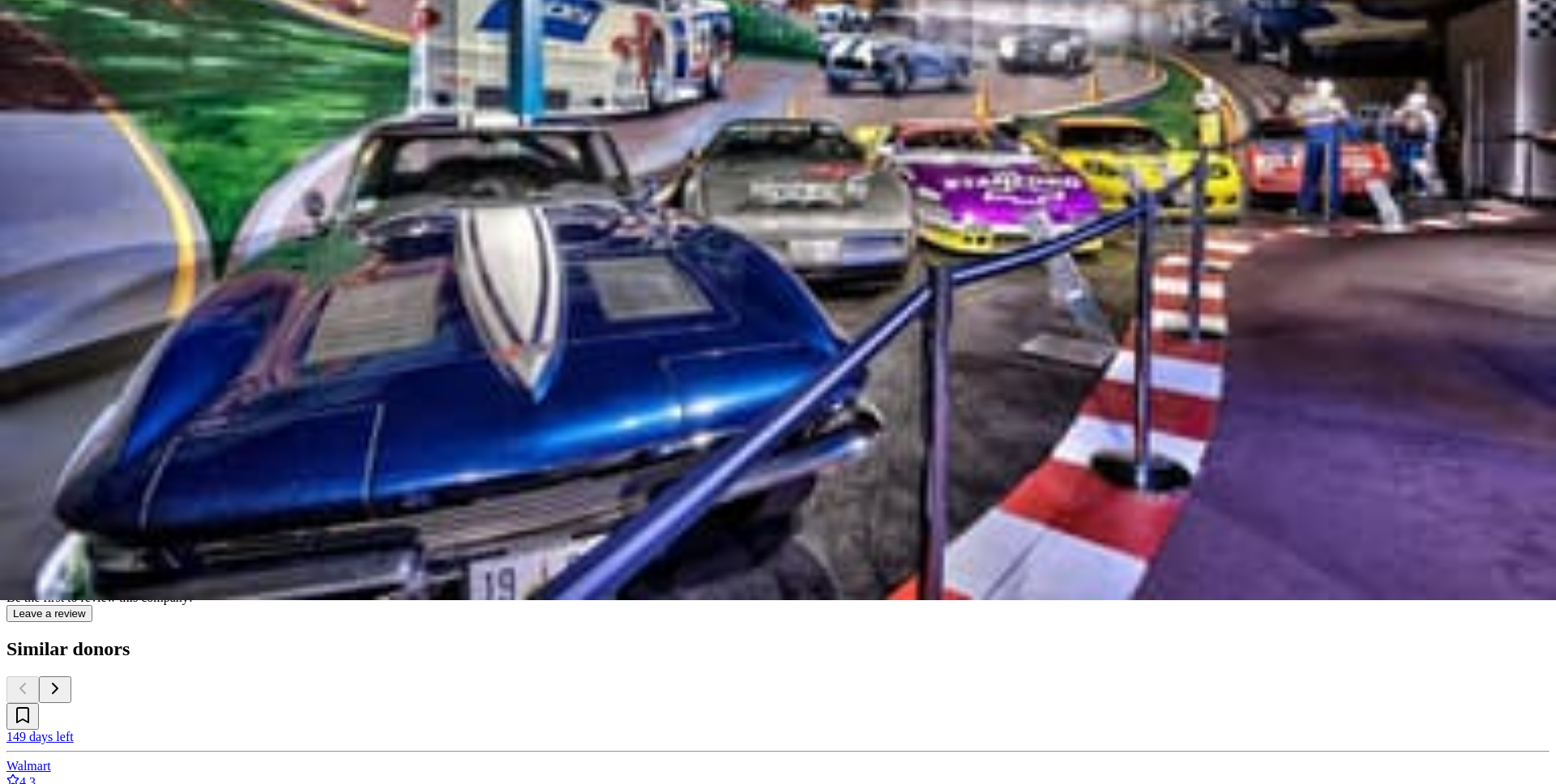
scroll to position [188, 0]
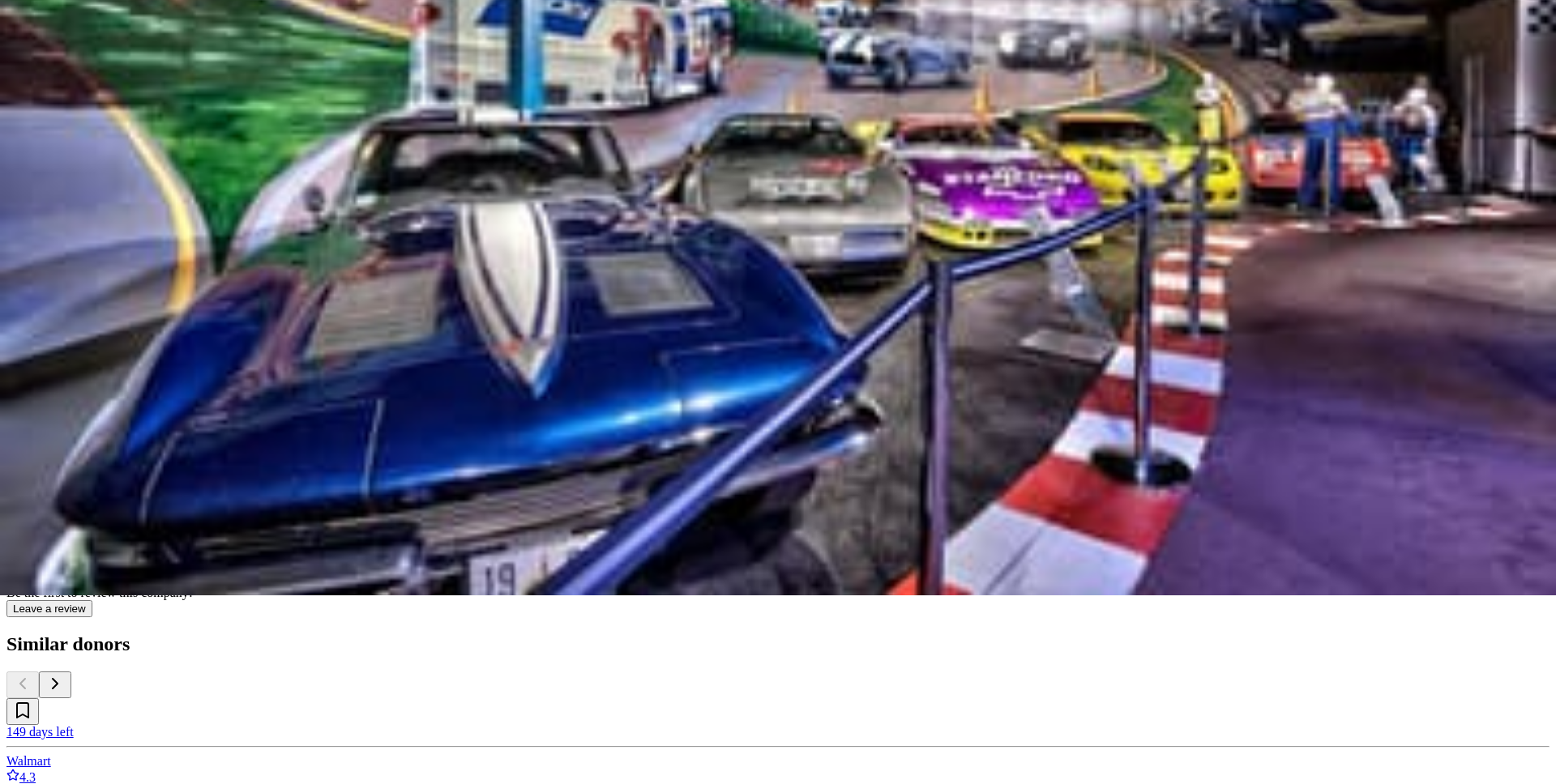
click at [46, 459] on button "Apply" at bounding box center [27, 467] width 40 height 17
click at [317, 260] on button "Next" at bounding box center [300, 251] width 34 height 17
click at [165, 90] on button "Start applying!" at bounding box center [124, 81] width 82 height 17
drag, startPoint x: 534, startPoint y: 544, endPoint x: 544, endPoint y: 530, distance: 17.2
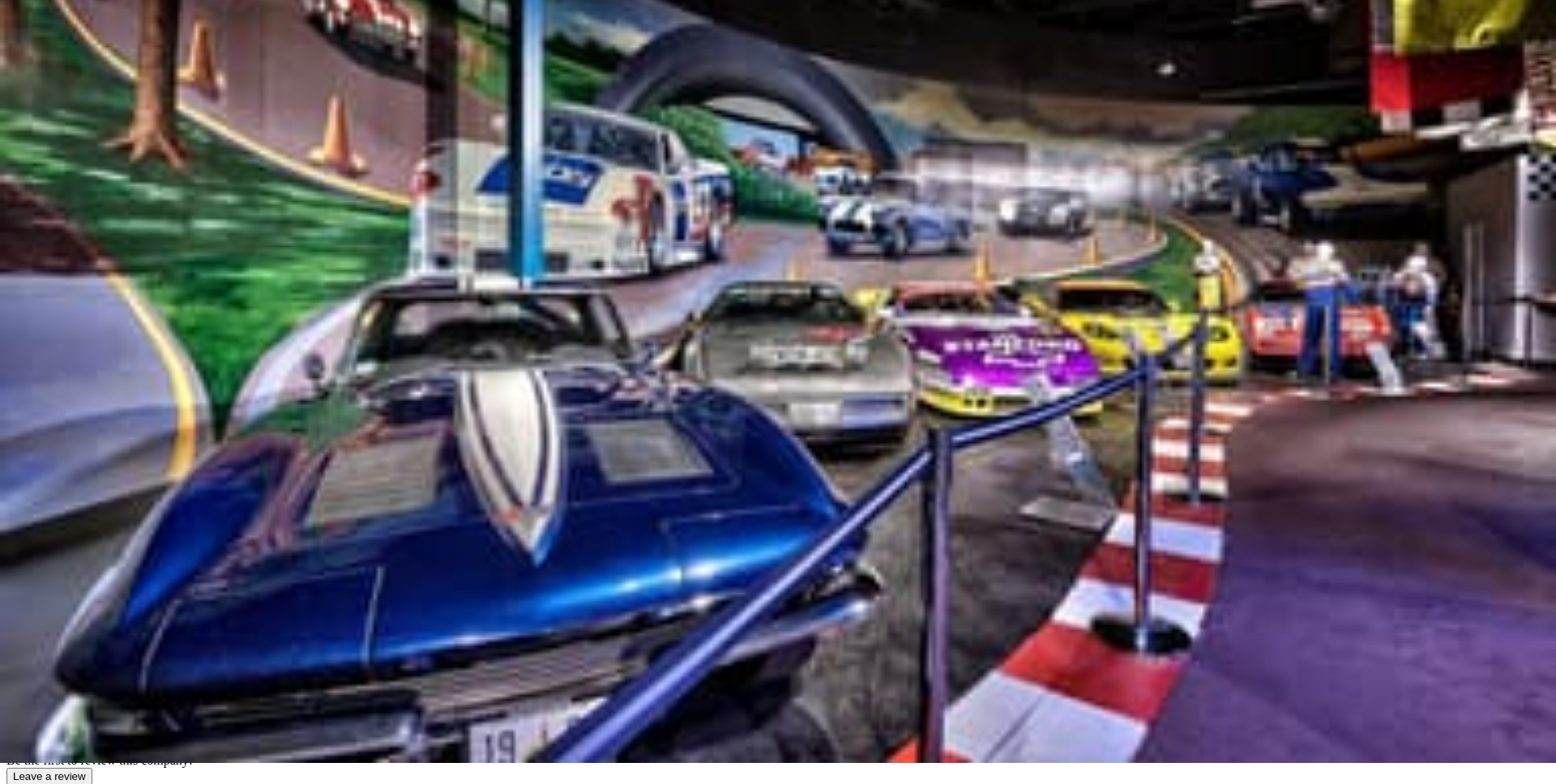
scroll to position [15, 0]
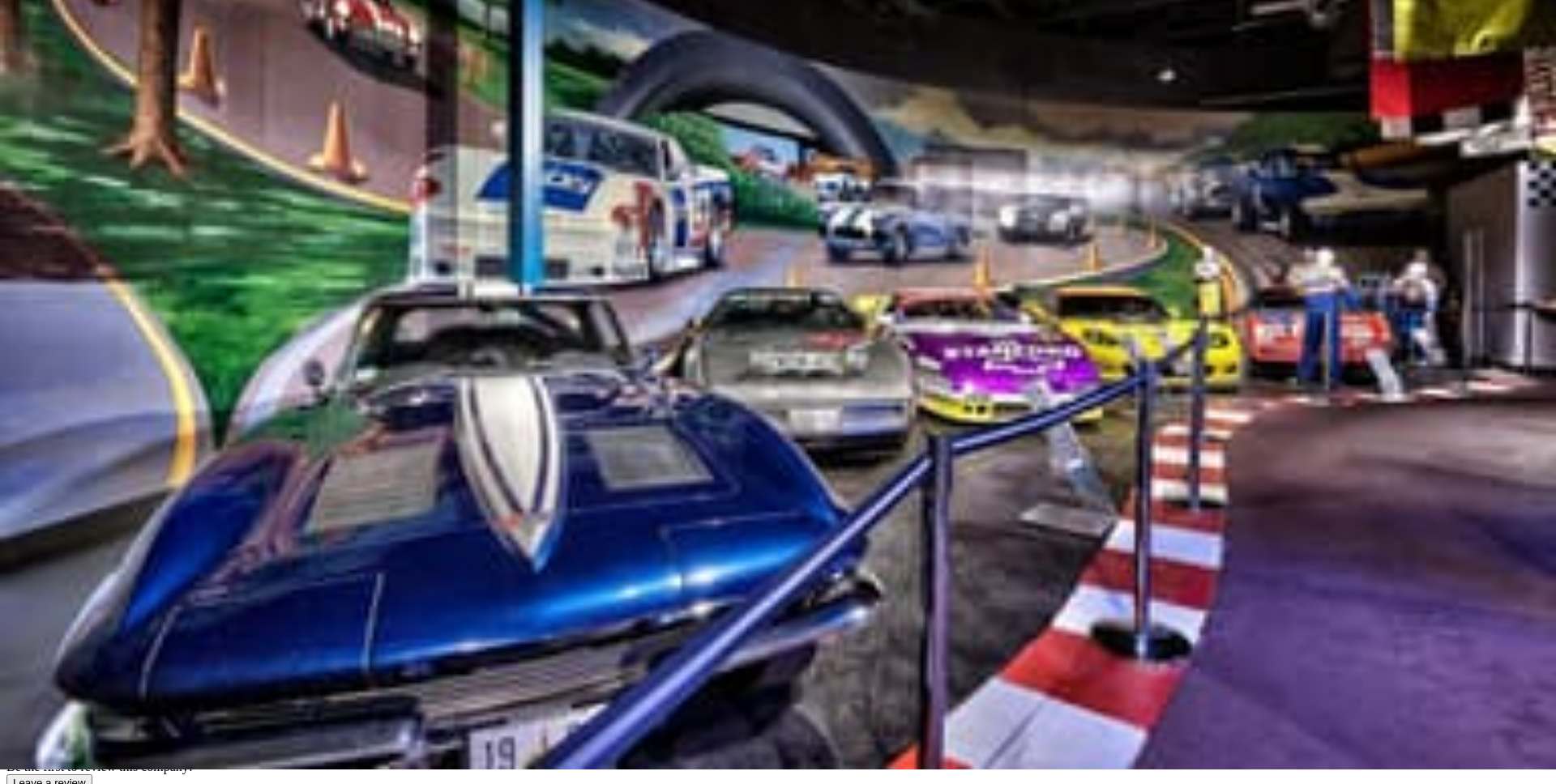
click at [91, 77] on link "Start free trial" at bounding box center [49, 83] width 85 height 14
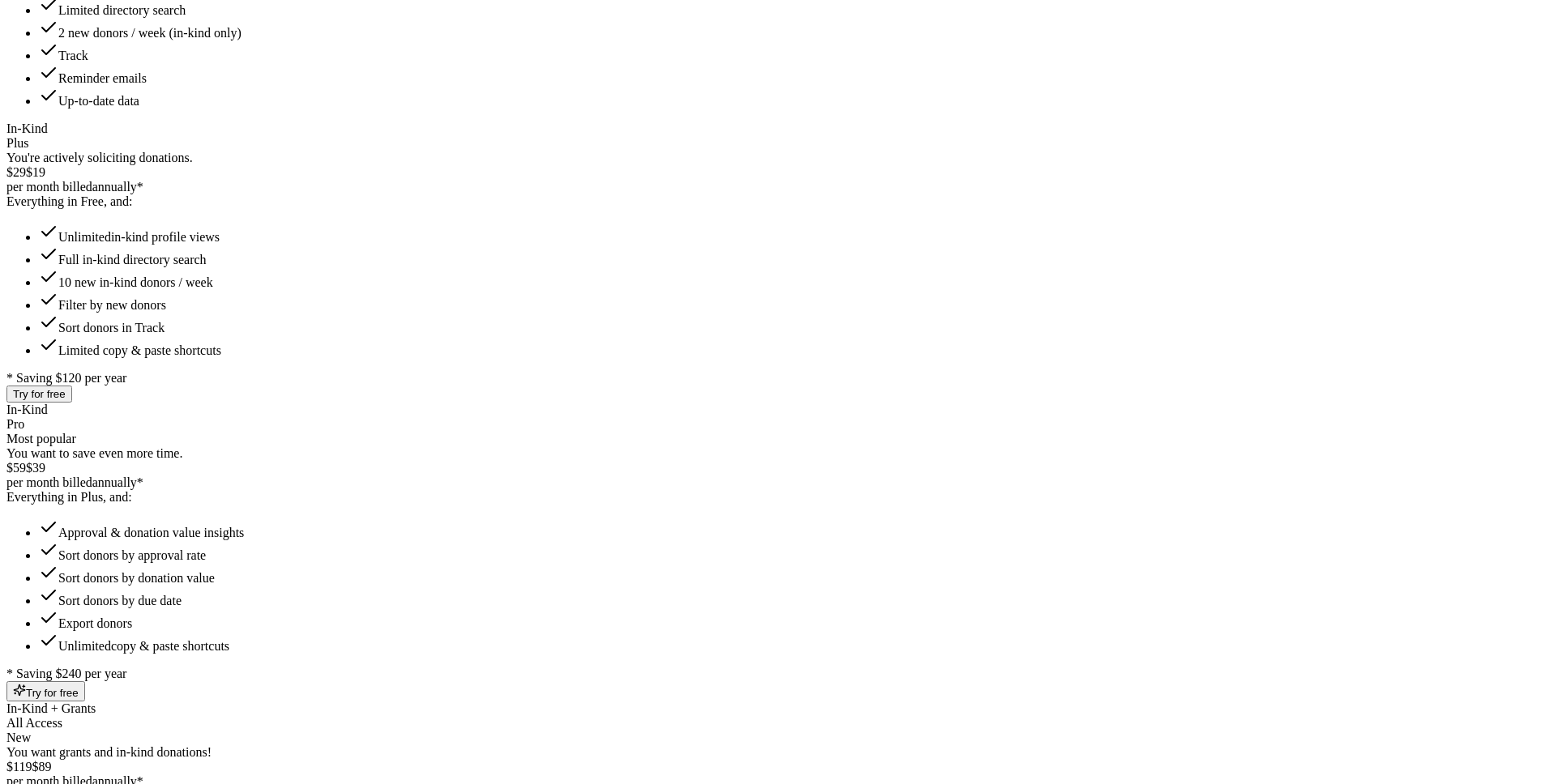
scroll to position [349, 0]
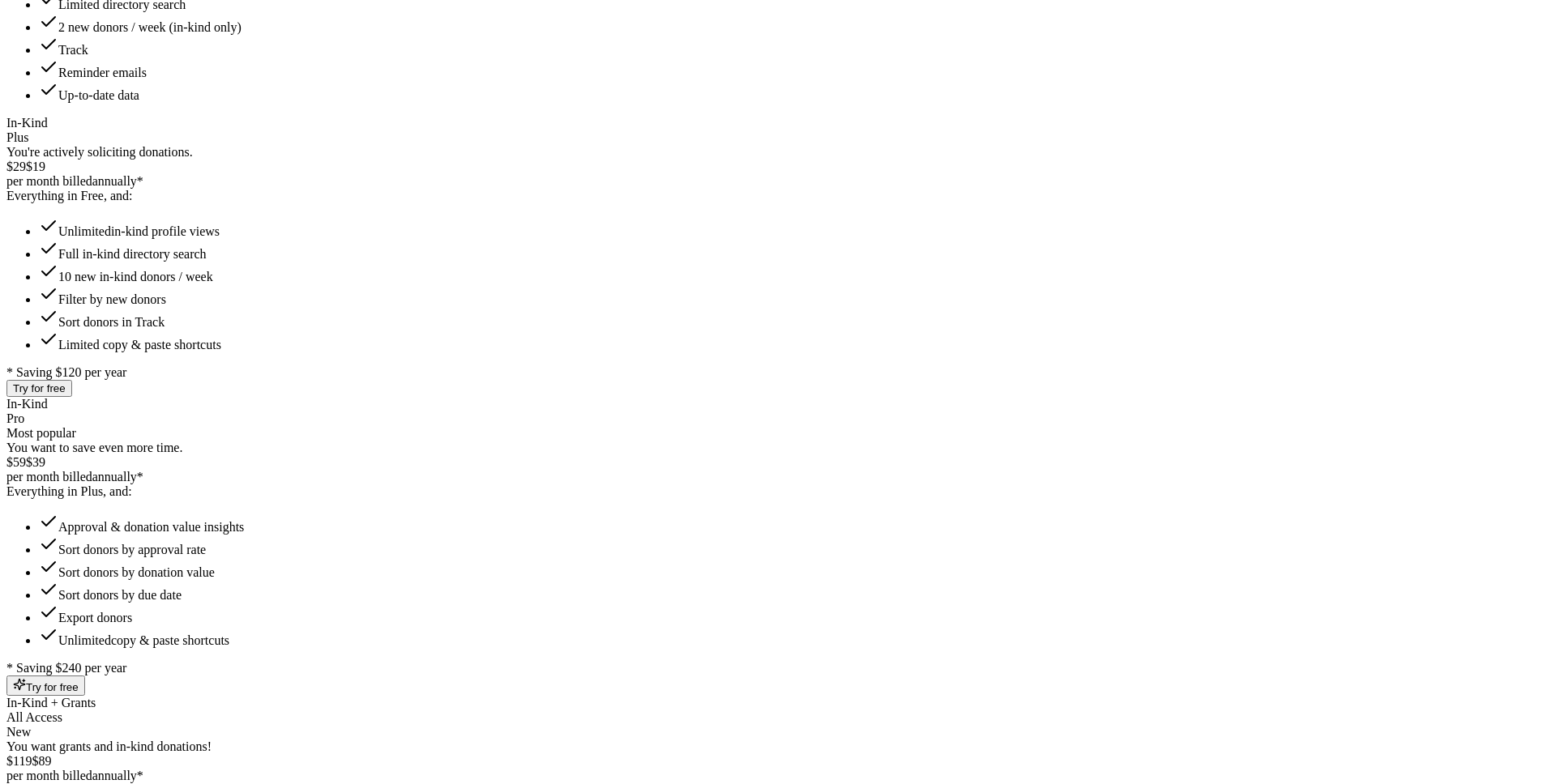
click at [574, 380] on div "* Saving $120 per year" at bounding box center [778, 372] width 1543 height 15
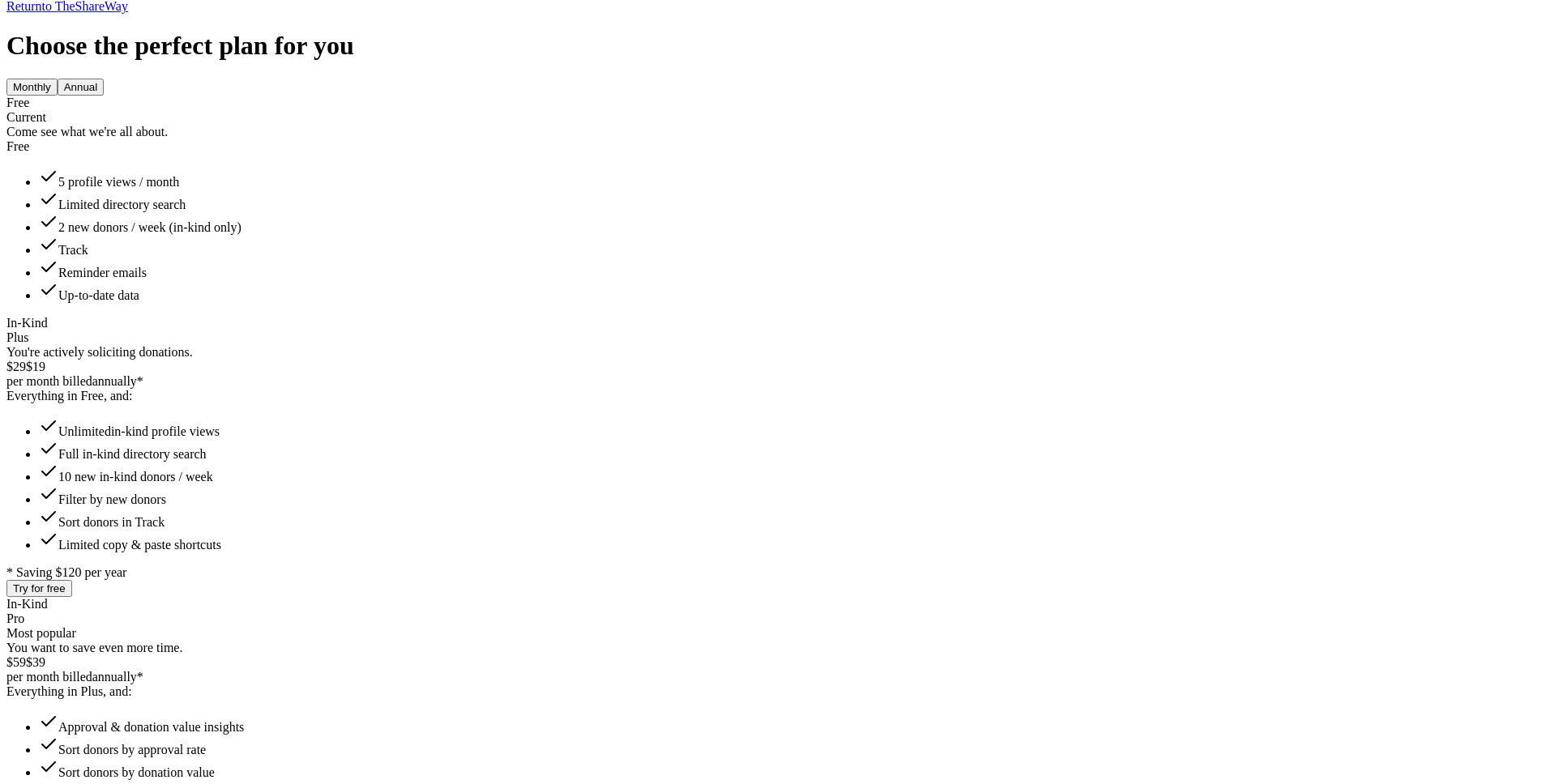
scroll to position [0, 0]
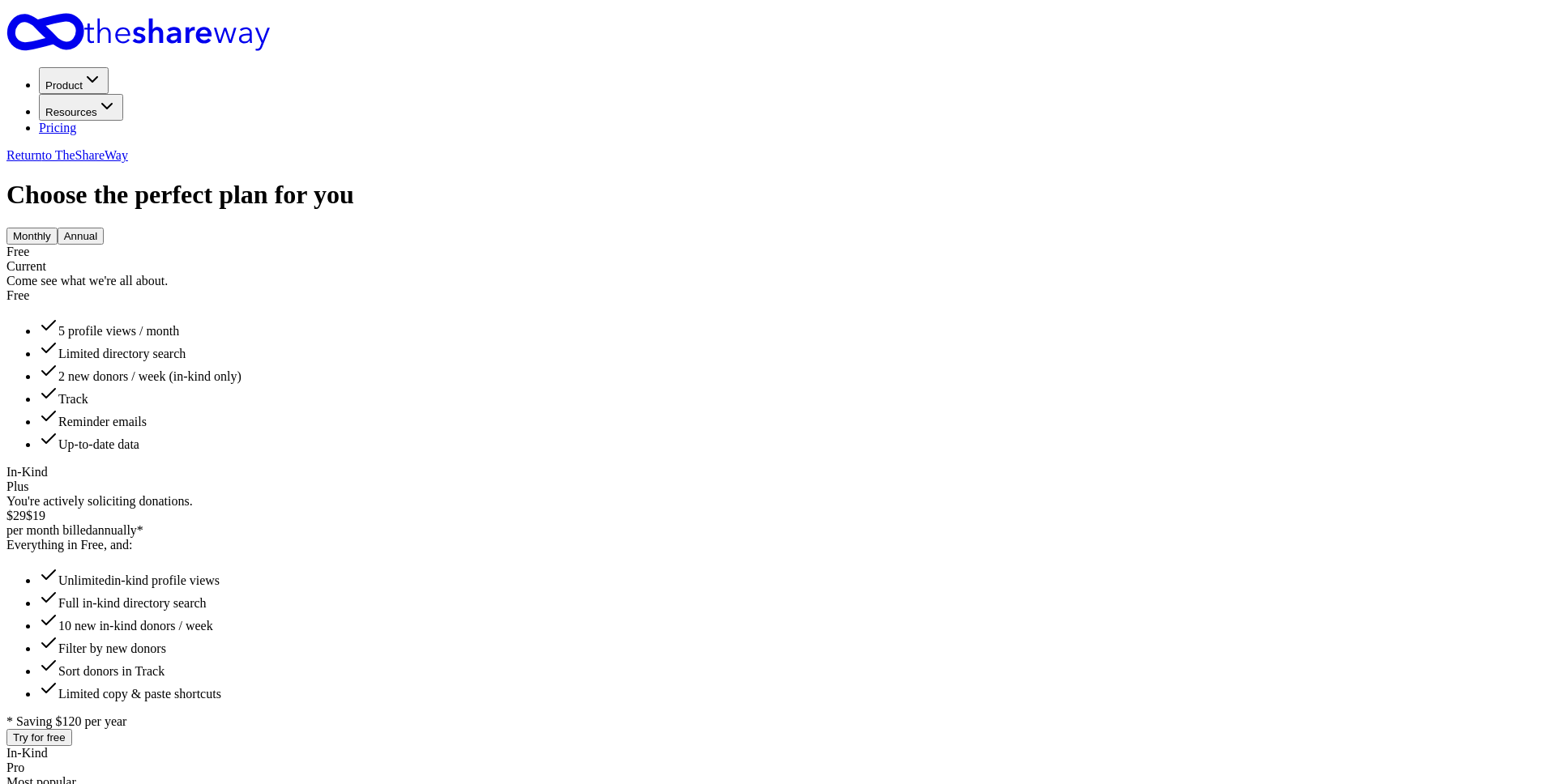
click at [1051, 148] on div "Return to TheShareWay" at bounding box center [778, 155] width 1543 height 15
drag, startPoint x: 1050, startPoint y: 32, endPoint x: 1038, endPoint y: 48, distance: 20.0
click at [128, 148] on span "Return to TheShareWay" at bounding box center [67, 155] width 121 height 14
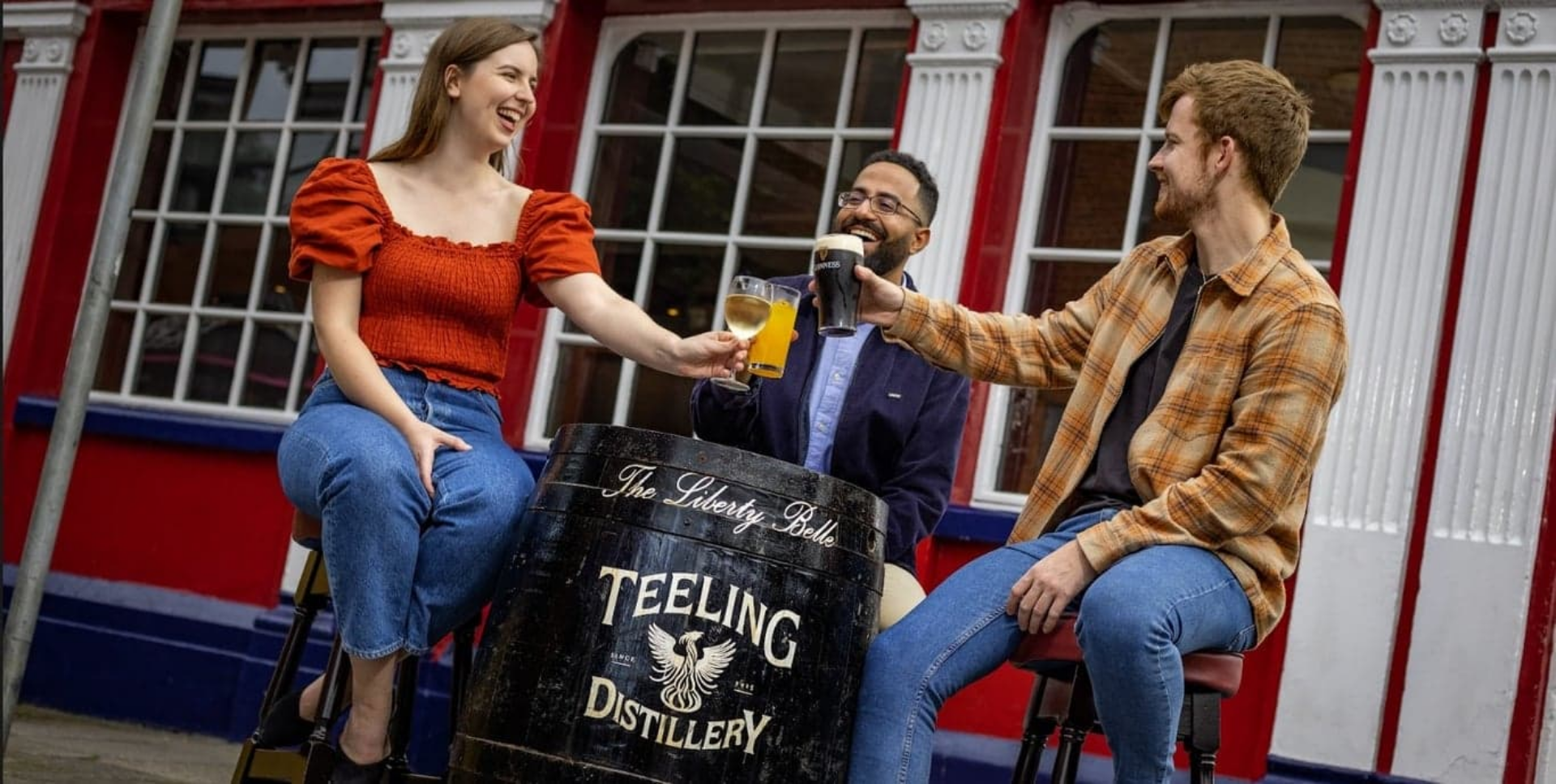
click at [68, 227] on span "View event" at bounding box center [38, 220] width 62 height 14
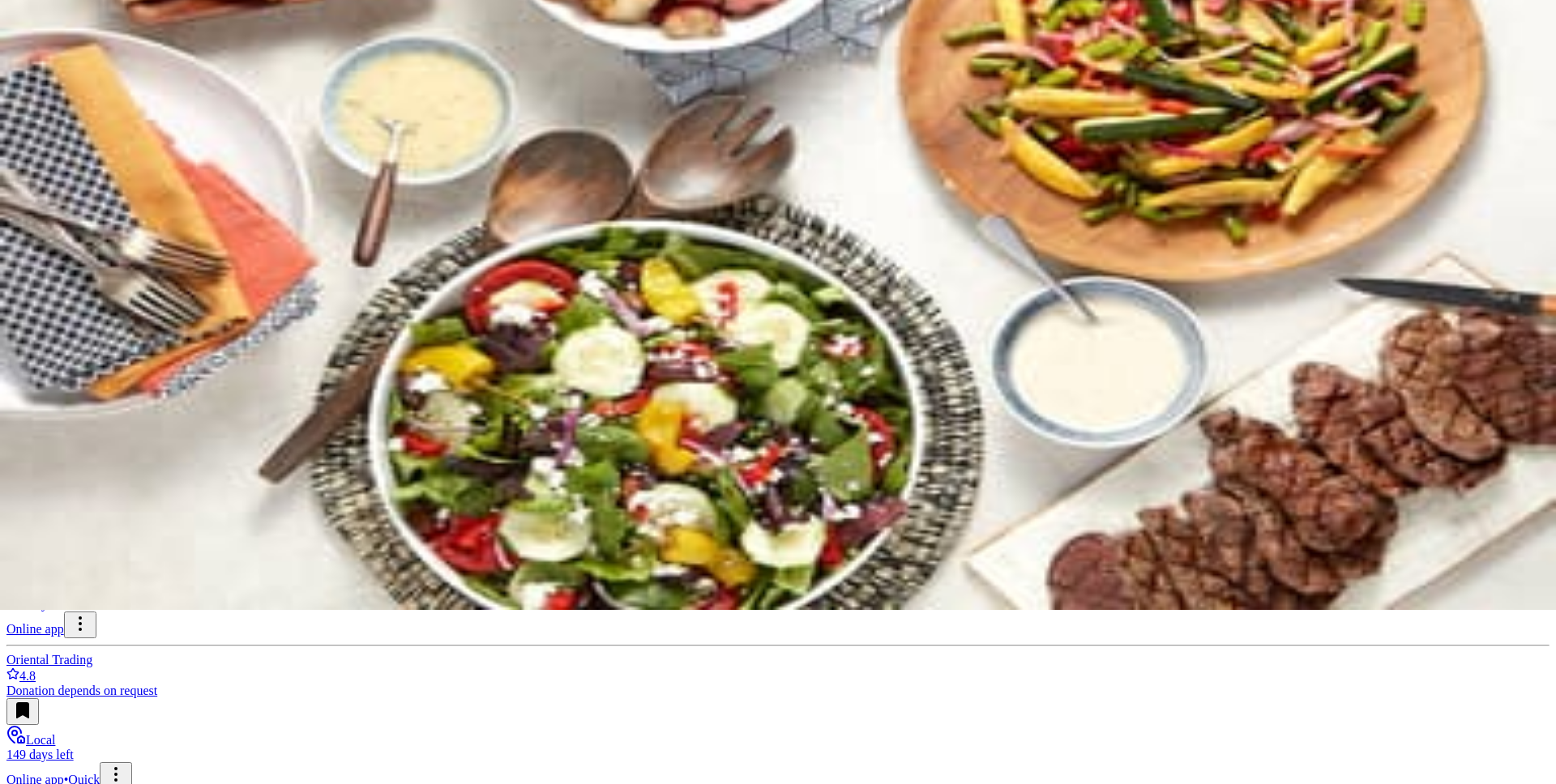
scroll to position [176, 0]
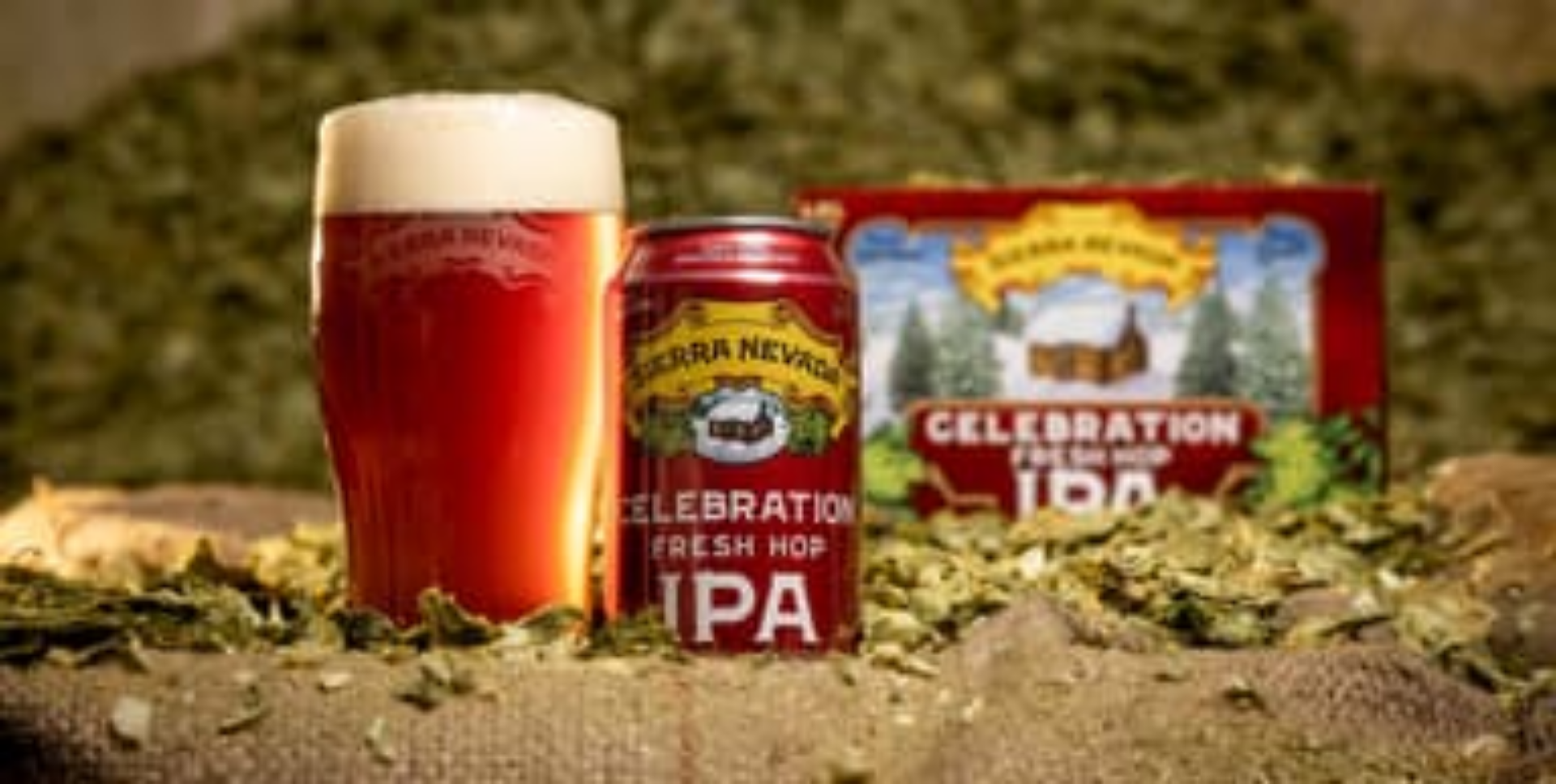
click at [55, 83] on div "Track · 5" at bounding box center [34, 90] width 42 height 12
click at [53, 83] on link "Track · 5" at bounding box center [34, 90] width 39 height 12
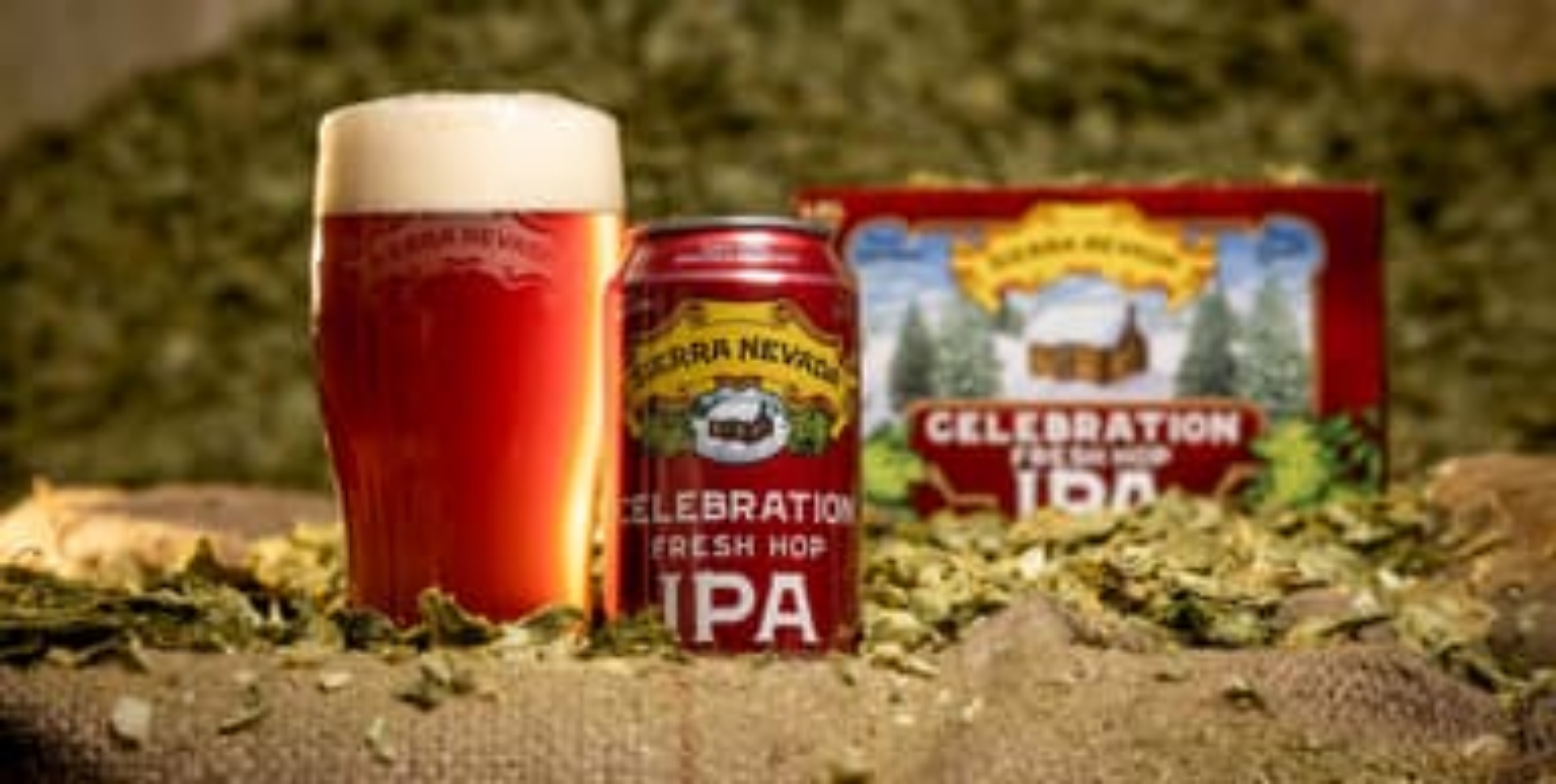
click at [1094, 460] on img at bounding box center [778, 392] width 1556 height 784
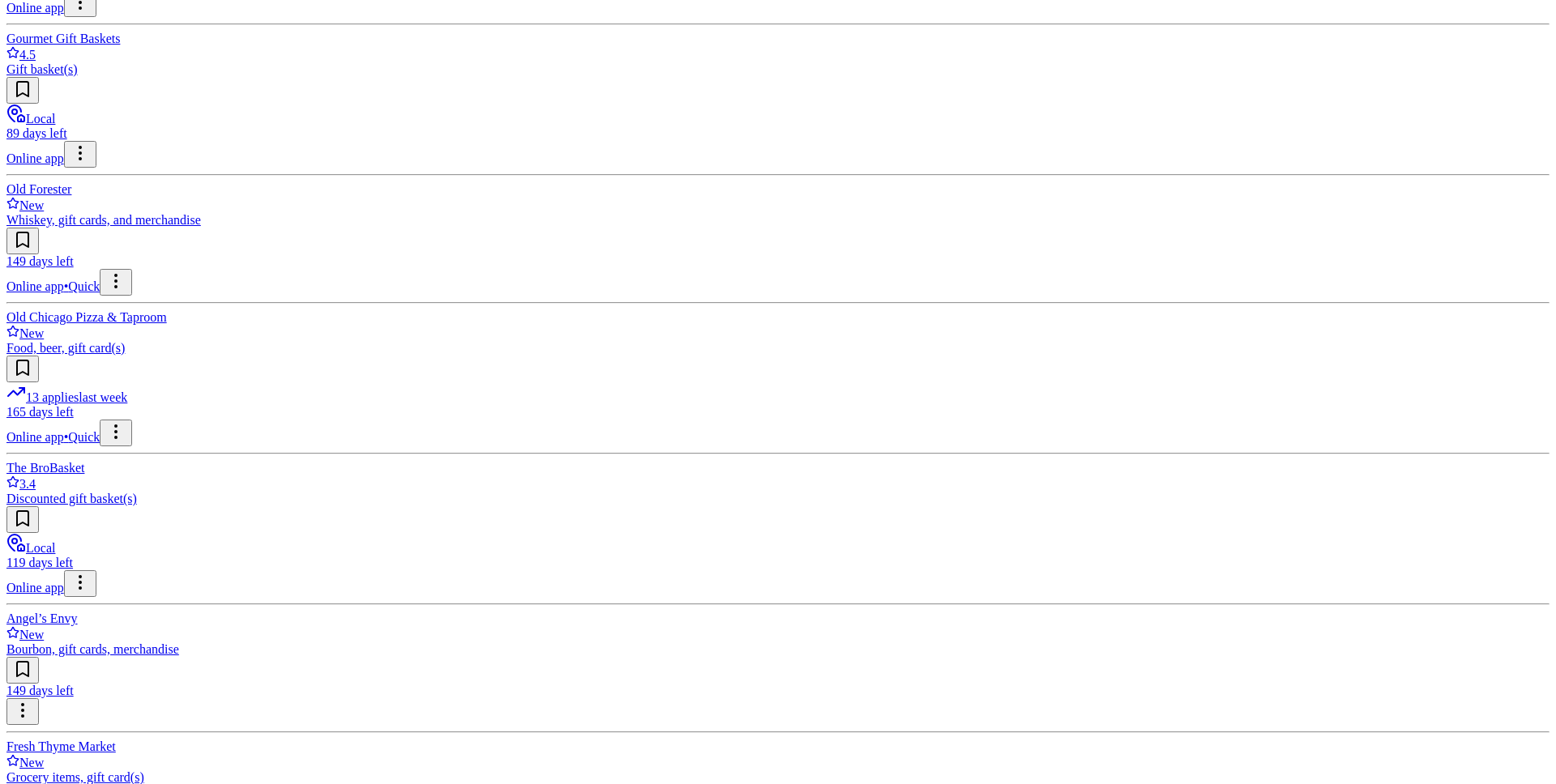
scroll to position [858, 0]
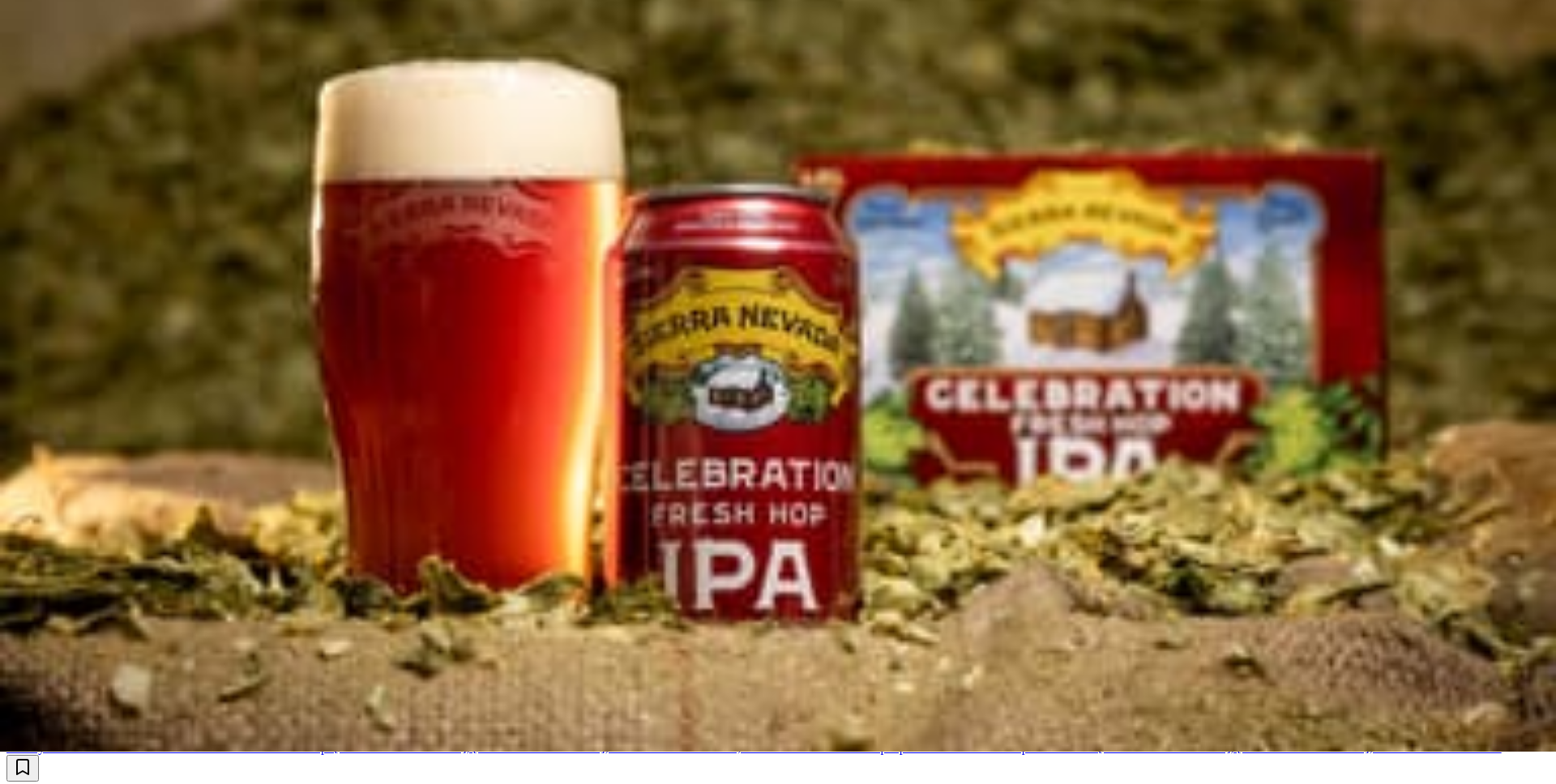
scroll to position [0, 0]
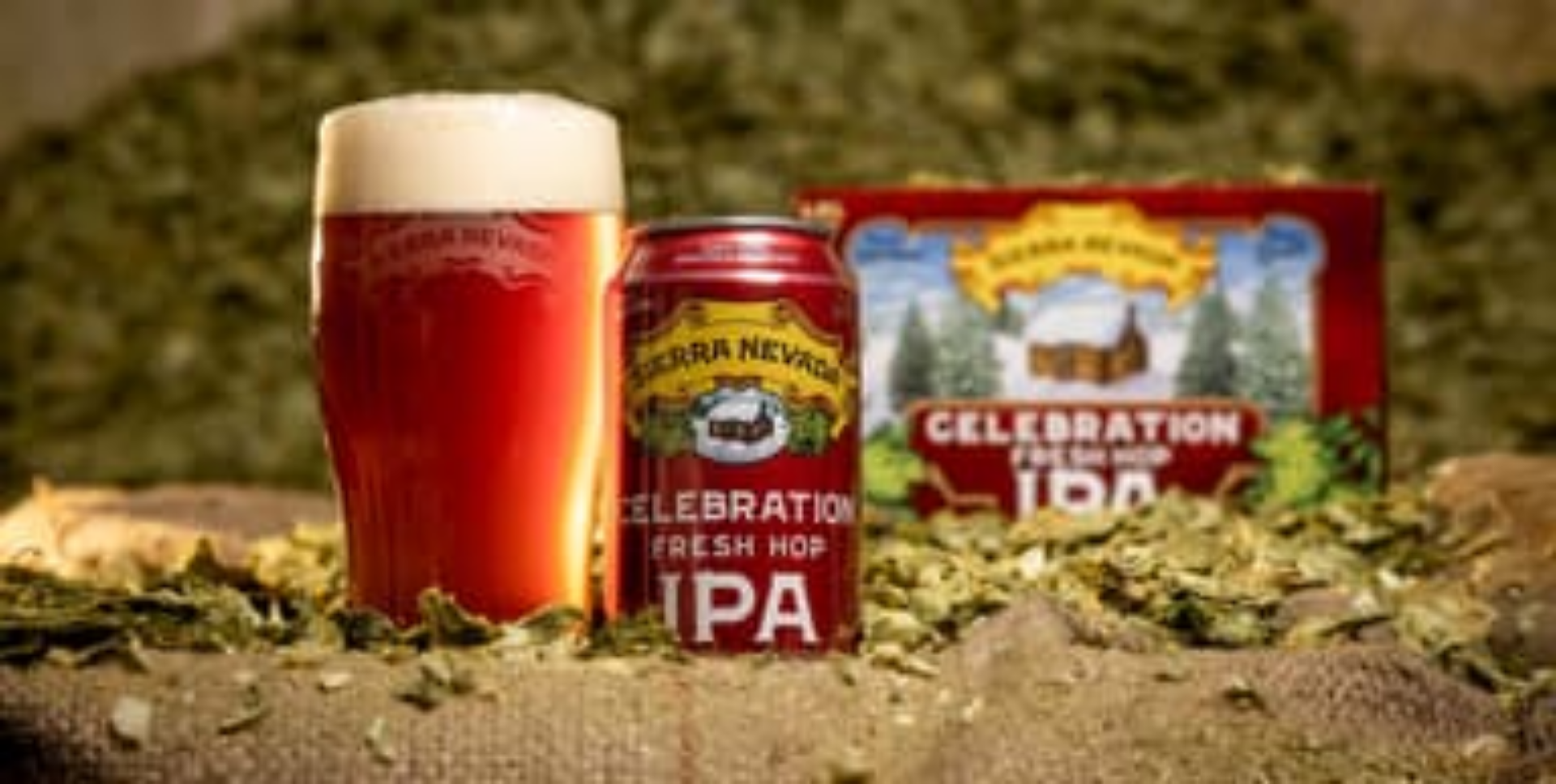
click at [63, 202] on button "Filter 2" at bounding box center [35, 221] width 57 height 39
click at [86, 139] on div "button" at bounding box center [49, 150] width 73 height 22
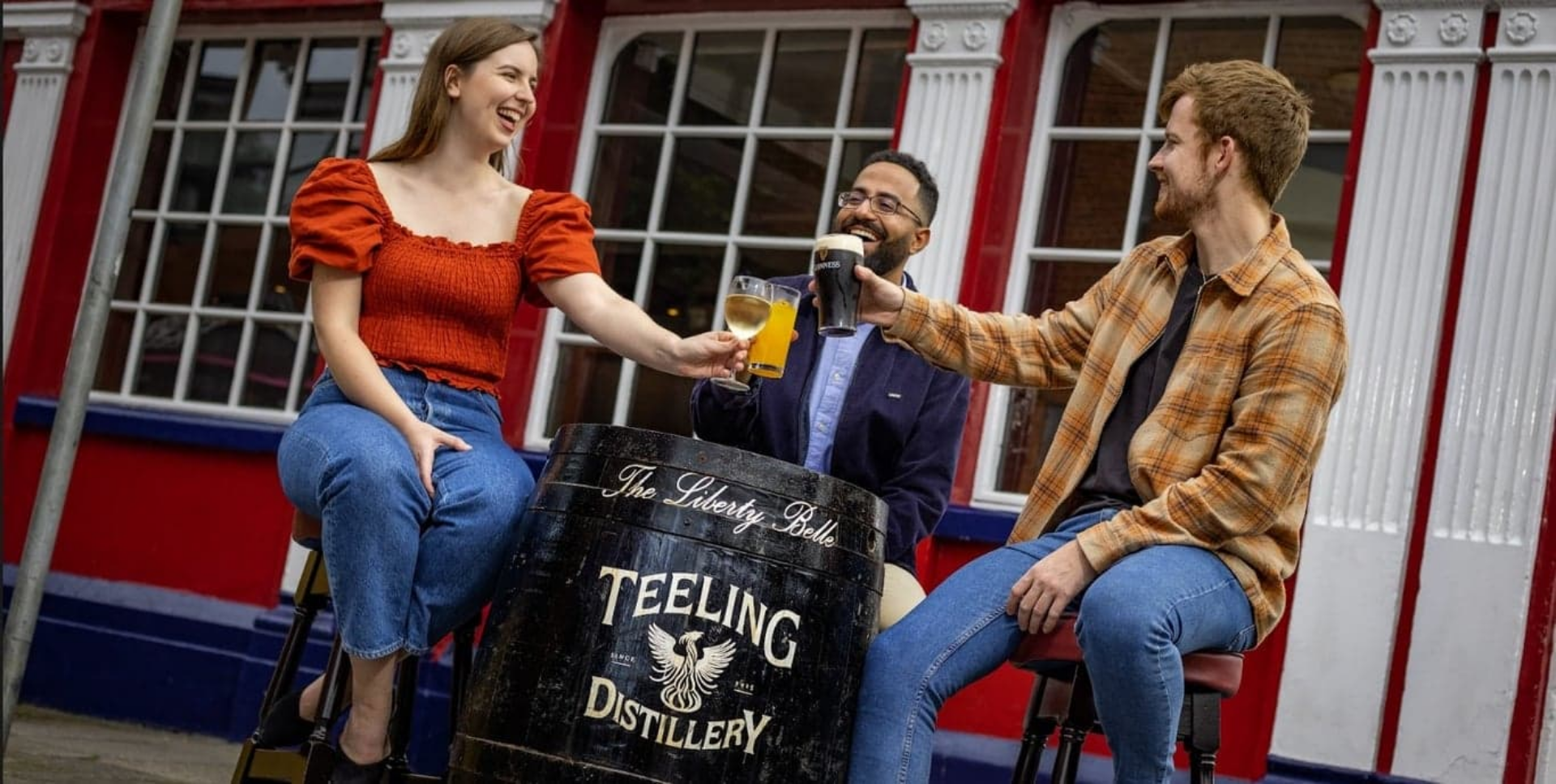
click at [123, 139] on icon "button" at bounding box center [113, 149] width 20 height 20
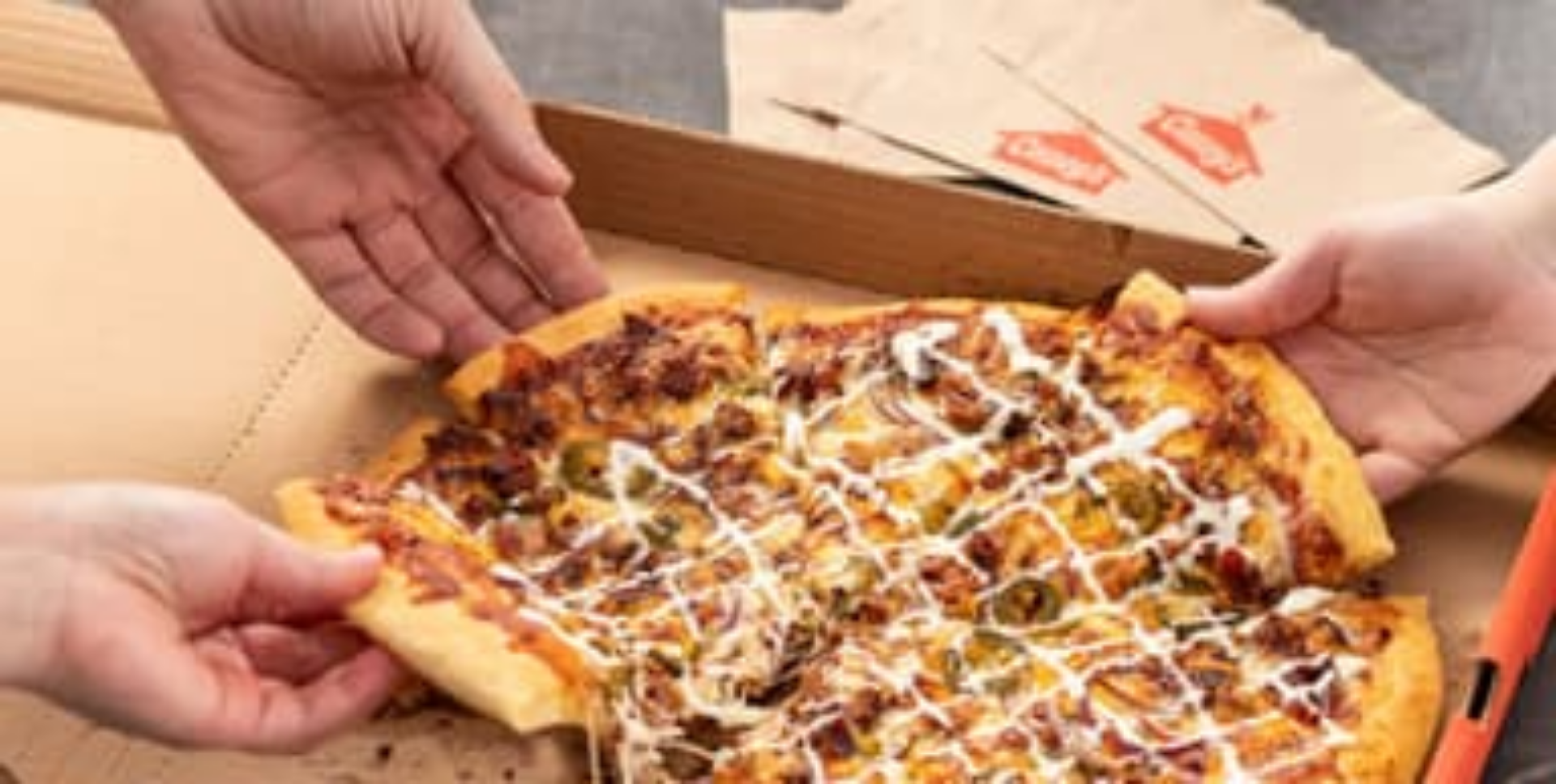
click at [59, 139] on icon "button" at bounding box center [49, 149] width 20 height 20
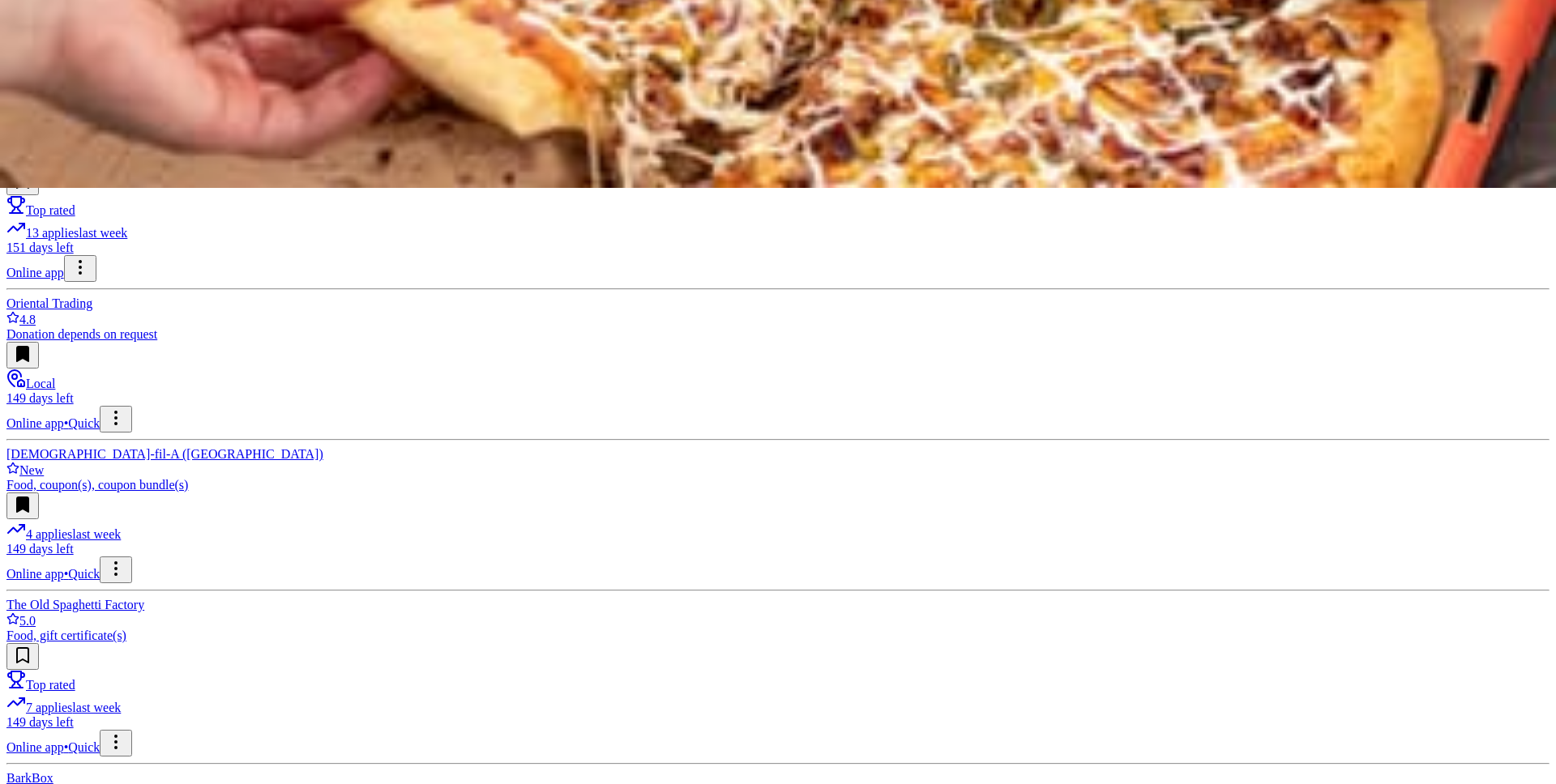
scroll to position [596, 0]
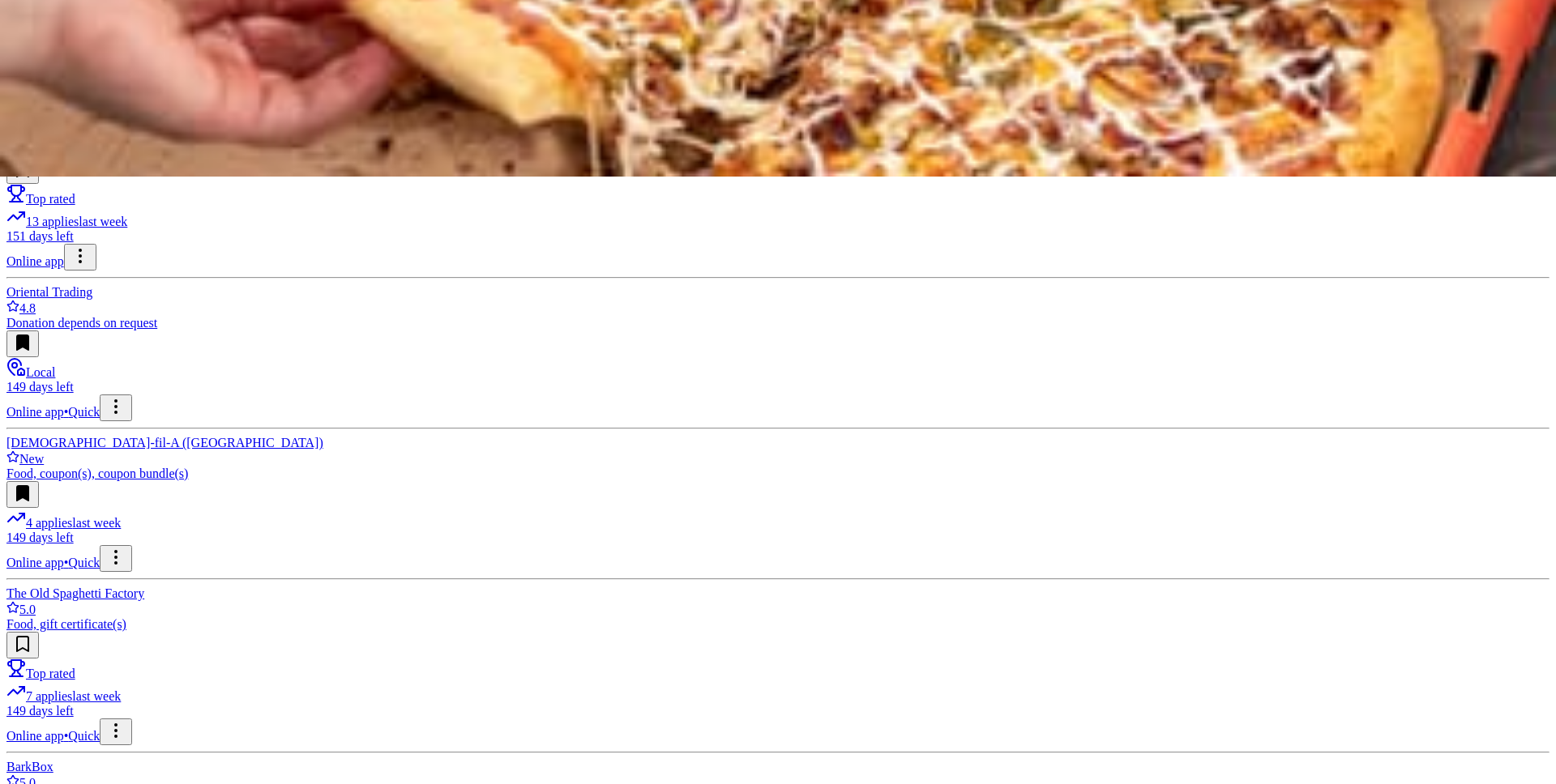
scroll to position [0, 0]
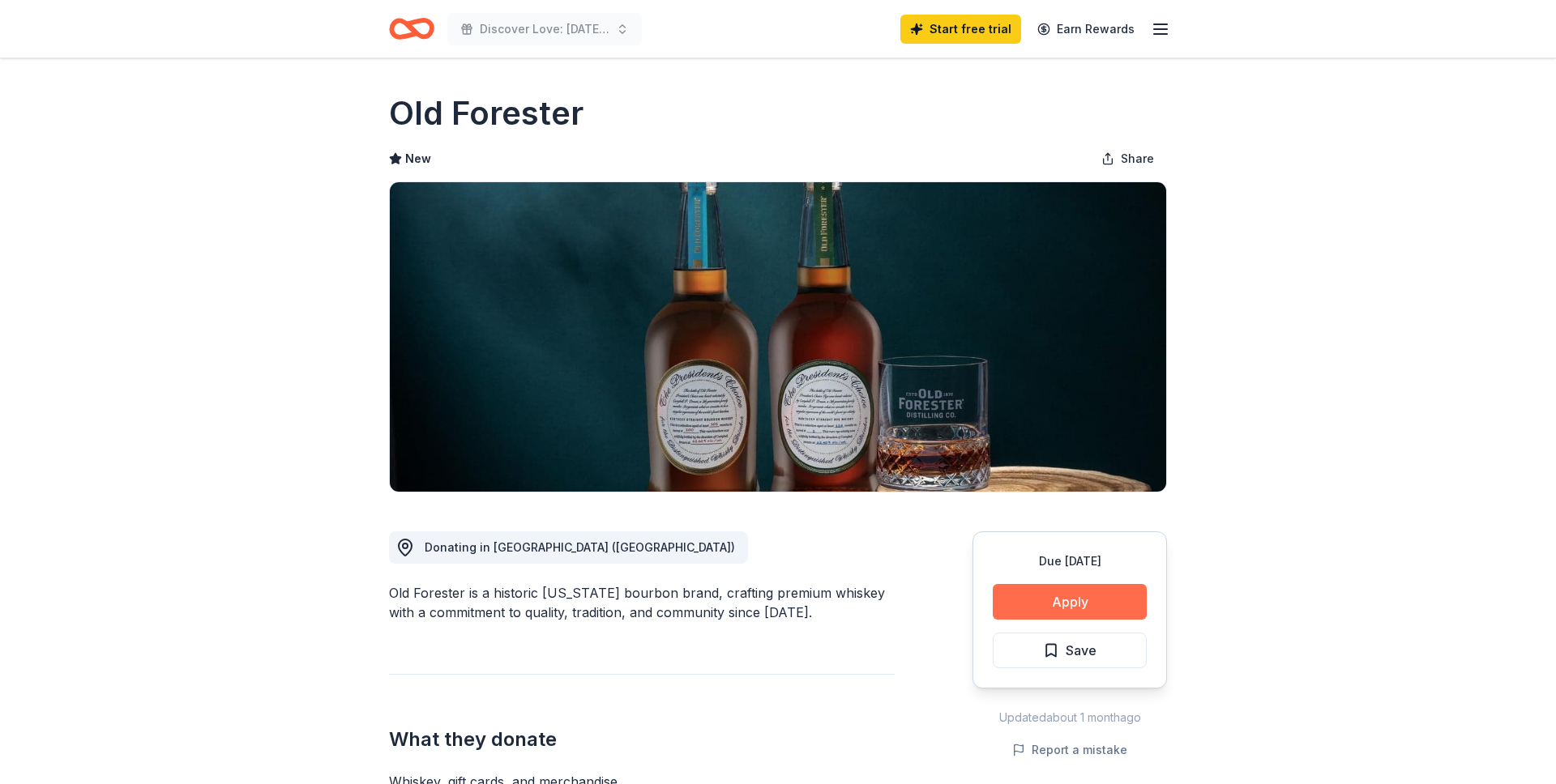
click at [1057, 590] on button "Apply" at bounding box center [1069, 602] width 154 height 35
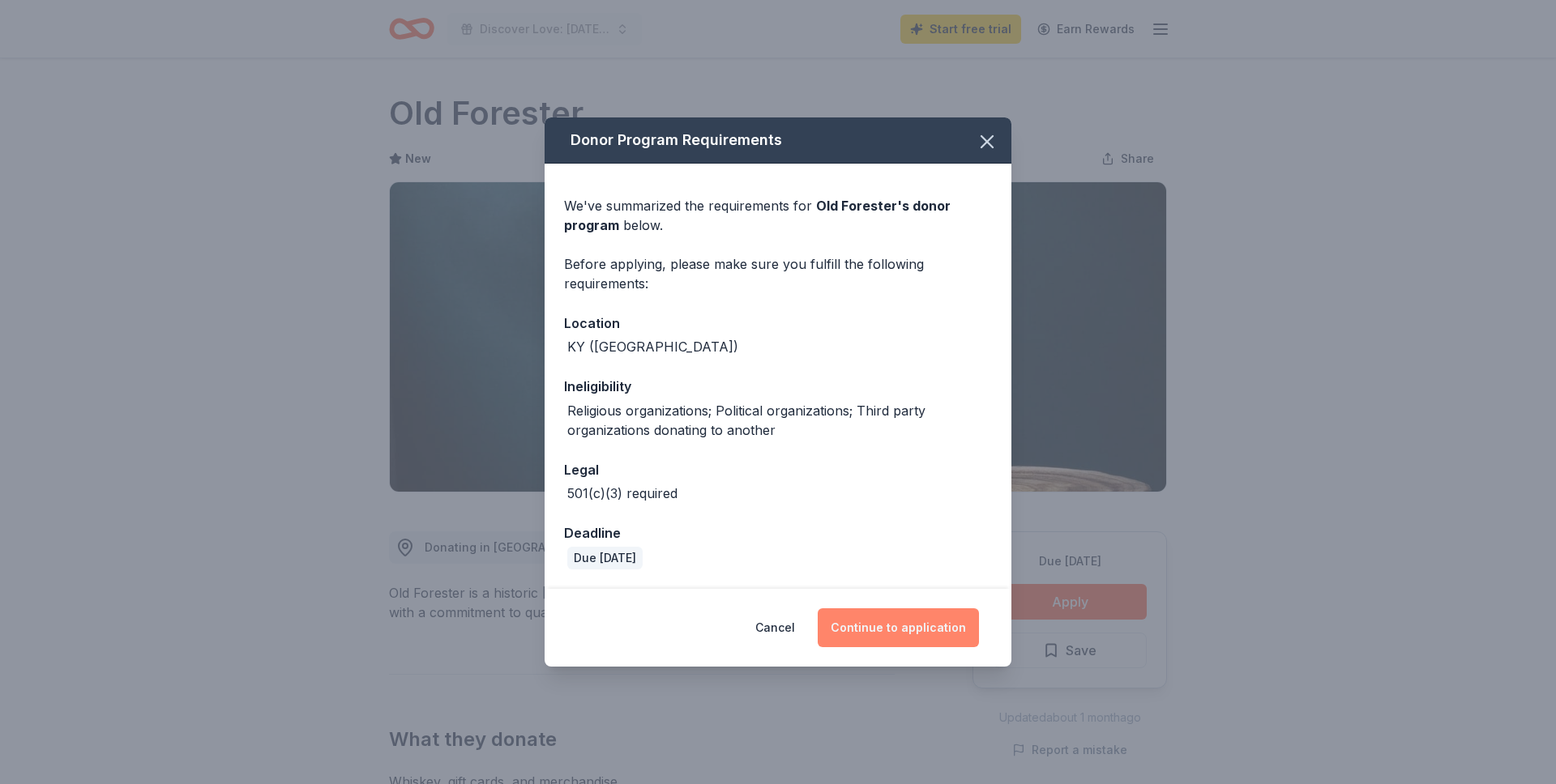
click at [927, 614] on button "Continue to application" at bounding box center [898, 627] width 161 height 39
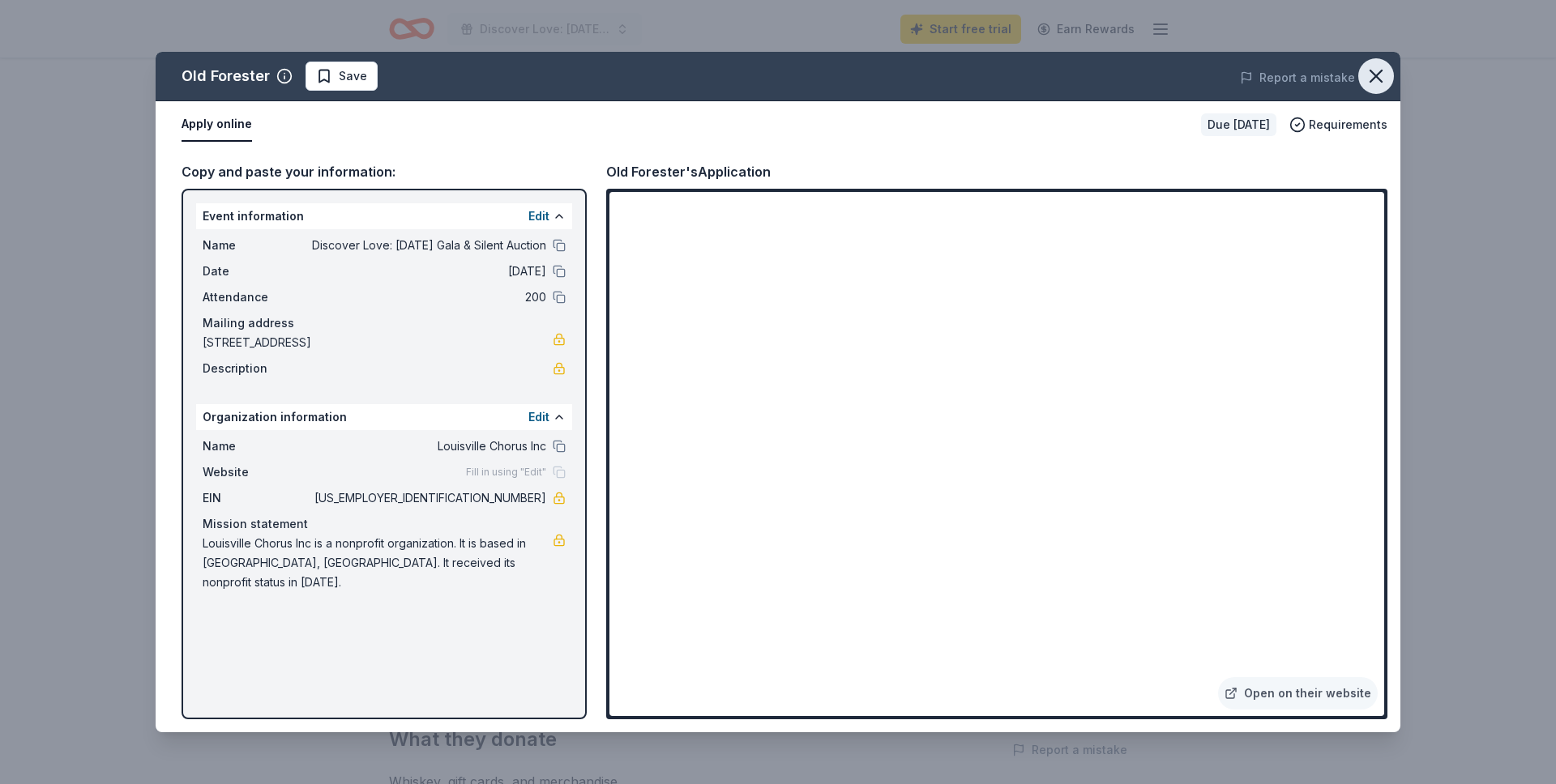
click at [1363, 78] on button "button" at bounding box center [1375, 76] width 35 height 35
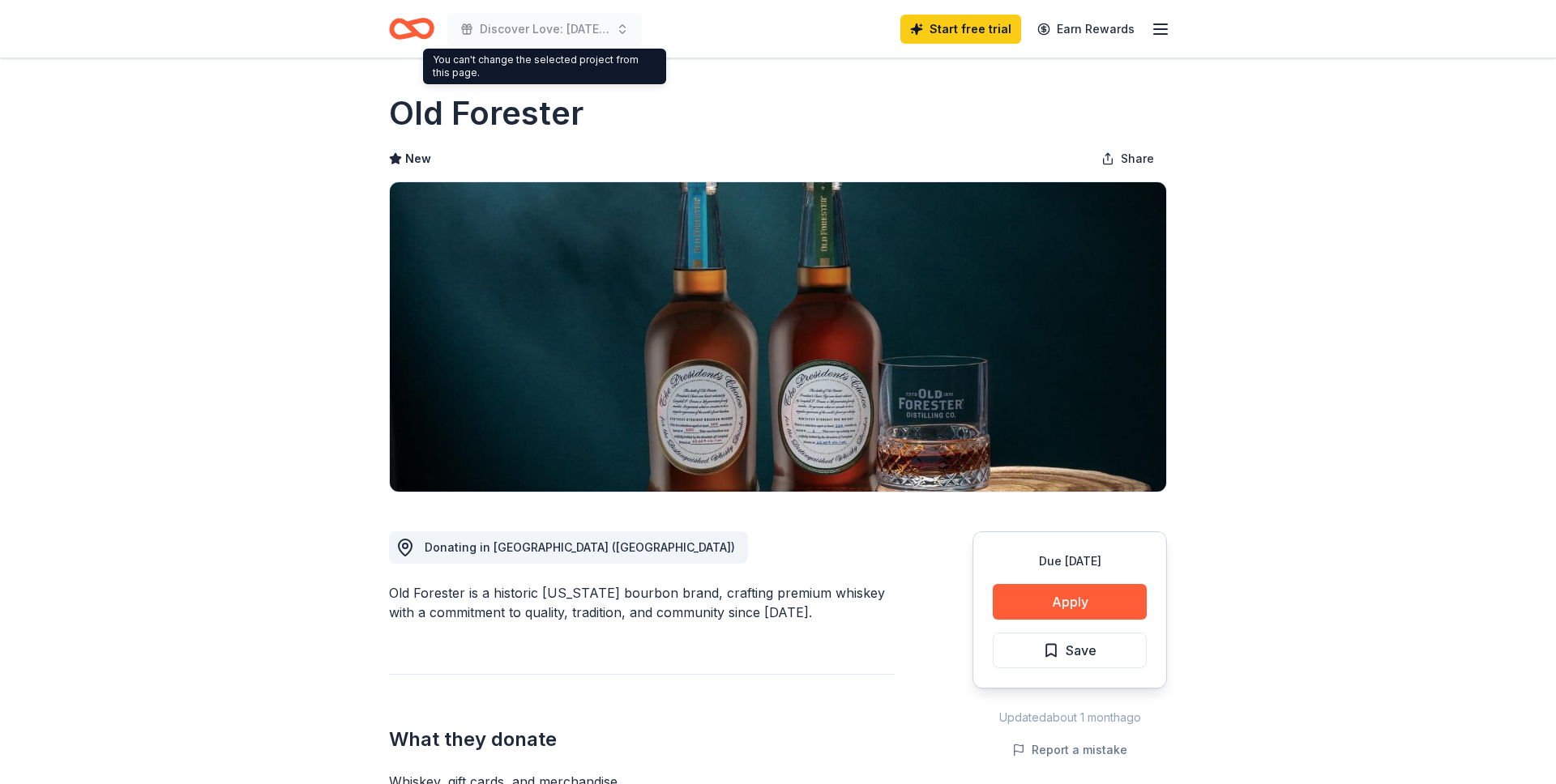
click at [420, 30] on icon "Home" at bounding box center [412, 28] width 46 height 38
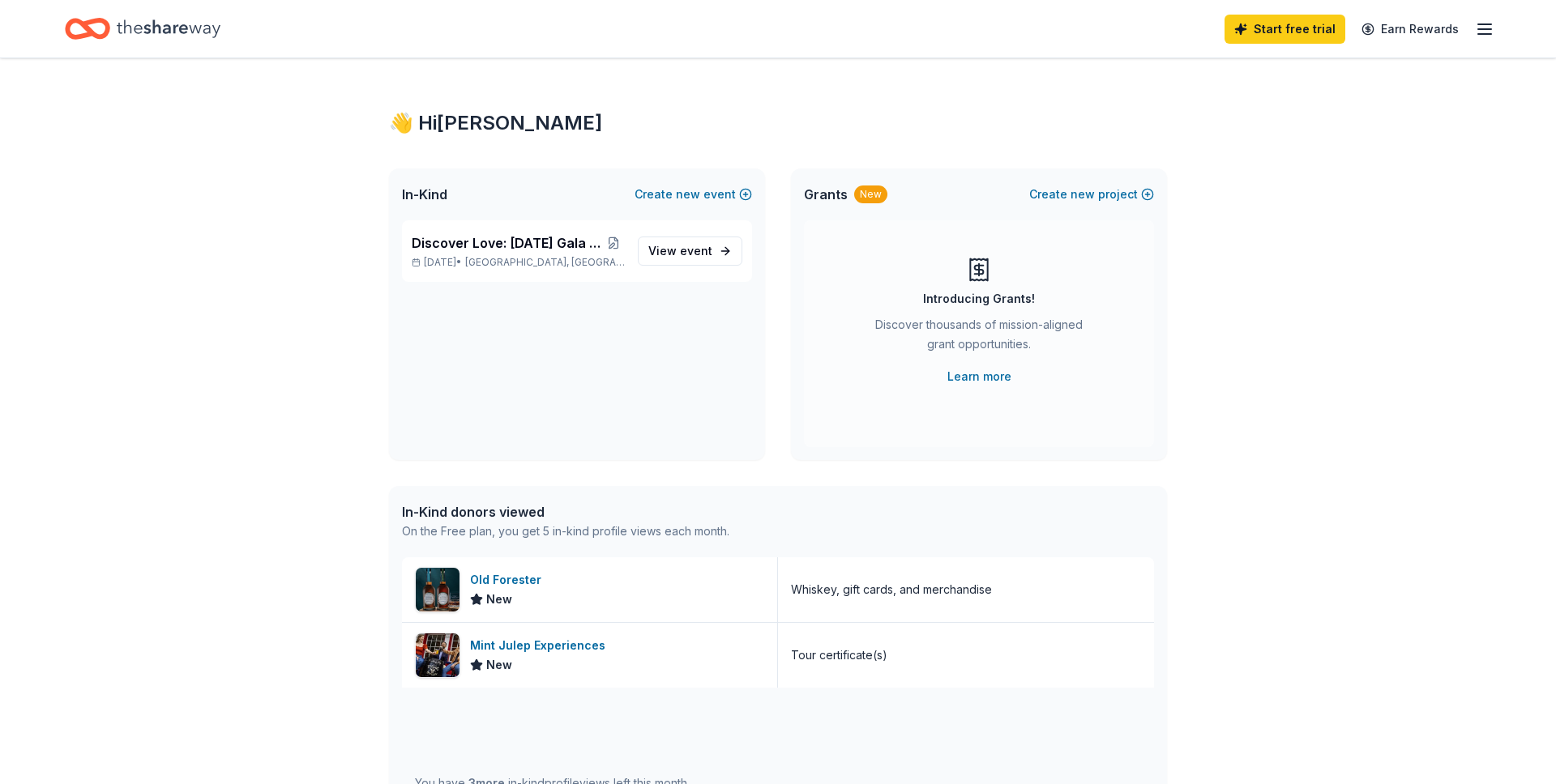
scroll to position [9, 0]
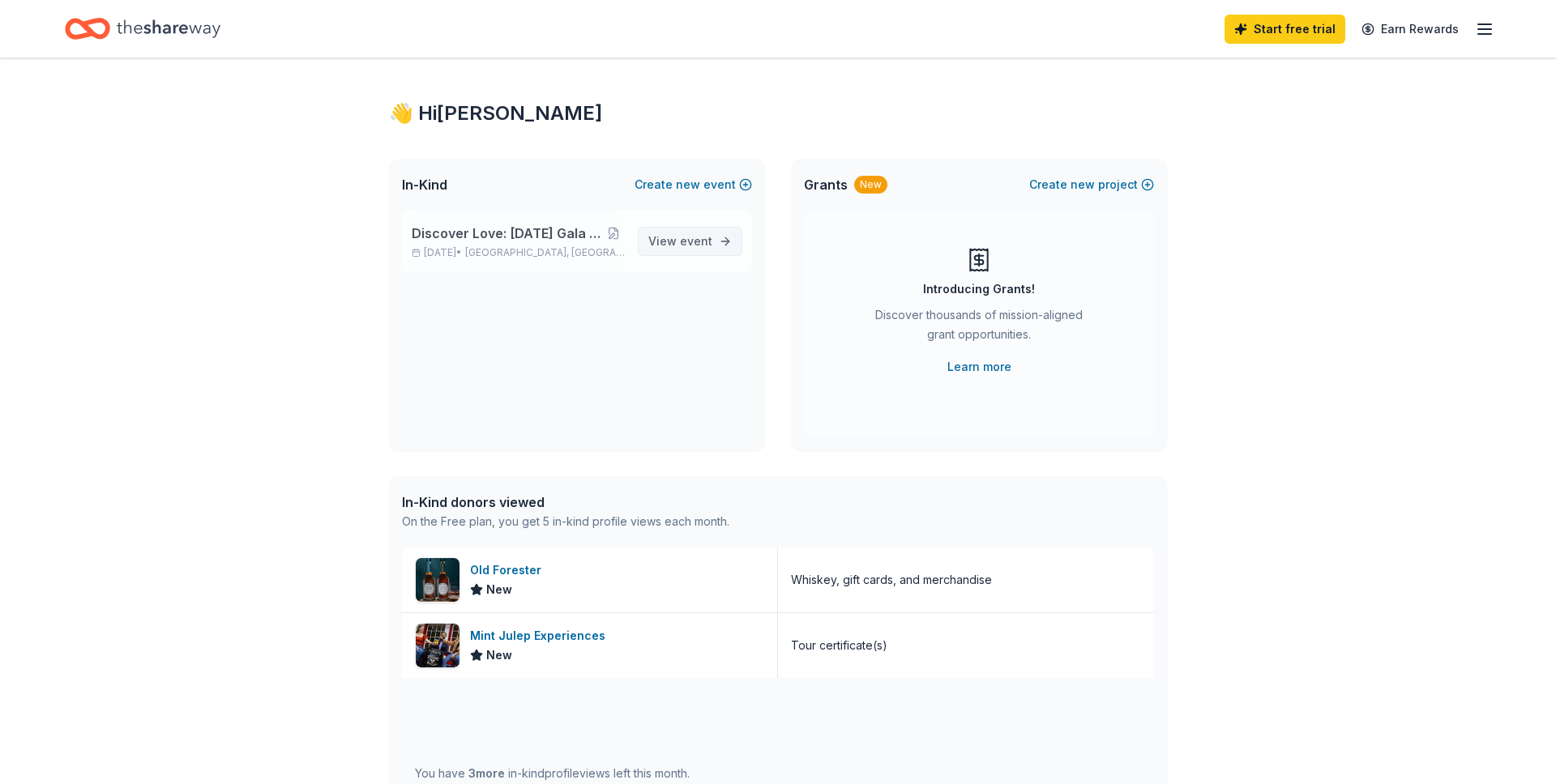
click at [672, 240] on span "View event" at bounding box center [680, 241] width 64 height 20
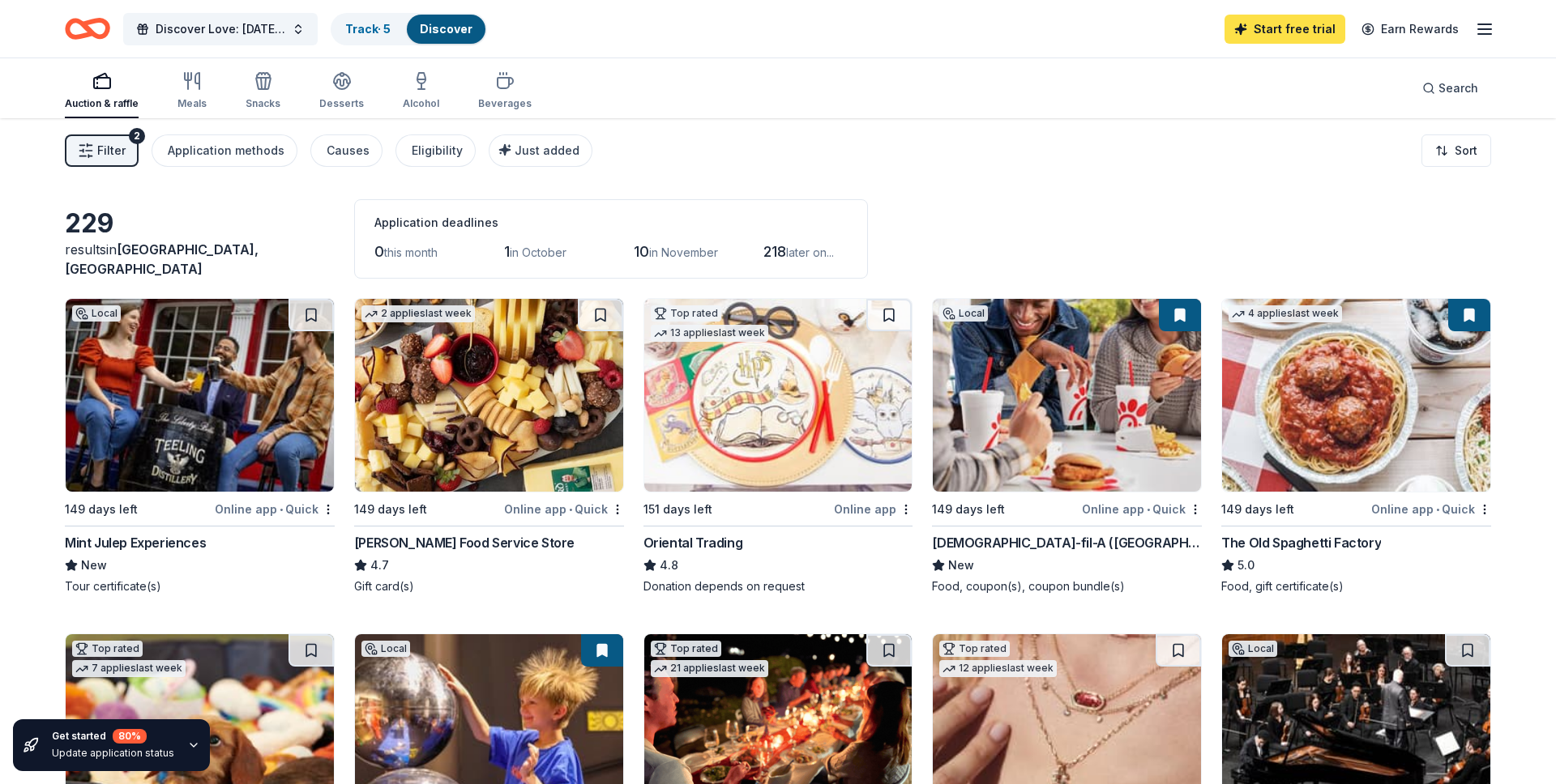
click at [1315, 34] on link "Start free trial" at bounding box center [1285, 29] width 121 height 29
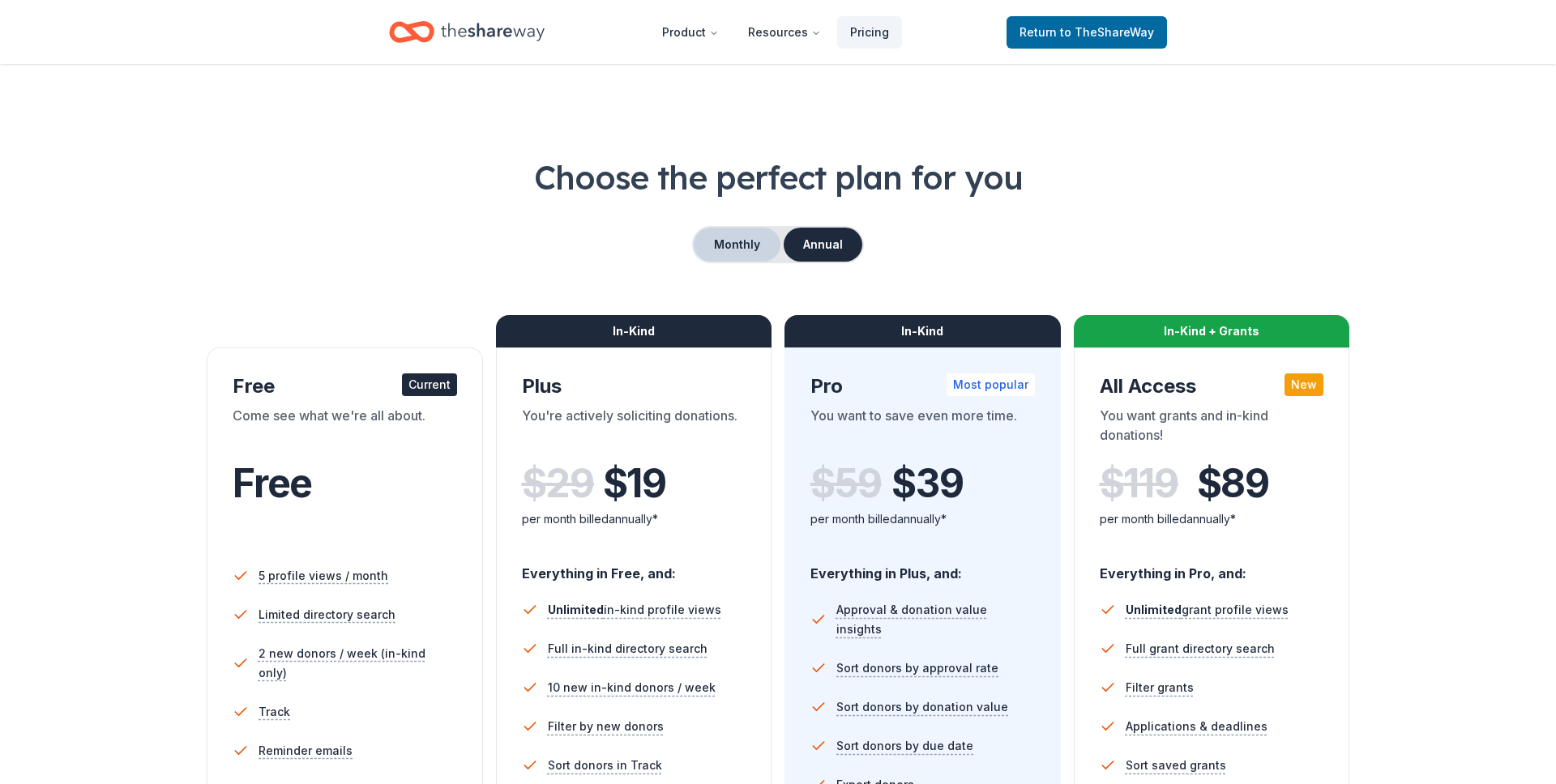
click at [727, 244] on button "Monthly" at bounding box center [737, 244] width 87 height 34
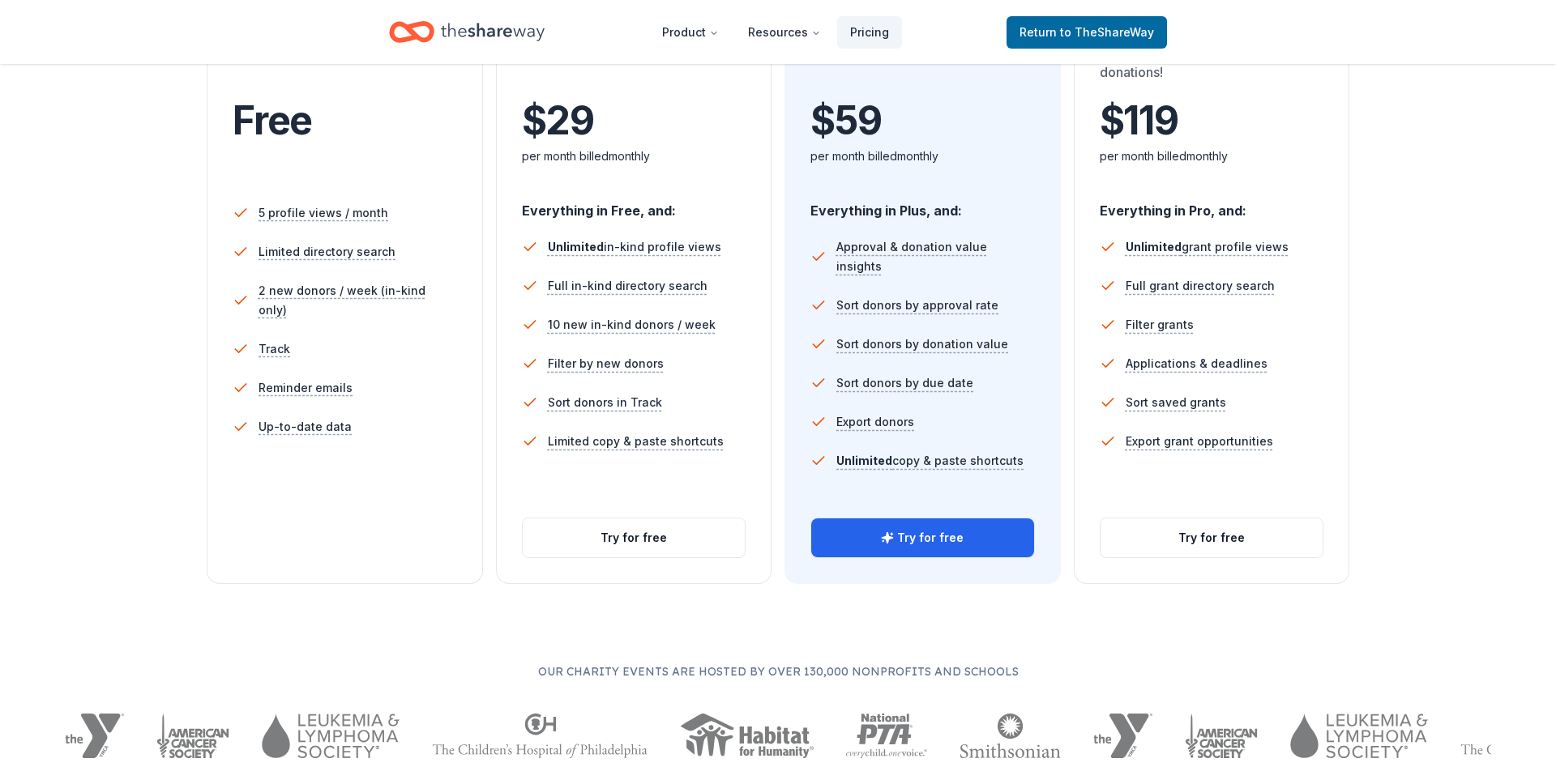
scroll to position [364, 0]
click at [635, 549] on button "Try for free" at bounding box center [634, 536] width 223 height 39
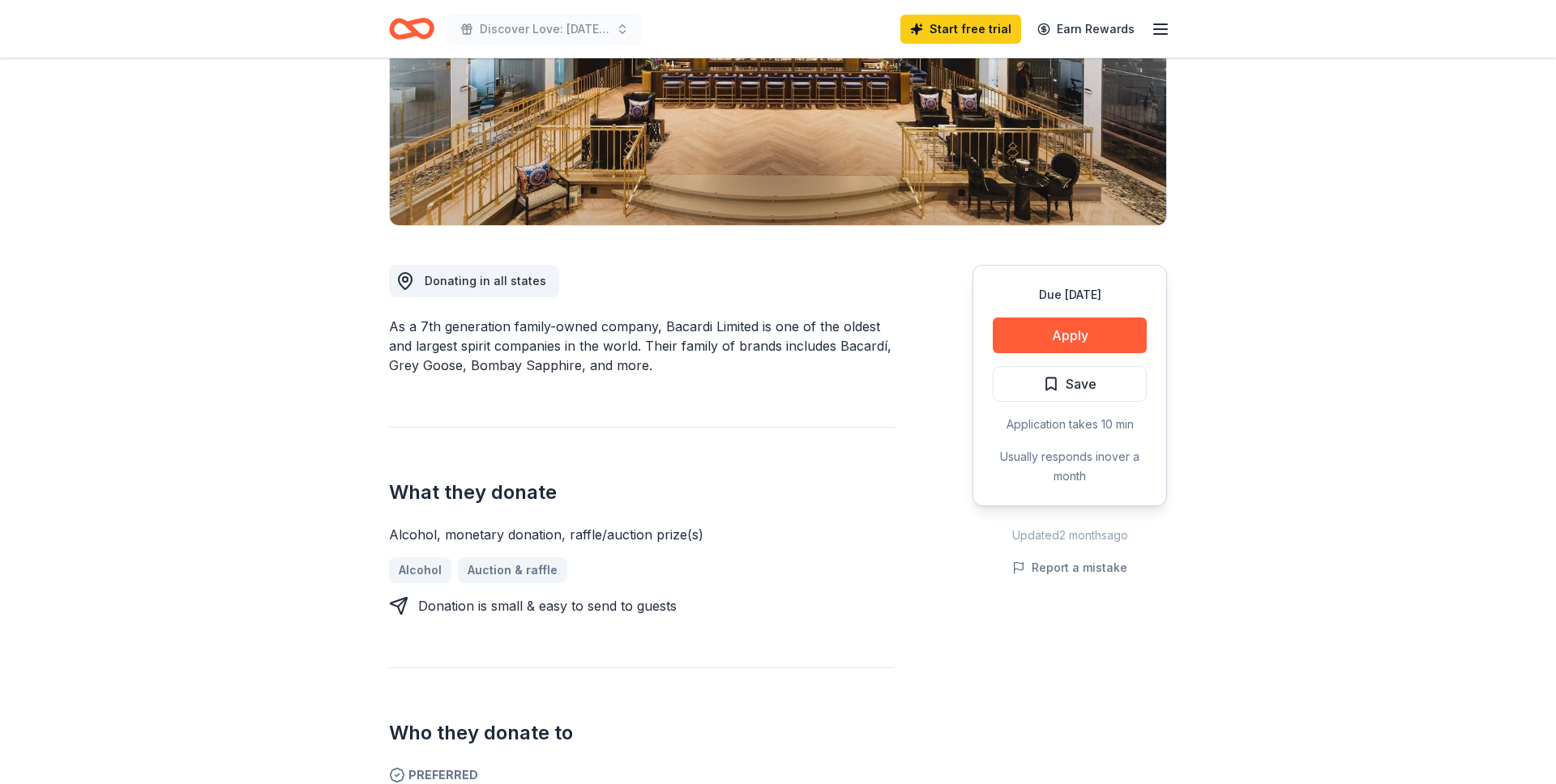
scroll to position [200, 0]
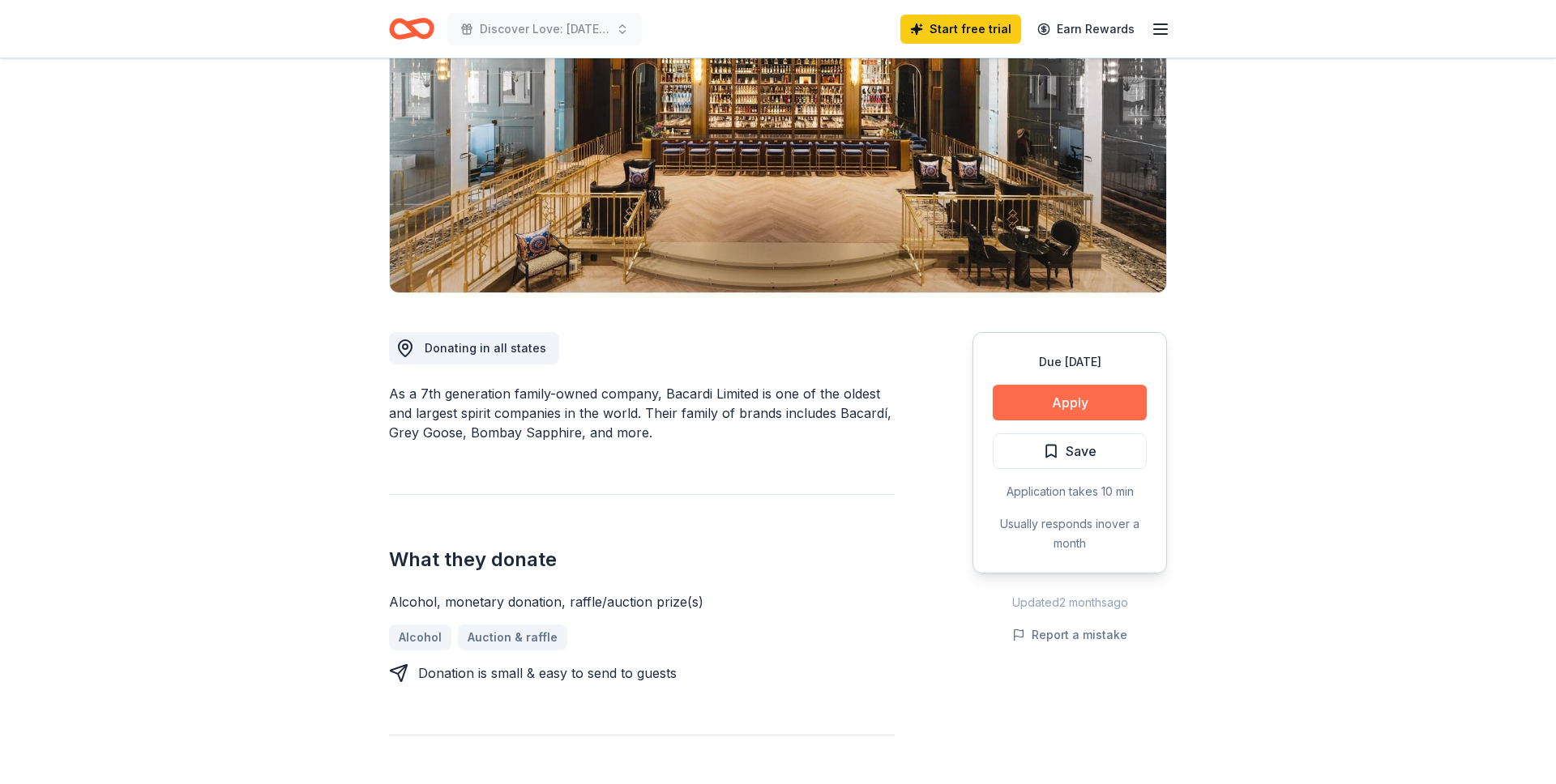
click at [1129, 408] on button "Apply" at bounding box center [1069, 402] width 154 height 35
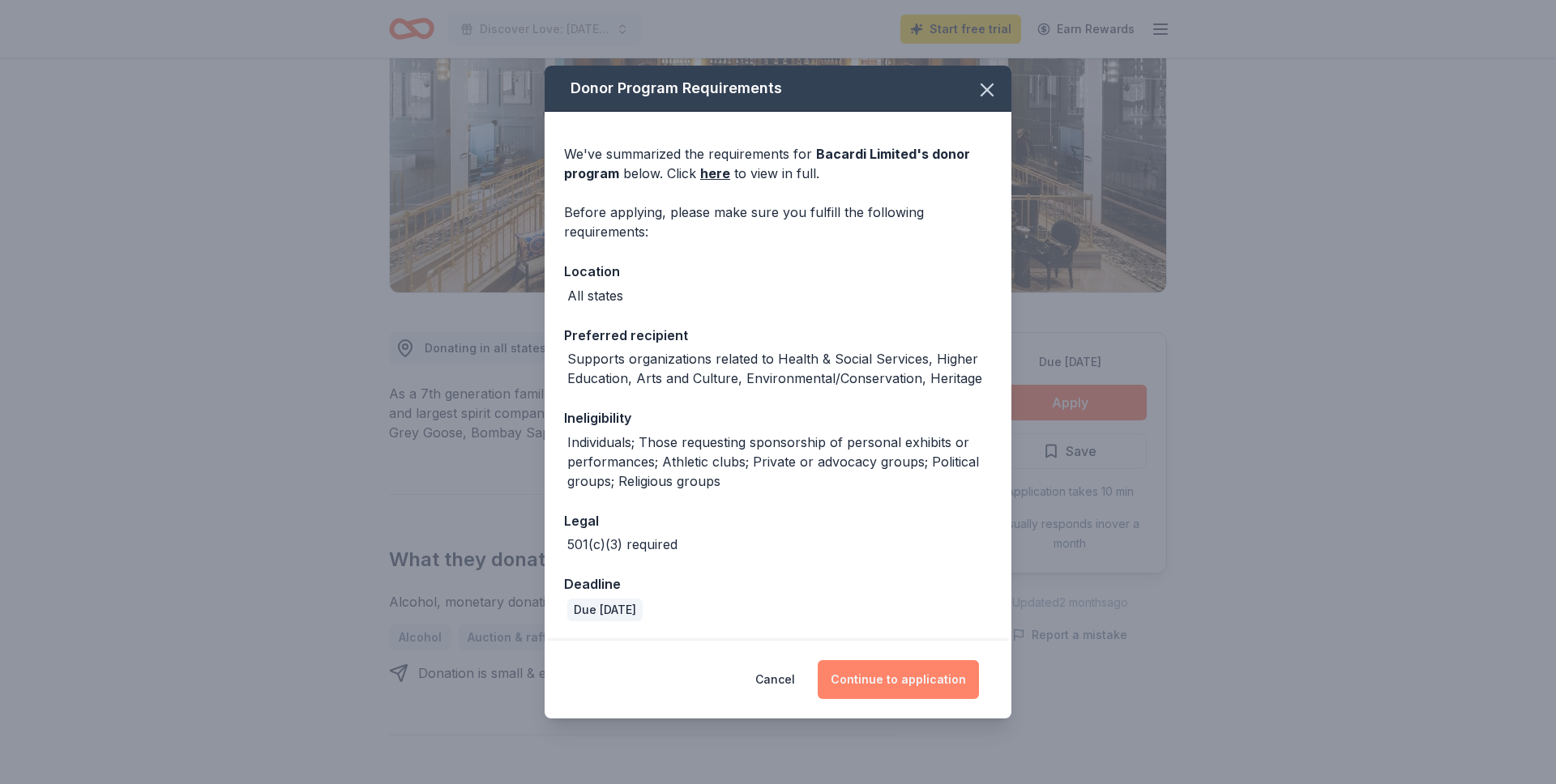
click at [889, 668] on button "Continue to application" at bounding box center [898, 679] width 161 height 39
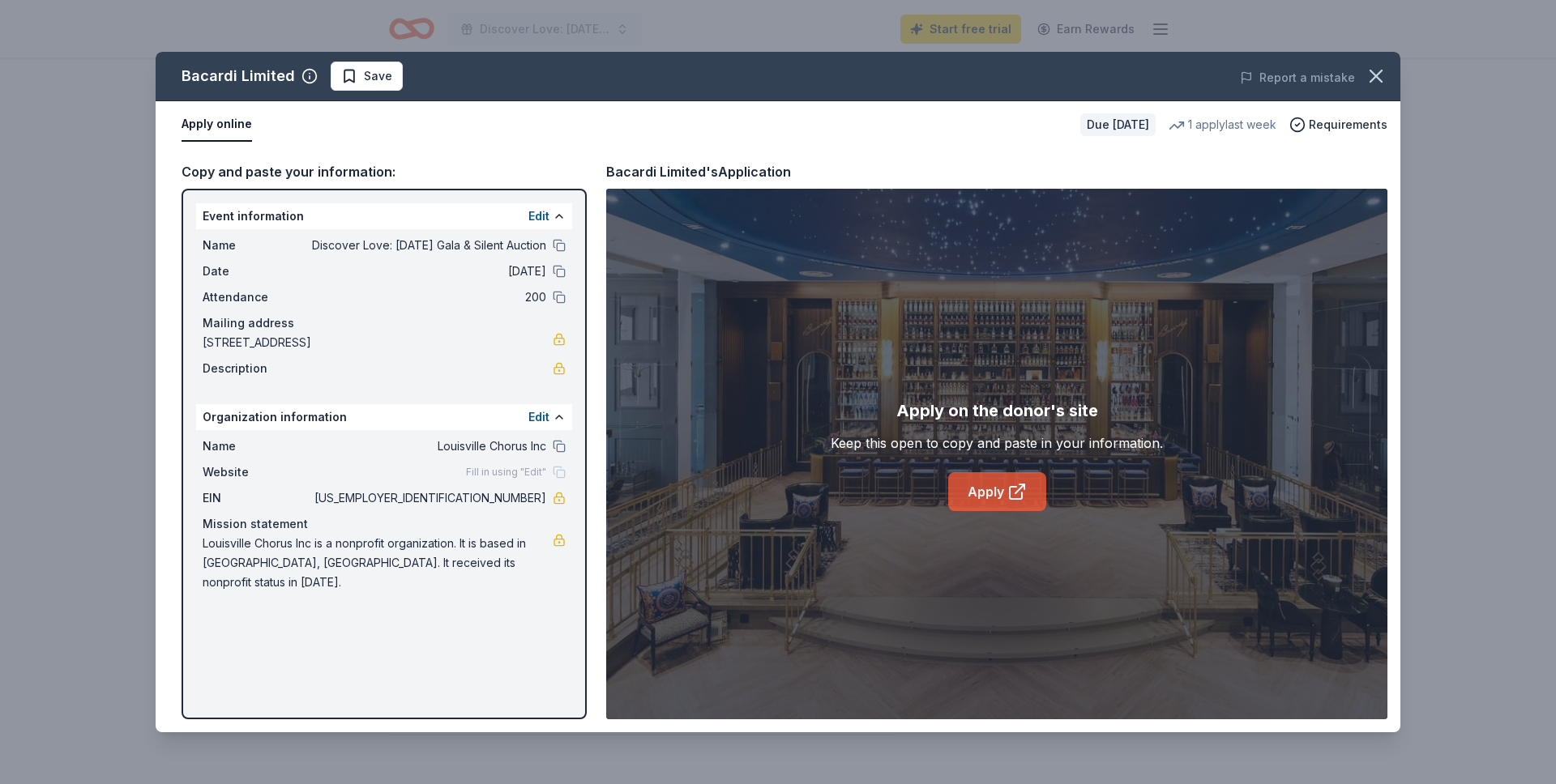
click at [954, 492] on link "Apply" at bounding box center [997, 491] width 98 height 39
click at [1386, 71] on icon "button" at bounding box center [1376, 76] width 22 height 22
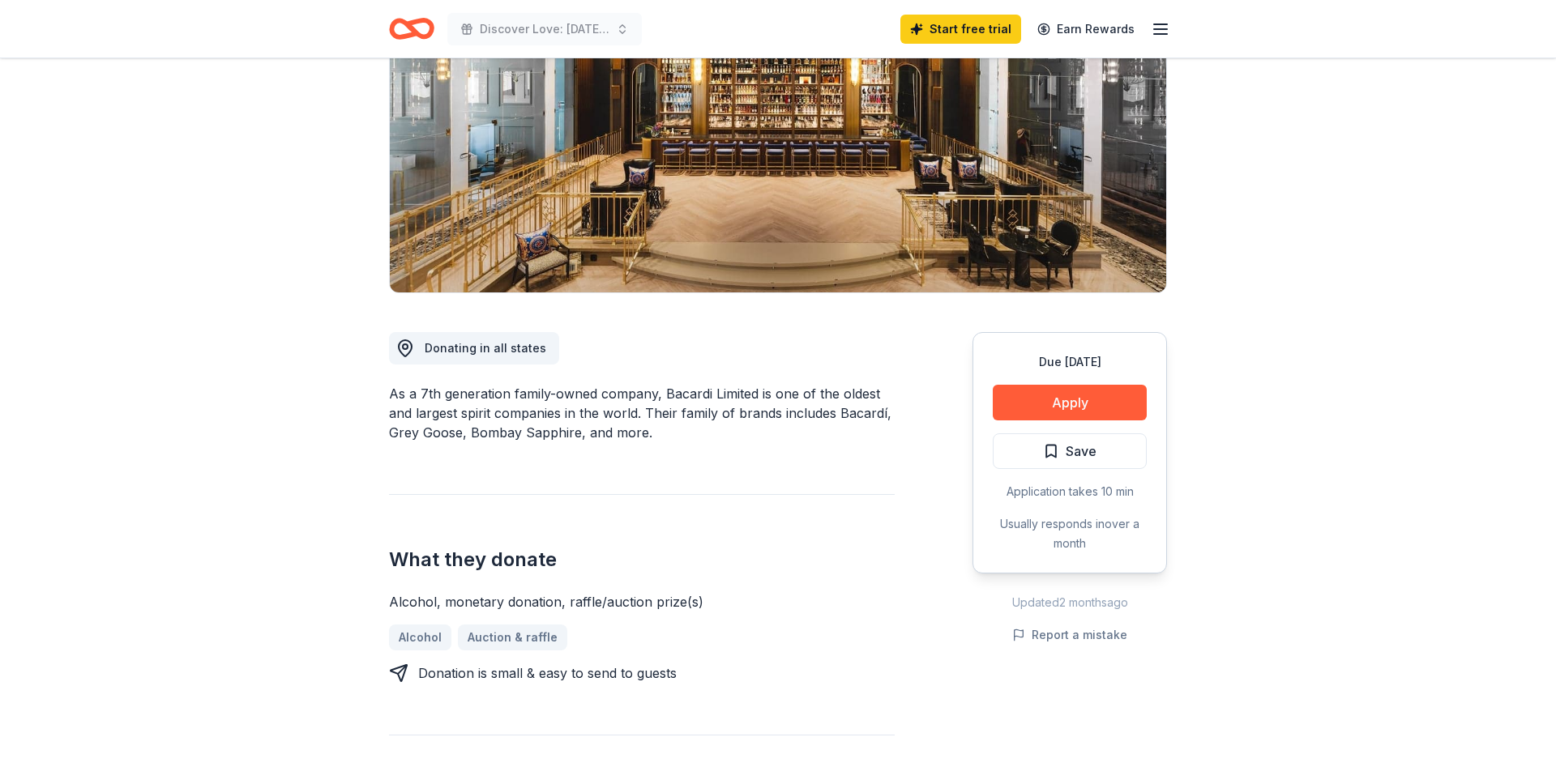
scroll to position [0, 0]
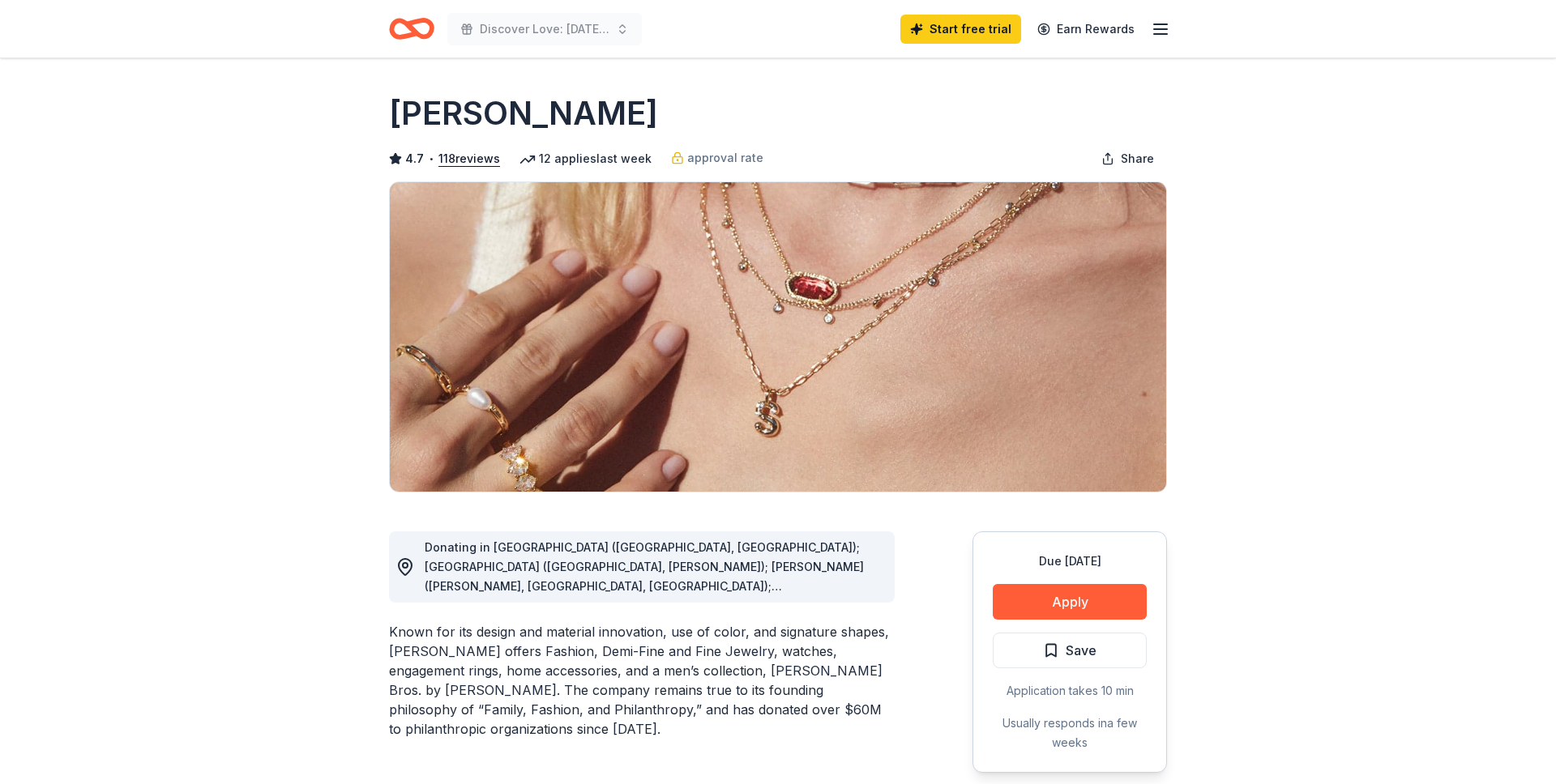
click at [838, 597] on div "Donating in [GEOGRAPHIC_DATA] ([GEOGRAPHIC_DATA], [GEOGRAPHIC_DATA]); [GEOGRAPH…" at bounding box center [642, 566] width 505 height 71
click at [835, 585] on span "Donating in [GEOGRAPHIC_DATA] ([GEOGRAPHIC_DATA], [GEOGRAPHIC_DATA]); [GEOGRAPH…" at bounding box center [644, 751] width 439 height 422
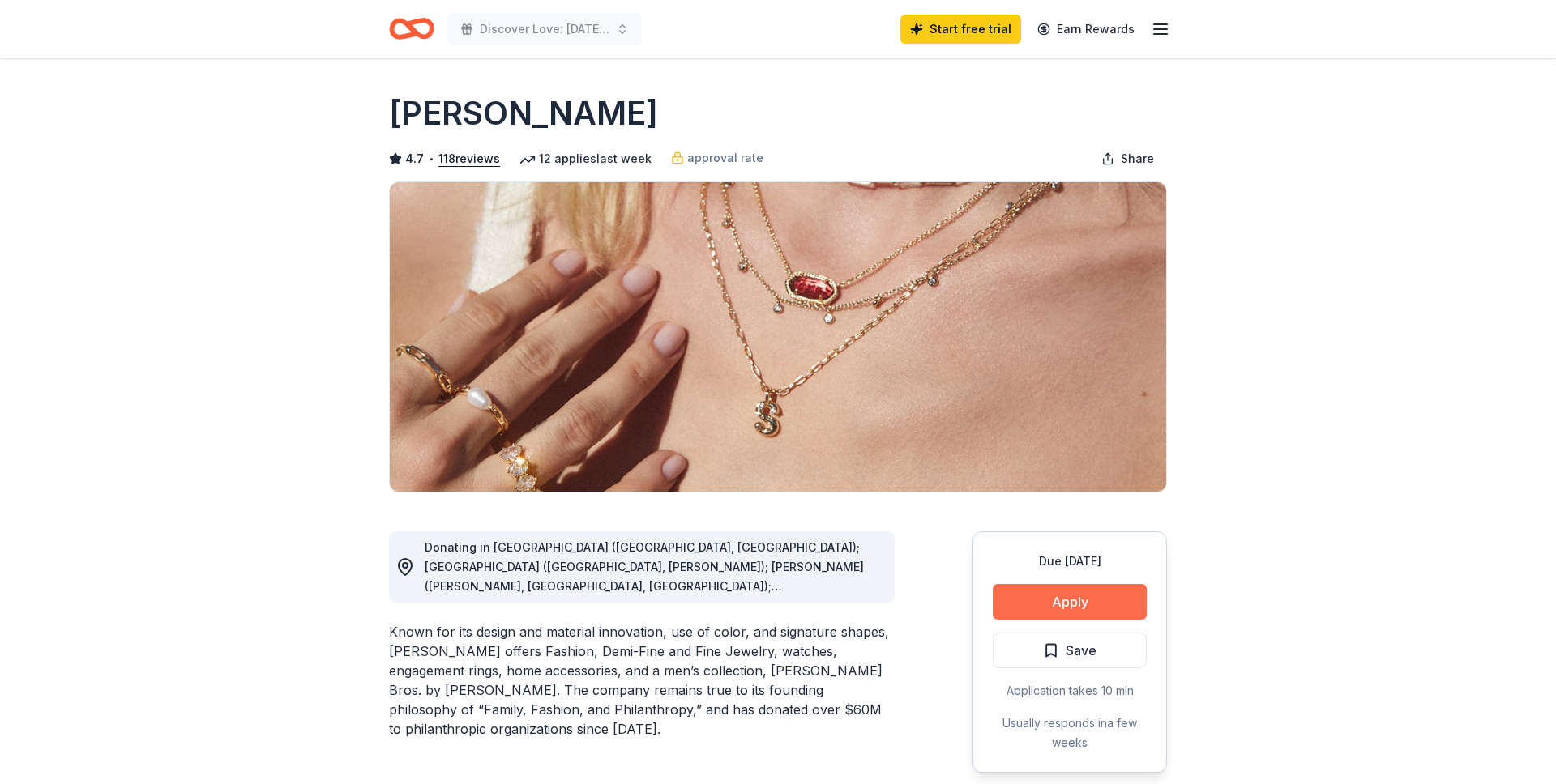
click at [1028, 601] on button "Apply" at bounding box center [1069, 602] width 154 height 35
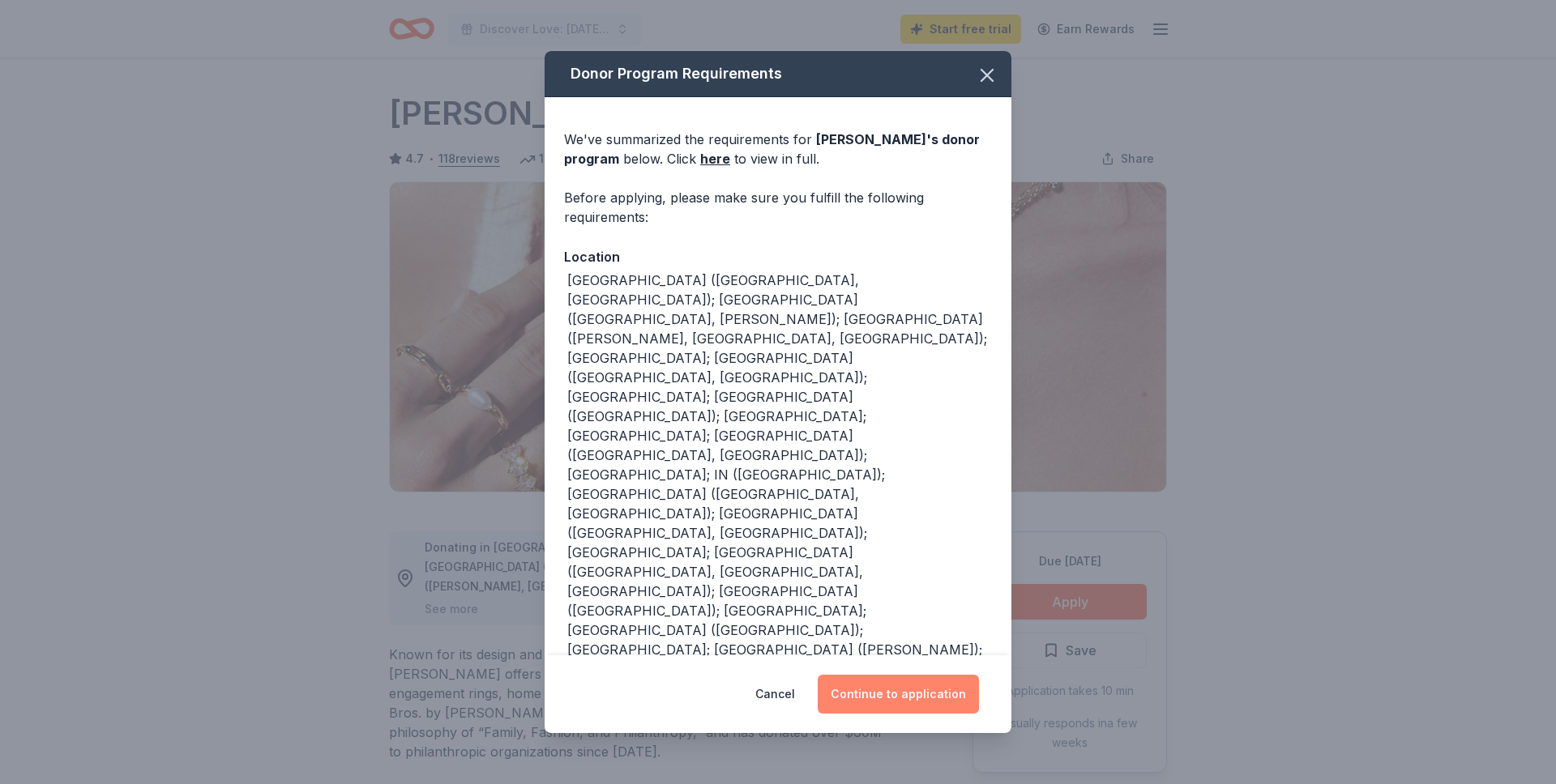
click at [865, 703] on button "Continue to application" at bounding box center [898, 694] width 161 height 39
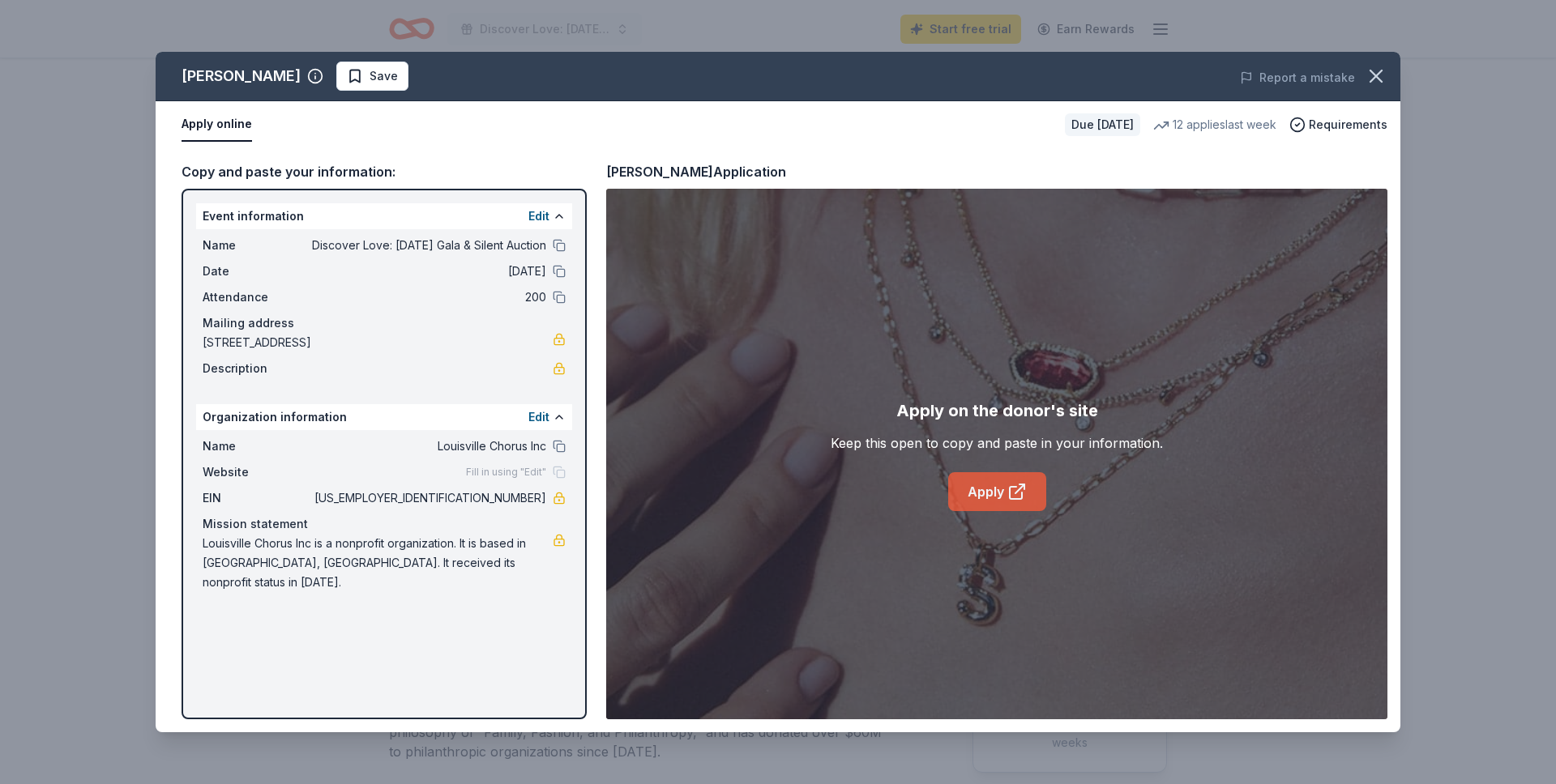
click at [985, 490] on link "Apply" at bounding box center [997, 491] width 98 height 39
click at [1375, 69] on icon "button" at bounding box center [1376, 76] width 22 height 22
